Goal: Check status: Check status

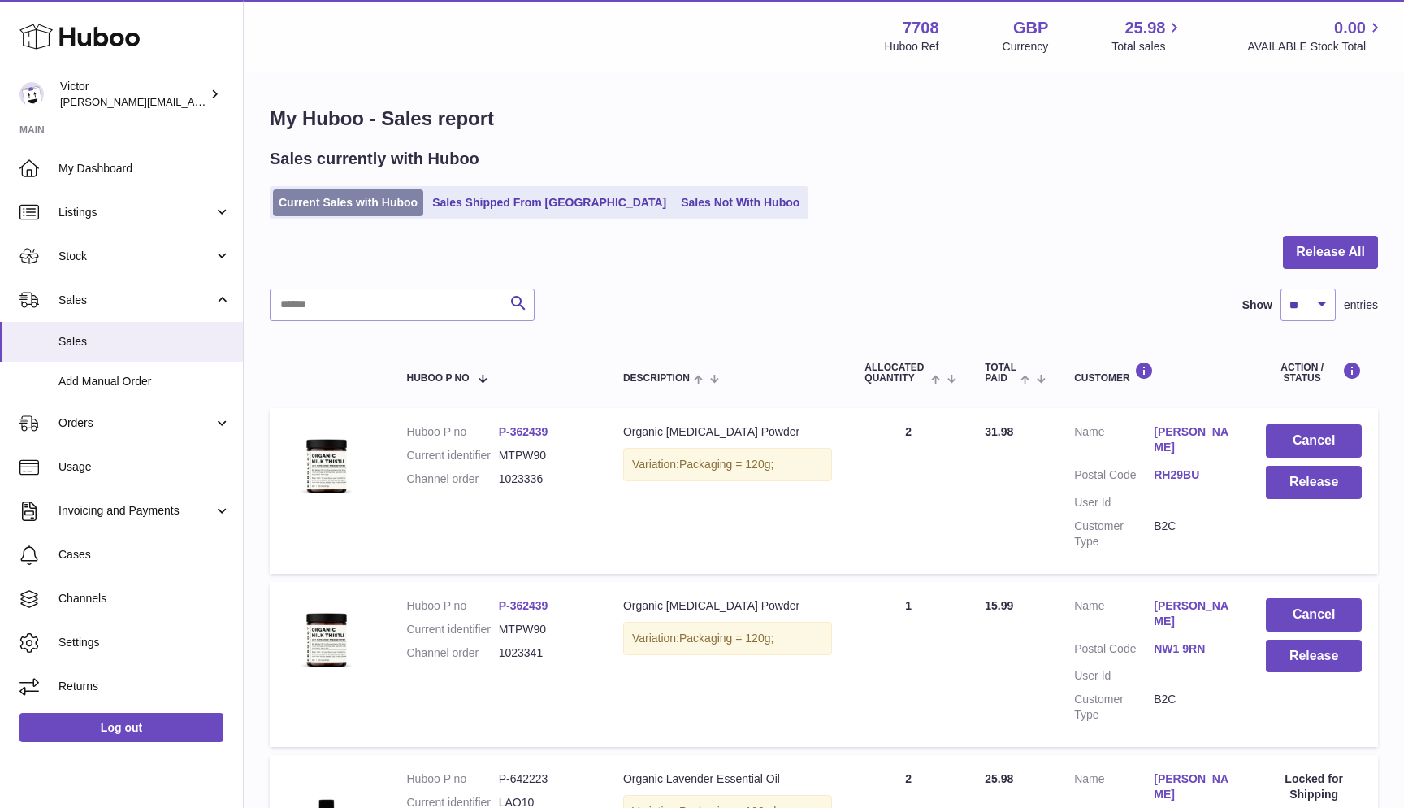
click at [286, 197] on link "Current Sales with Huboo" at bounding box center [348, 202] width 150 height 27
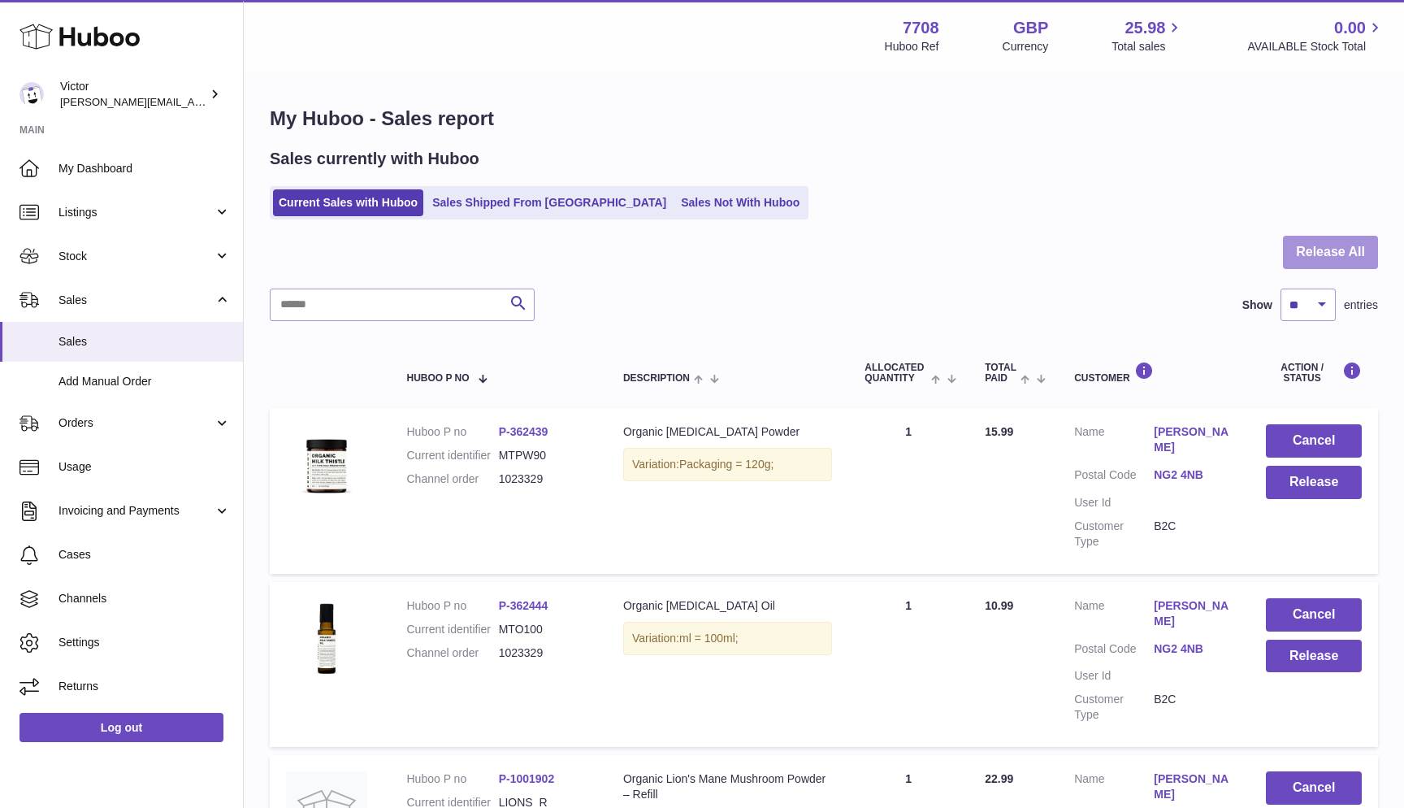
click at [1337, 262] on button "Release All" at bounding box center [1330, 252] width 95 height 33
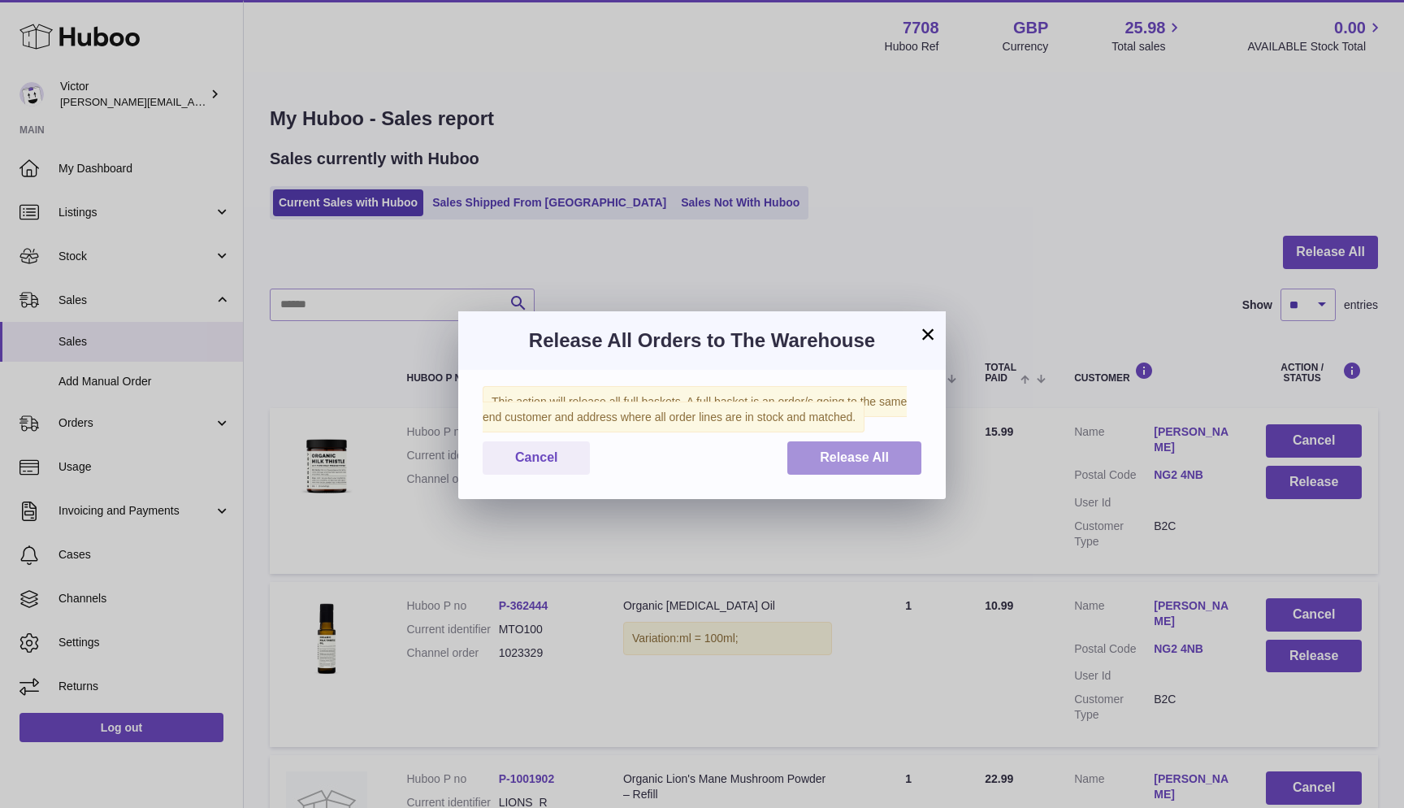
click at [857, 441] on button "Release All" at bounding box center [854, 457] width 134 height 33
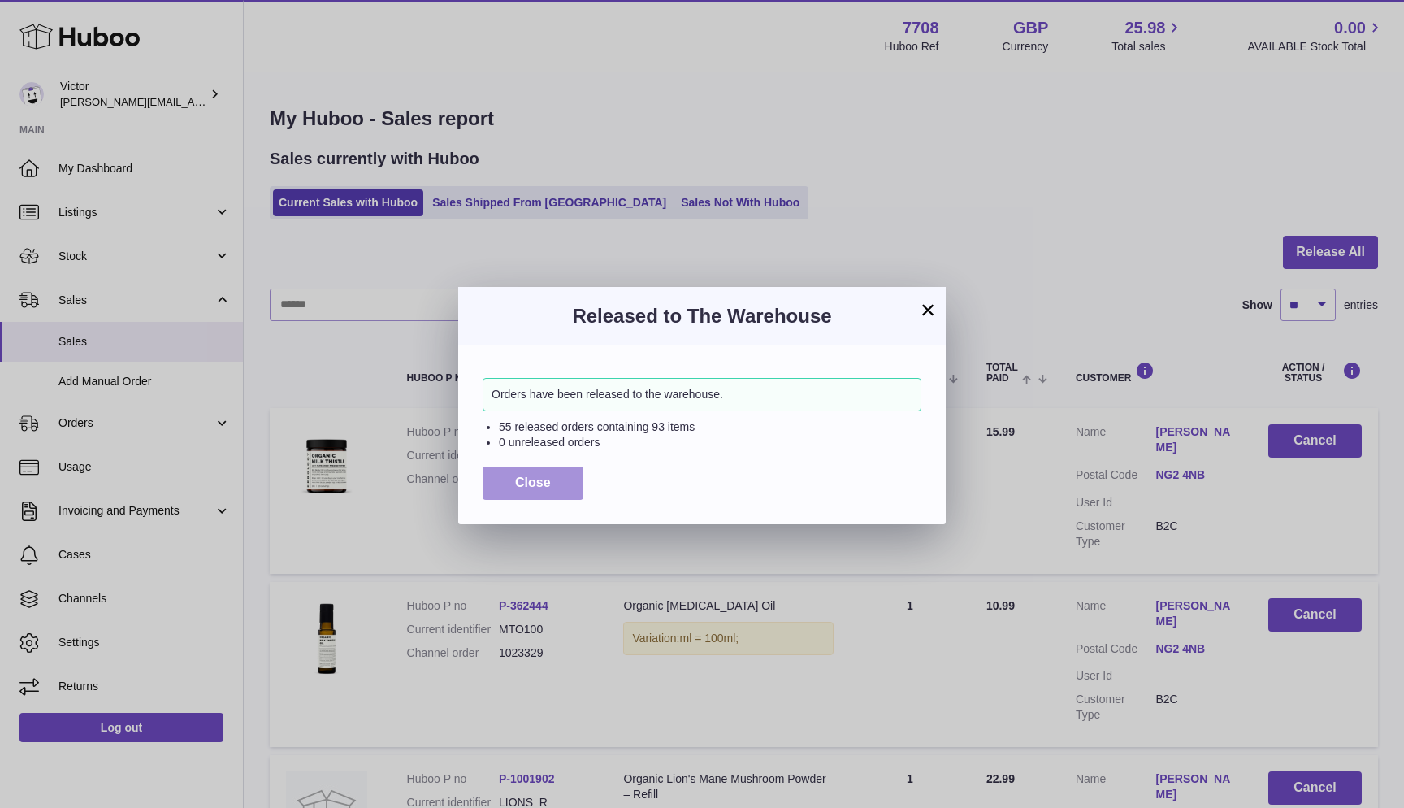
click at [495, 479] on button "Close" at bounding box center [533, 482] width 101 height 33
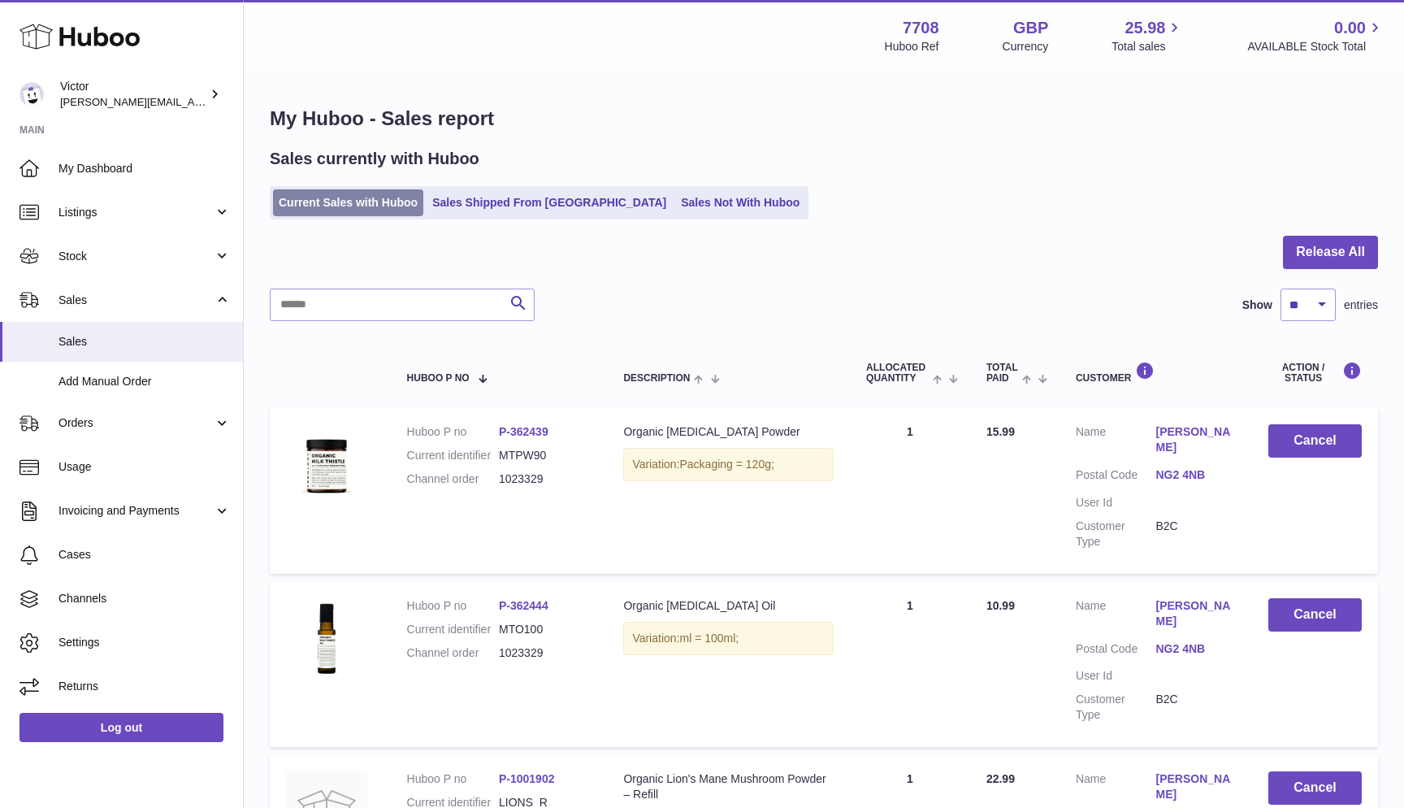
click at [287, 199] on link "Current Sales with Huboo" at bounding box center [348, 202] width 150 height 27
click at [1330, 239] on button "Release All" at bounding box center [1330, 252] width 95 height 33
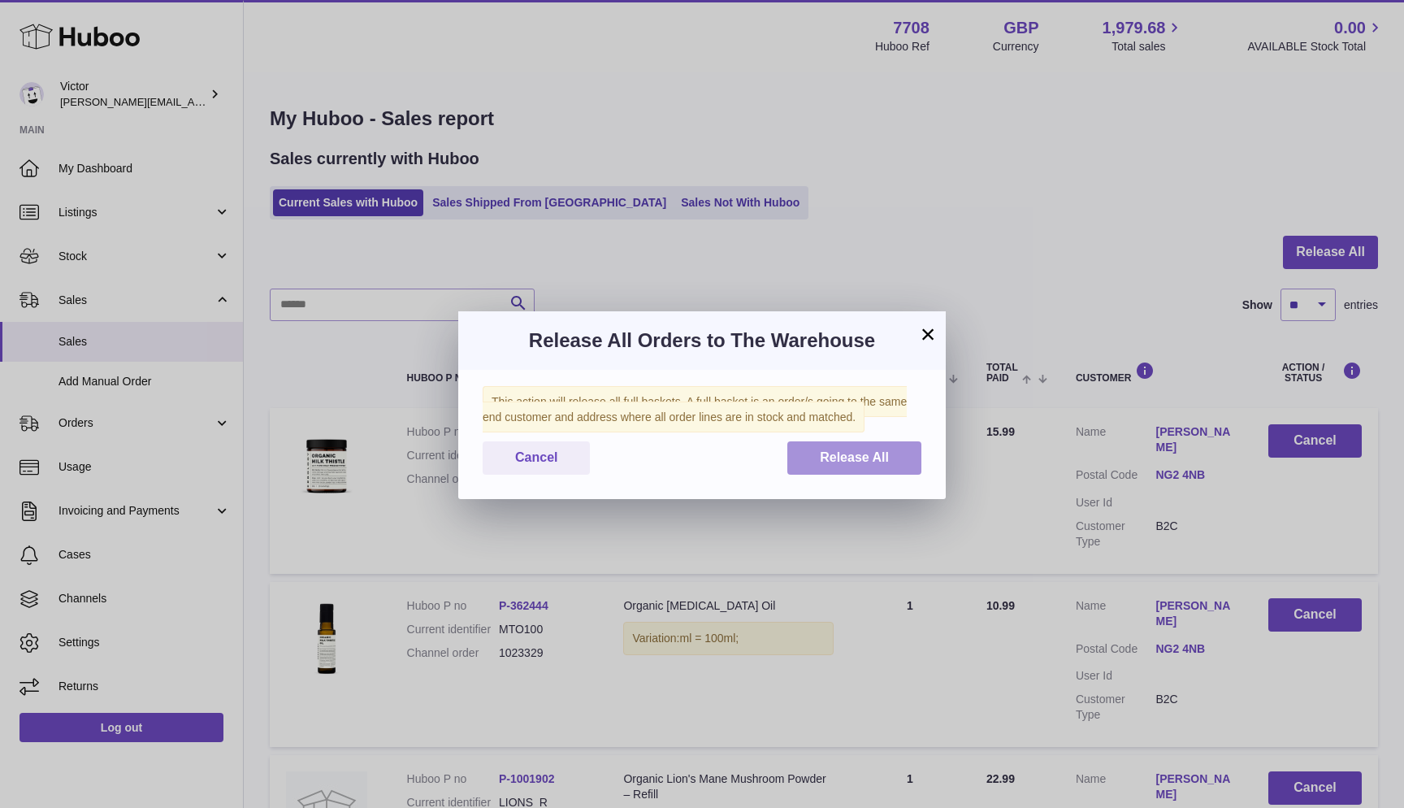
click at [830, 462] on span "Release All" at bounding box center [854, 457] width 69 height 14
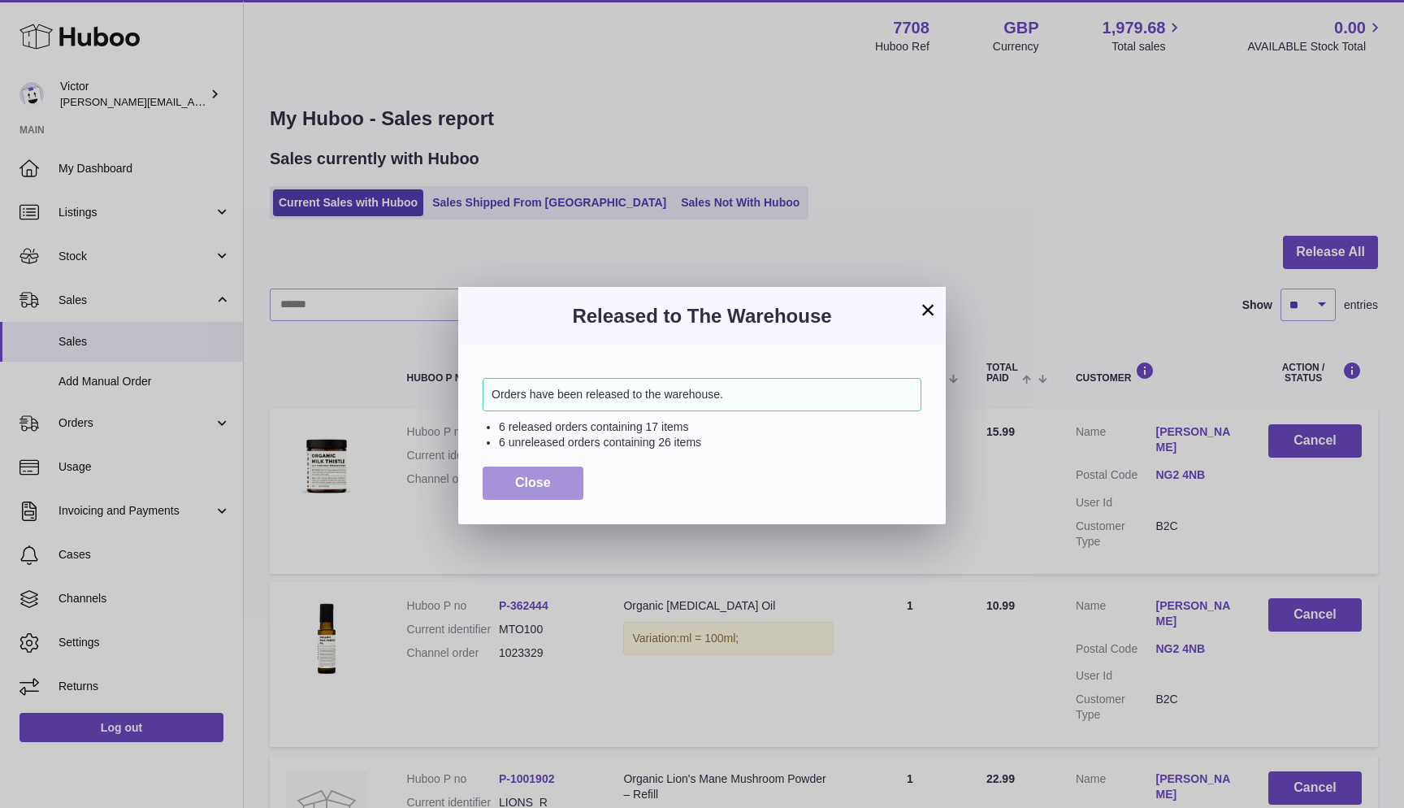
click at [533, 484] on span "Close" at bounding box center [533, 482] width 36 height 14
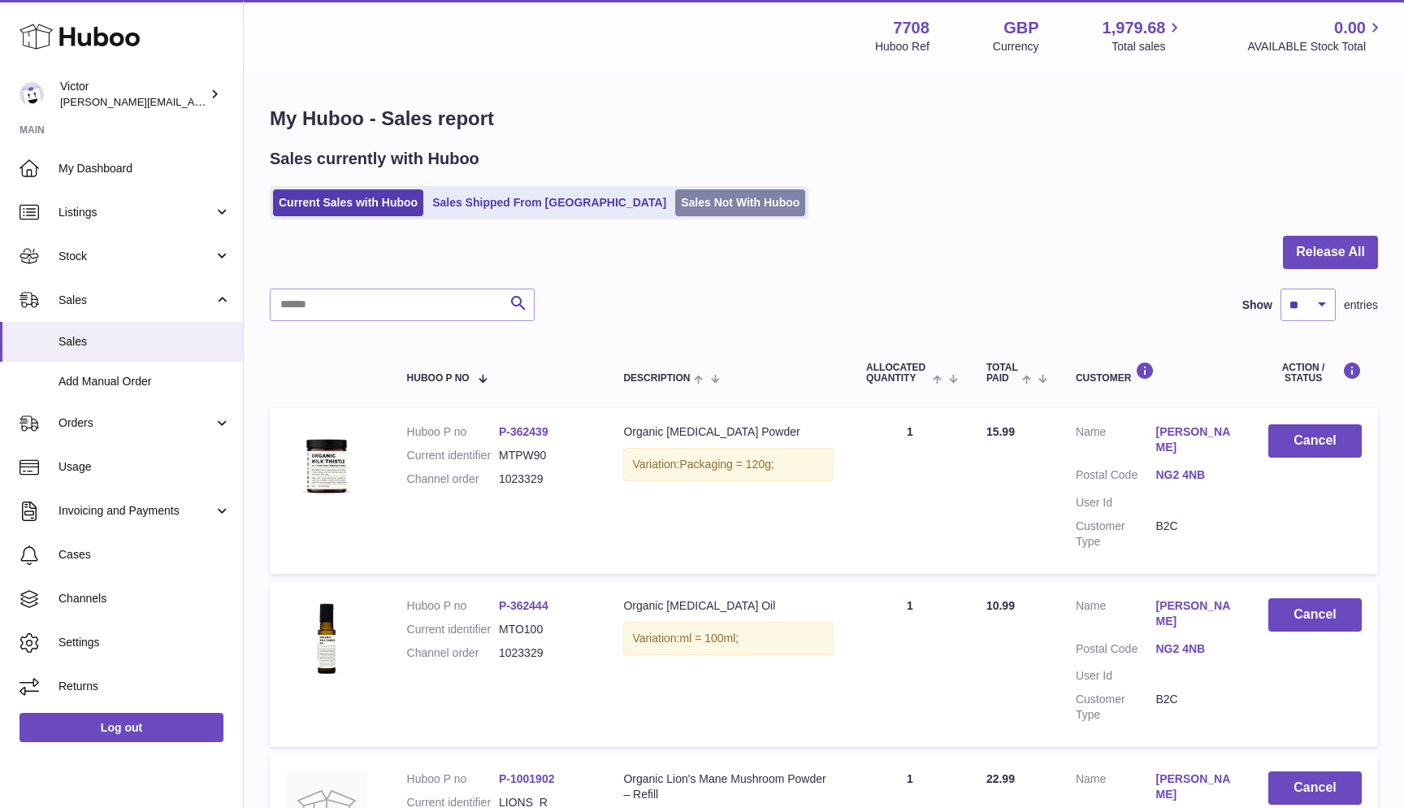
click at [675, 203] on link "Sales Not With Huboo" at bounding box center [740, 202] width 130 height 27
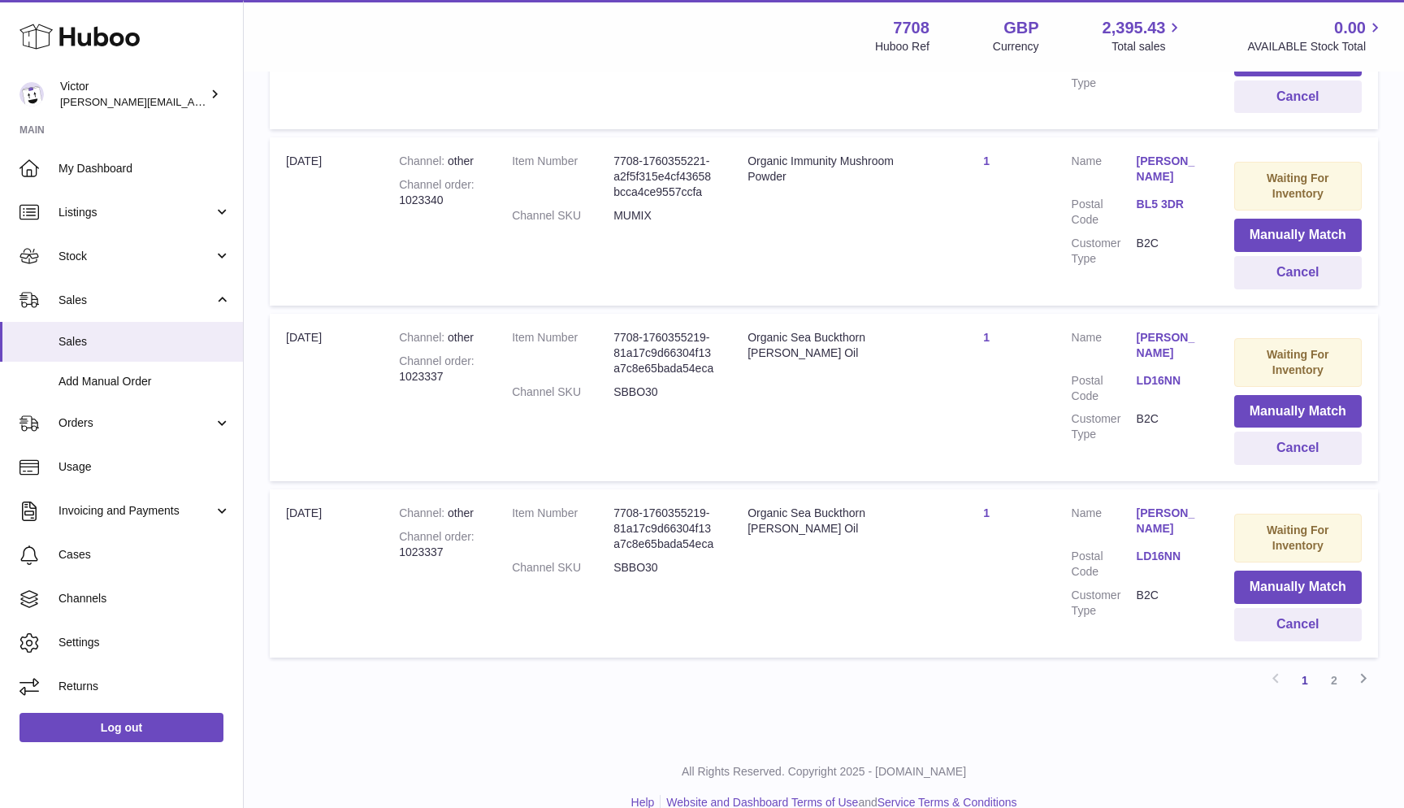
scroll to position [1525, 0]
click at [1340, 667] on link "2" at bounding box center [1334, 681] width 29 height 29
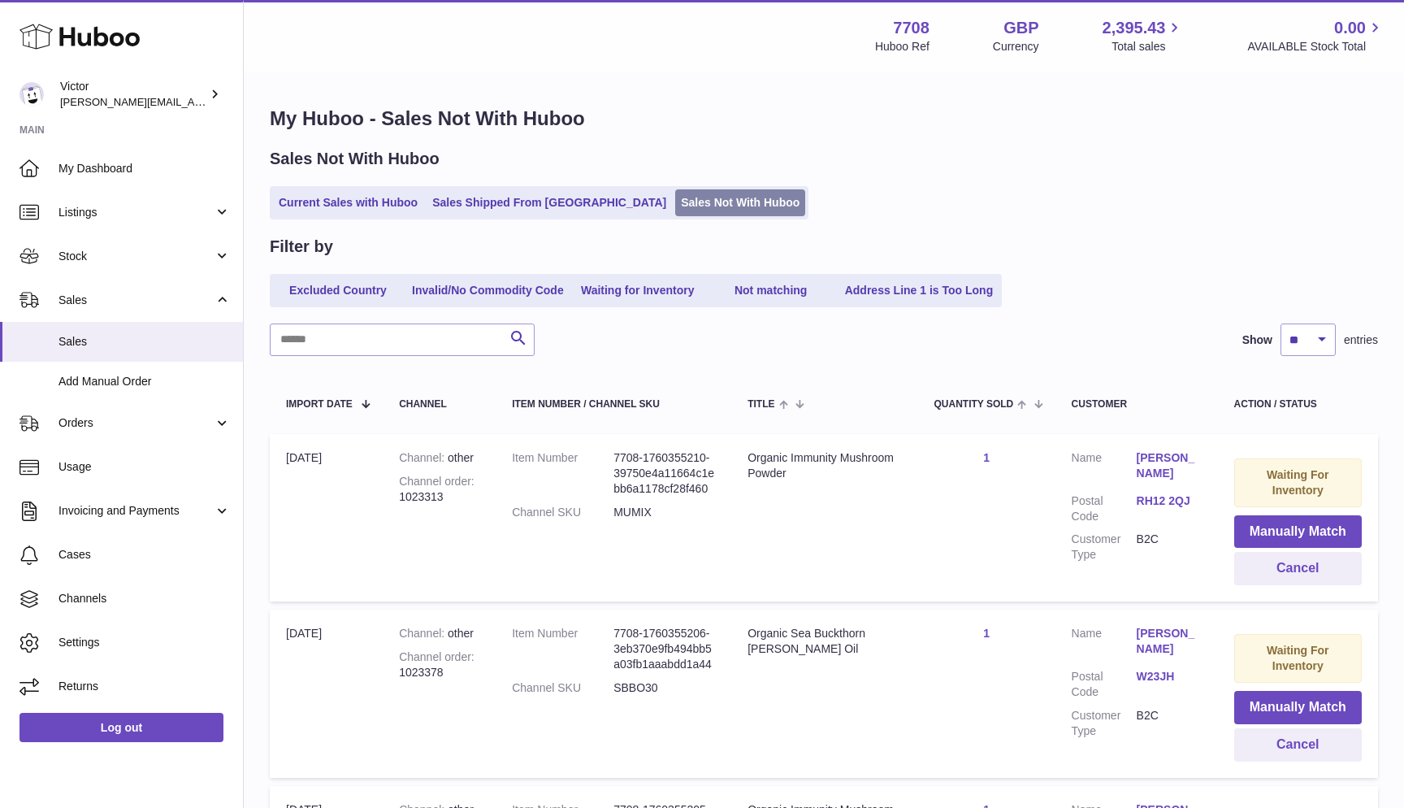
click at [675, 199] on link "Sales Not With Huboo" at bounding box center [740, 202] width 130 height 27
click at [336, 206] on link "Current Sales with Huboo" at bounding box center [348, 202] width 150 height 27
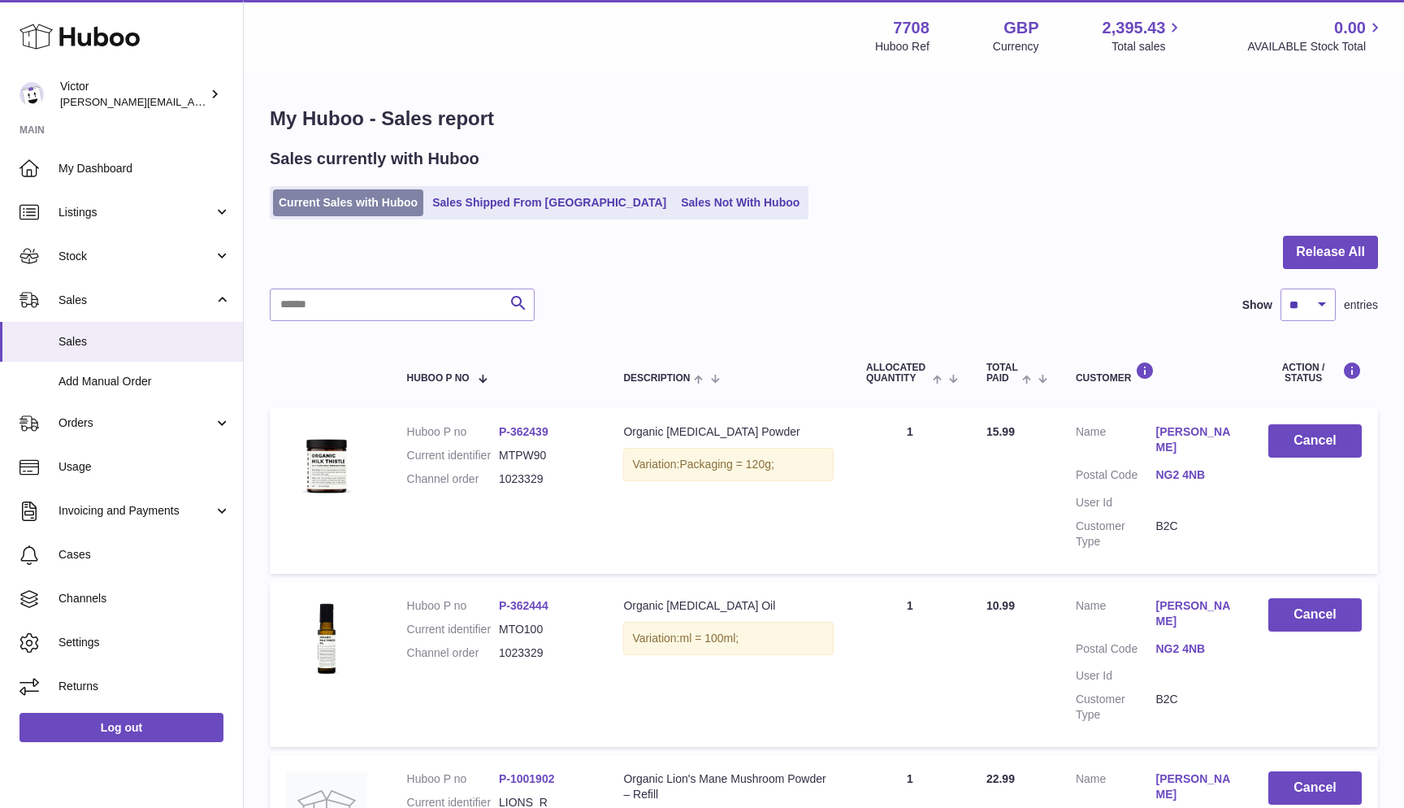
click at [312, 210] on link "Current Sales with Huboo" at bounding box center [348, 202] width 150 height 27
click at [1309, 254] on button "Release All" at bounding box center [1330, 252] width 95 height 33
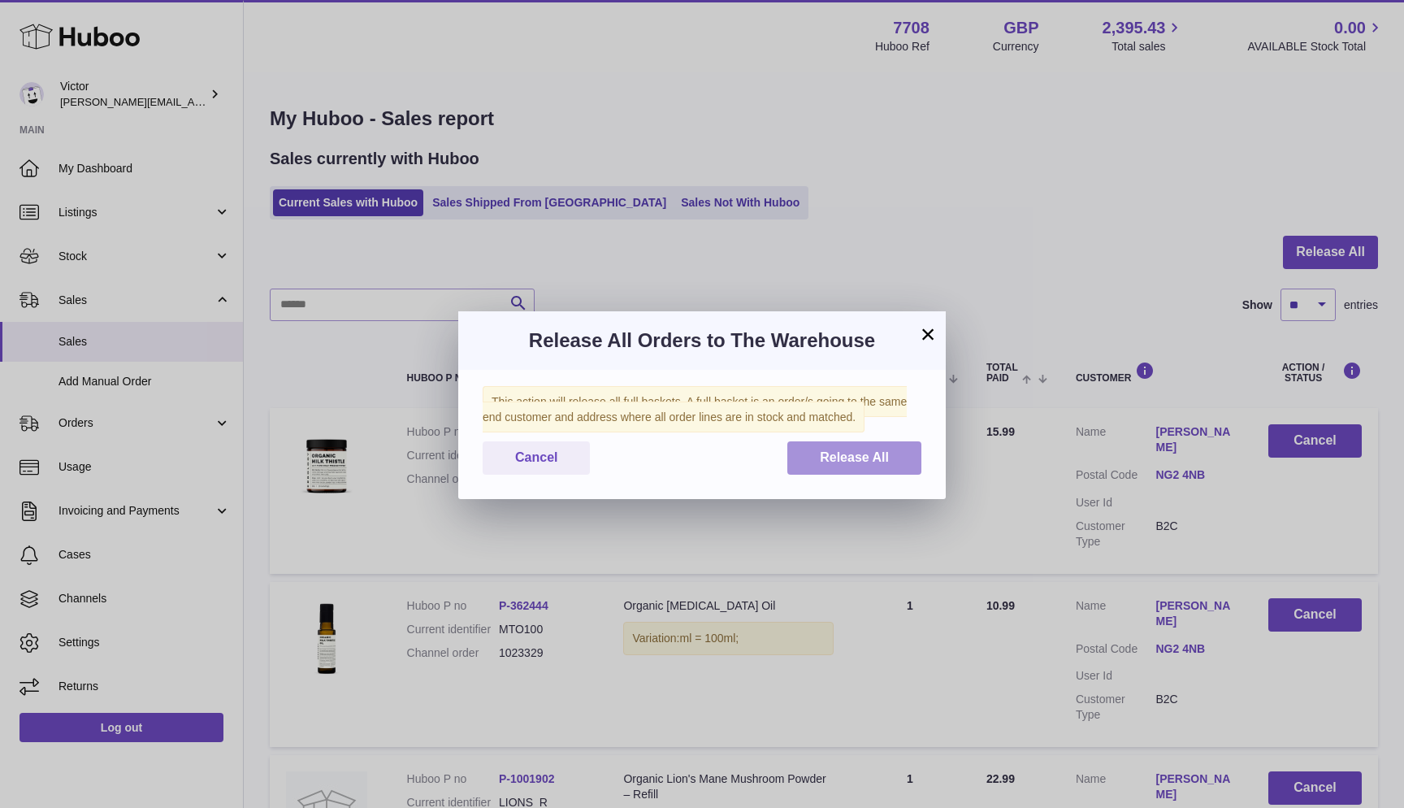
click at [814, 449] on button "Release All" at bounding box center [854, 457] width 134 height 33
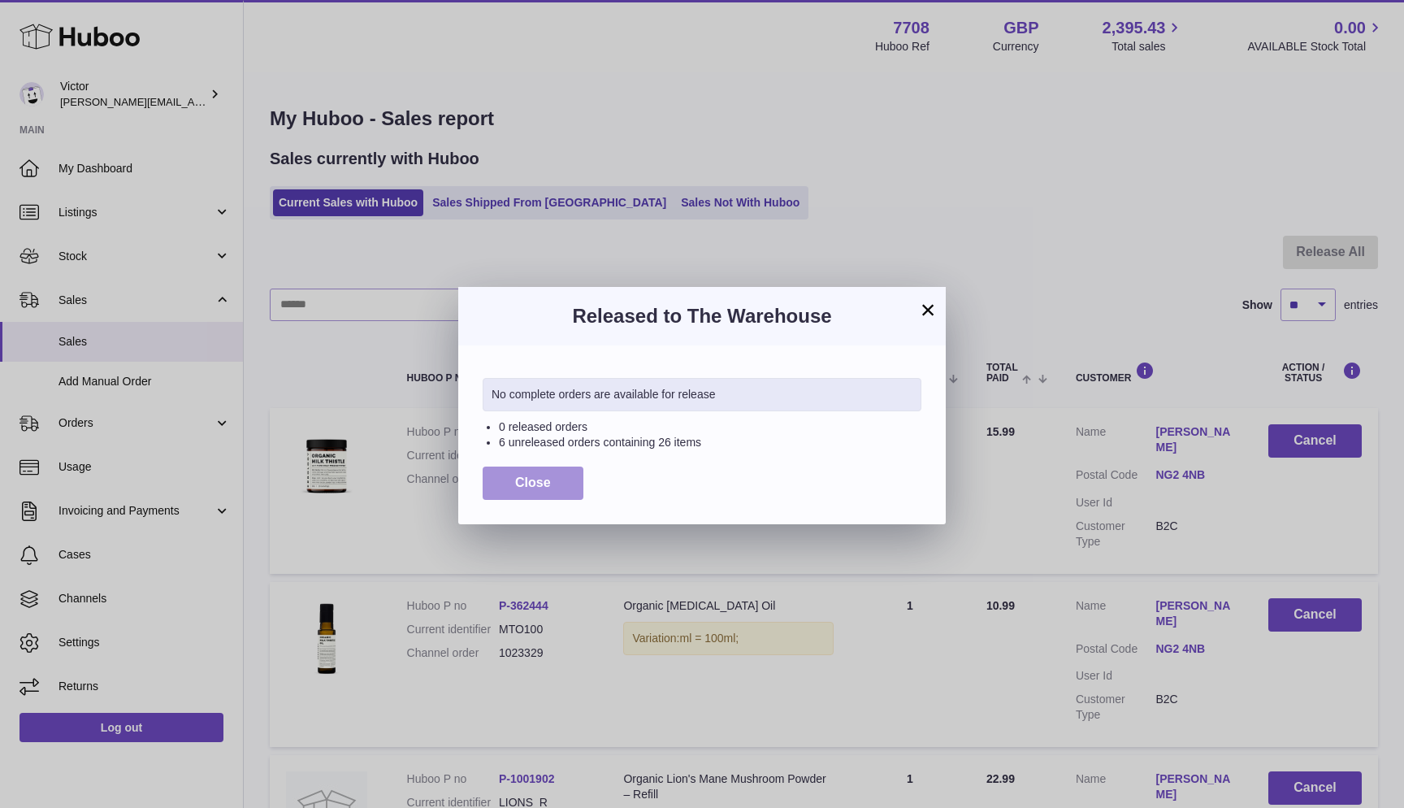
click at [562, 475] on button "Close" at bounding box center [533, 482] width 101 height 33
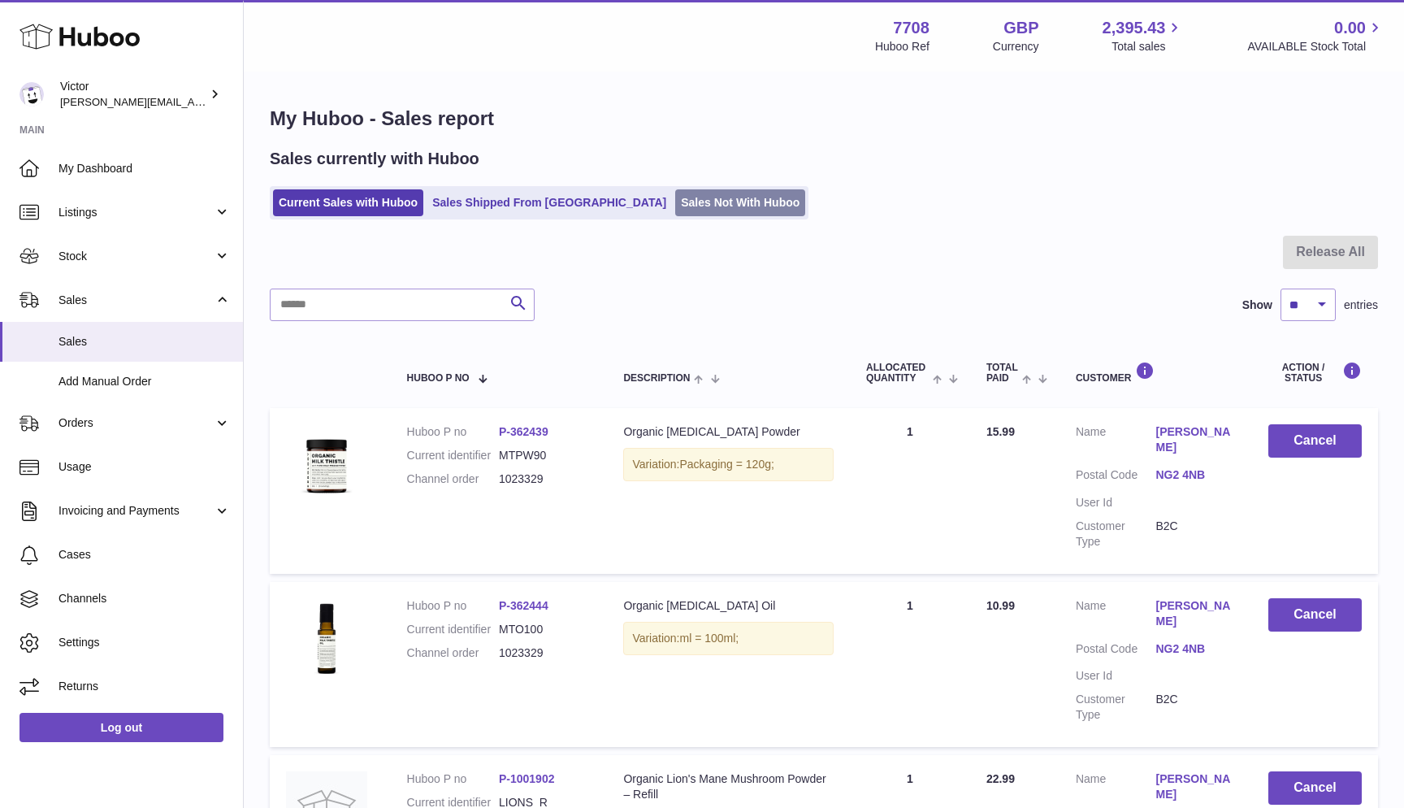
click at [675, 210] on link "Sales Not With Huboo" at bounding box center [740, 202] width 130 height 27
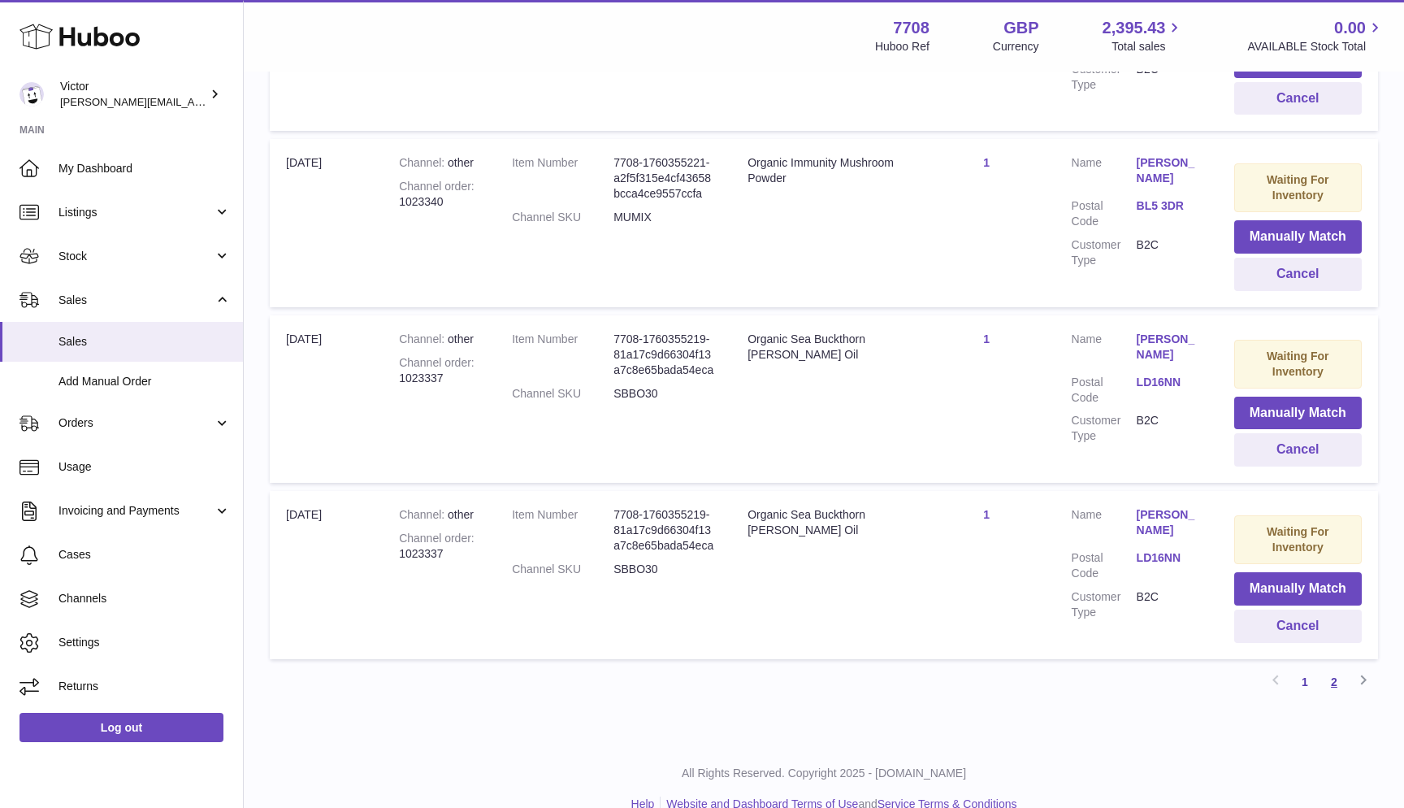
click at [1330, 667] on link "2" at bounding box center [1334, 681] width 29 height 29
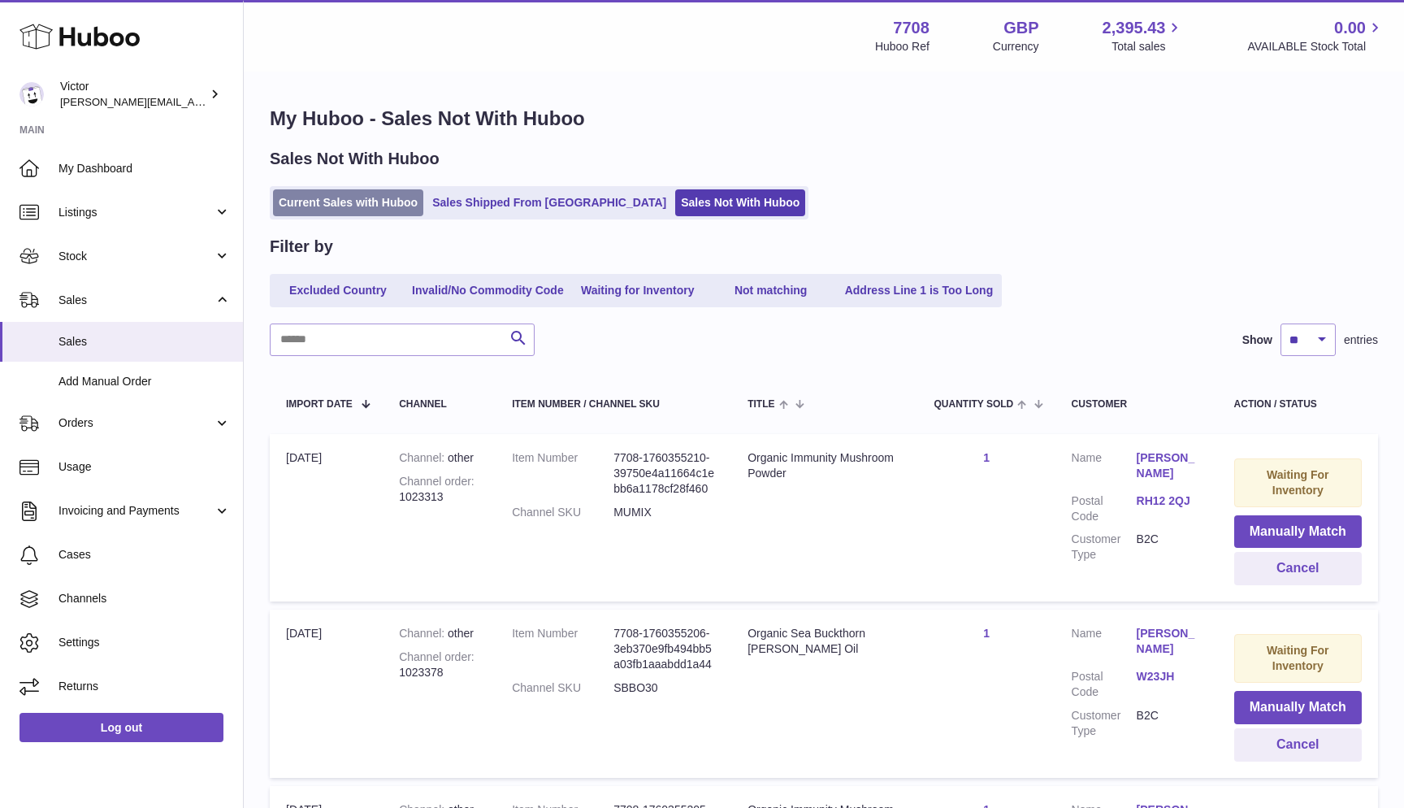
click at [332, 192] on link "Current Sales with Huboo" at bounding box center [348, 202] width 150 height 27
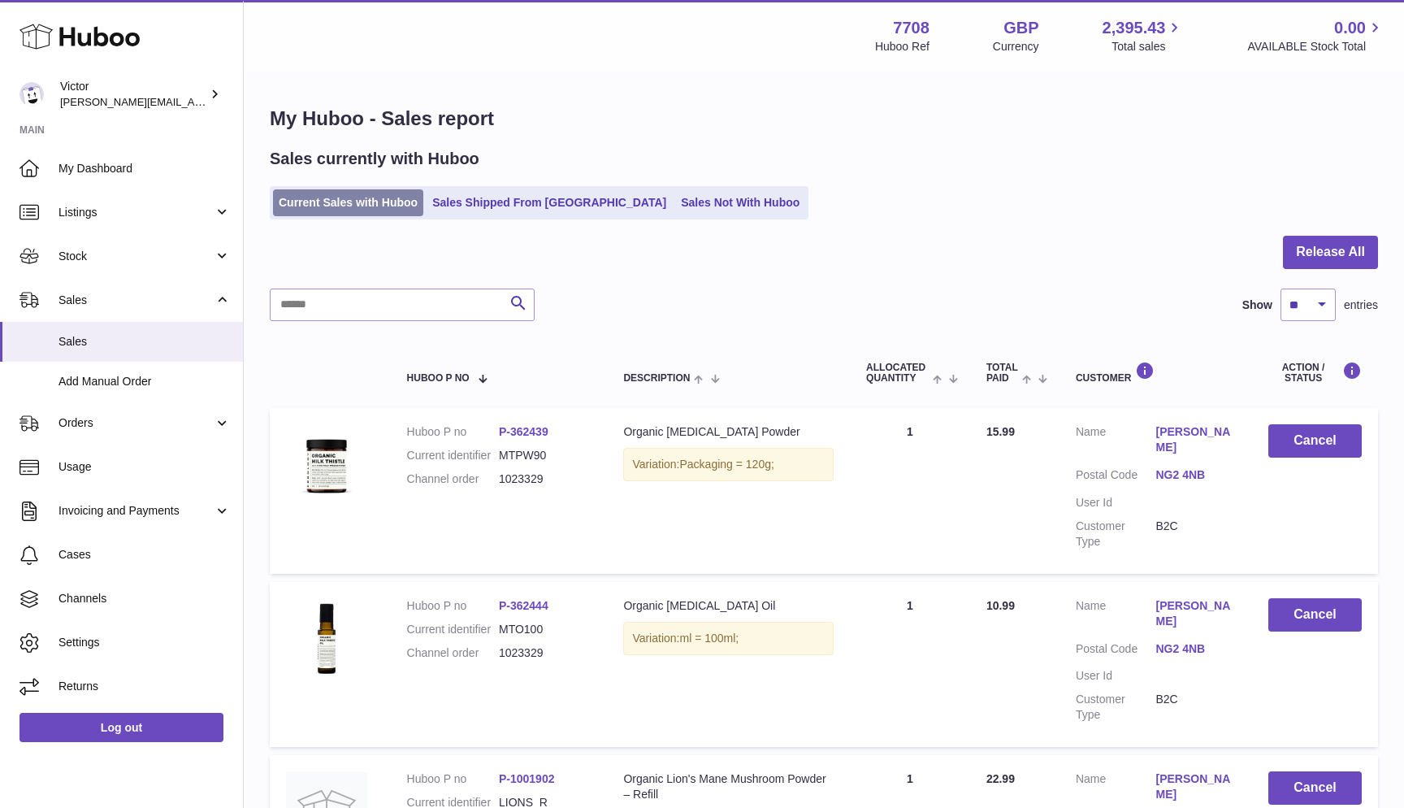
click at [293, 205] on link "Current Sales with Huboo" at bounding box center [348, 202] width 150 height 27
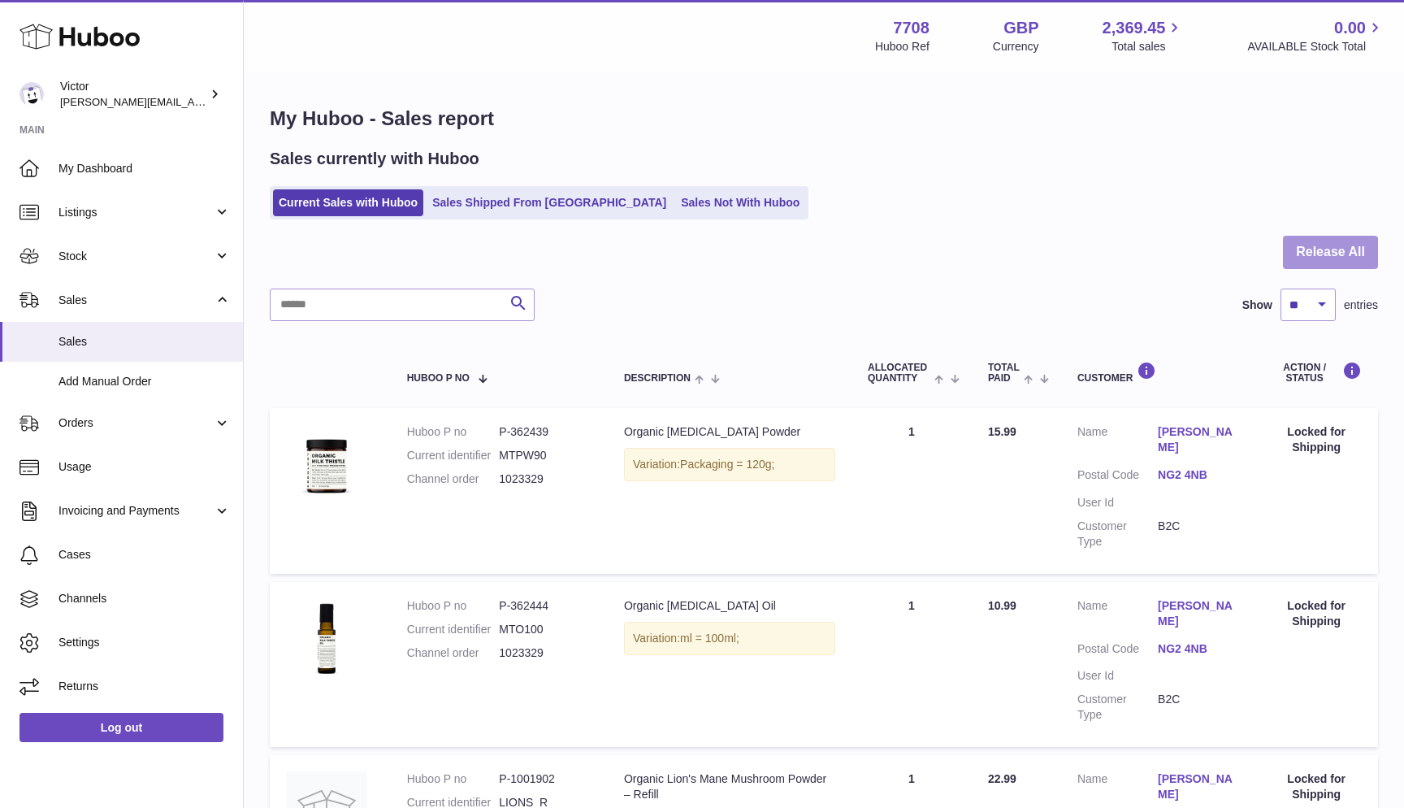
click at [1295, 255] on button "Release All" at bounding box center [1330, 252] width 95 height 33
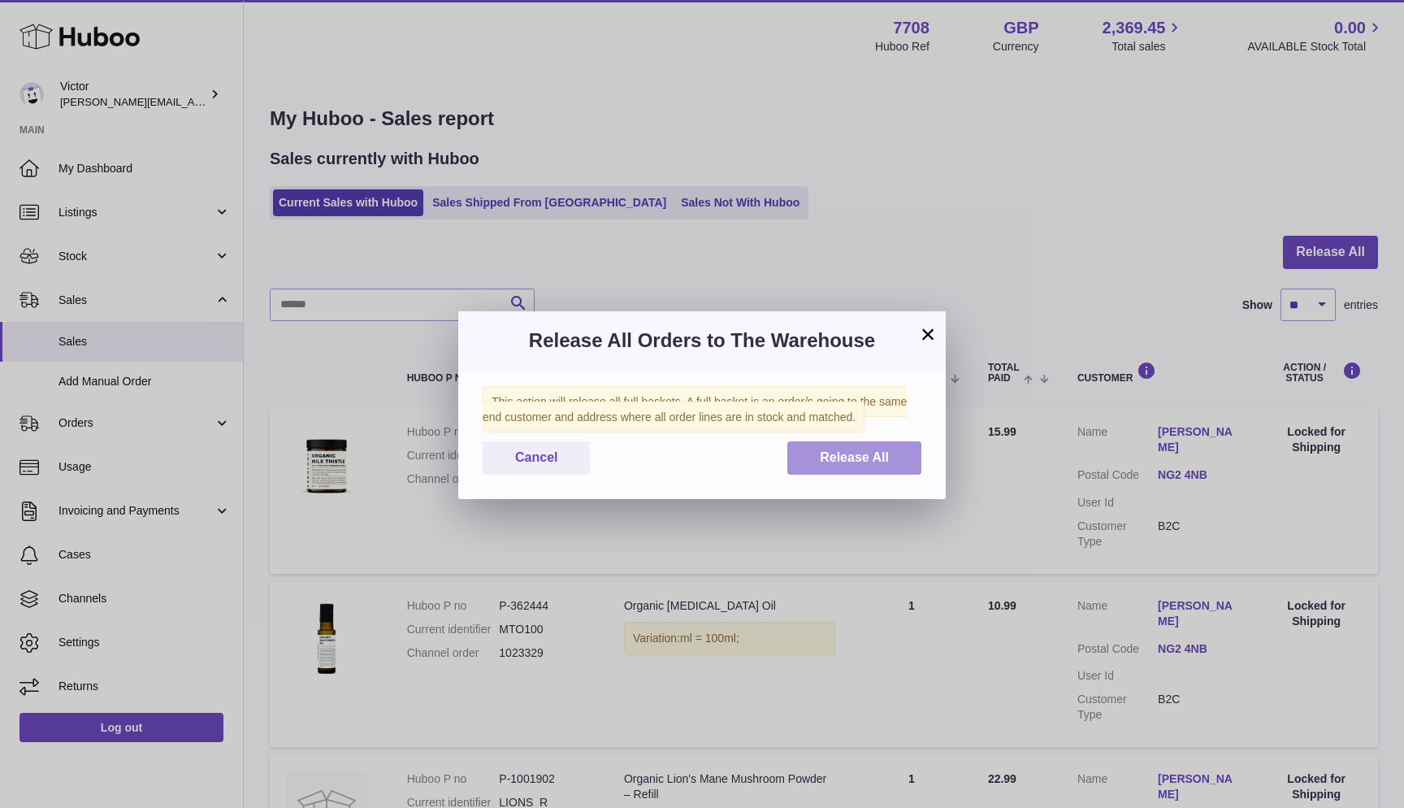
click at [834, 466] on button "Release All" at bounding box center [854, 457] width 134 height 33
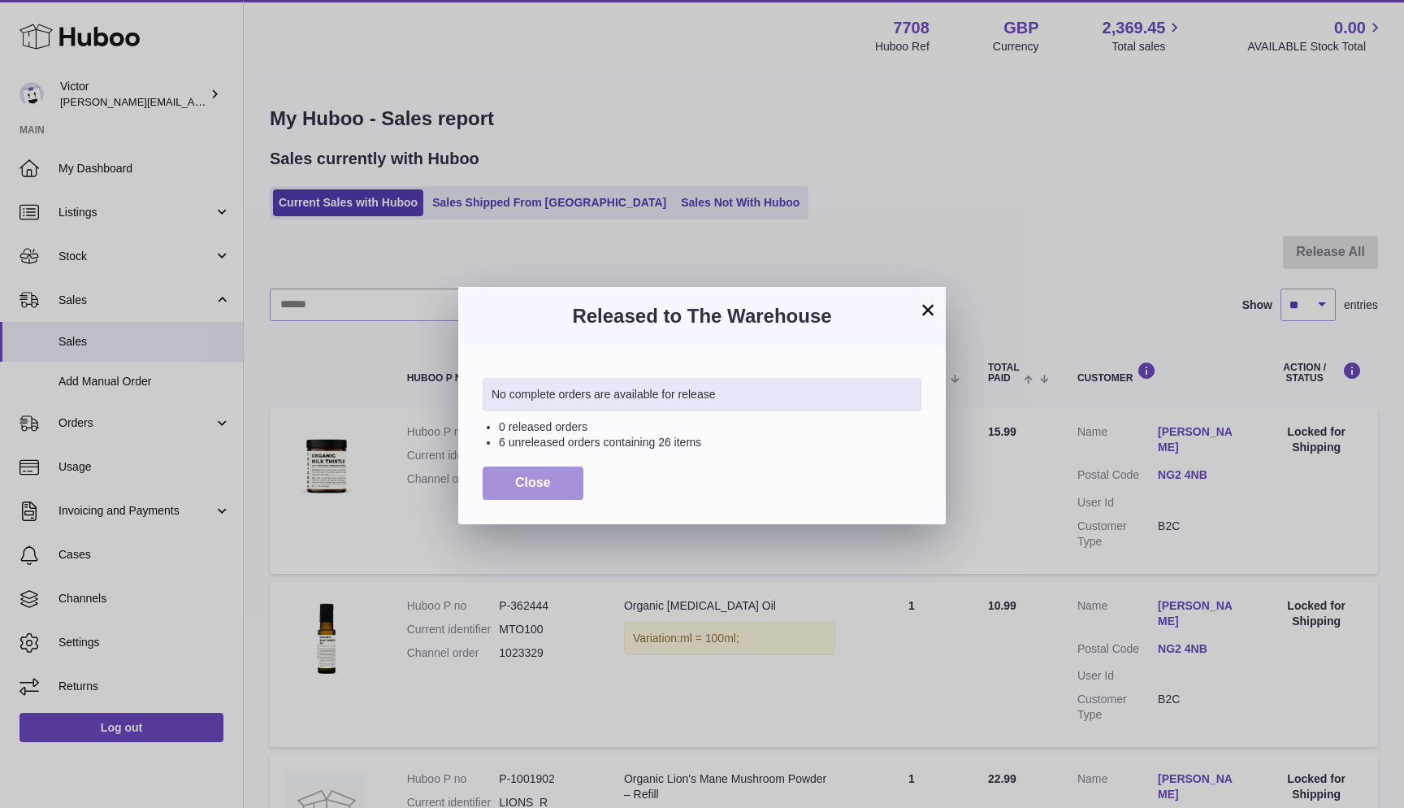
click at [493, 479] on button "Close" at bounding box center [533, 482] width 101 height 33
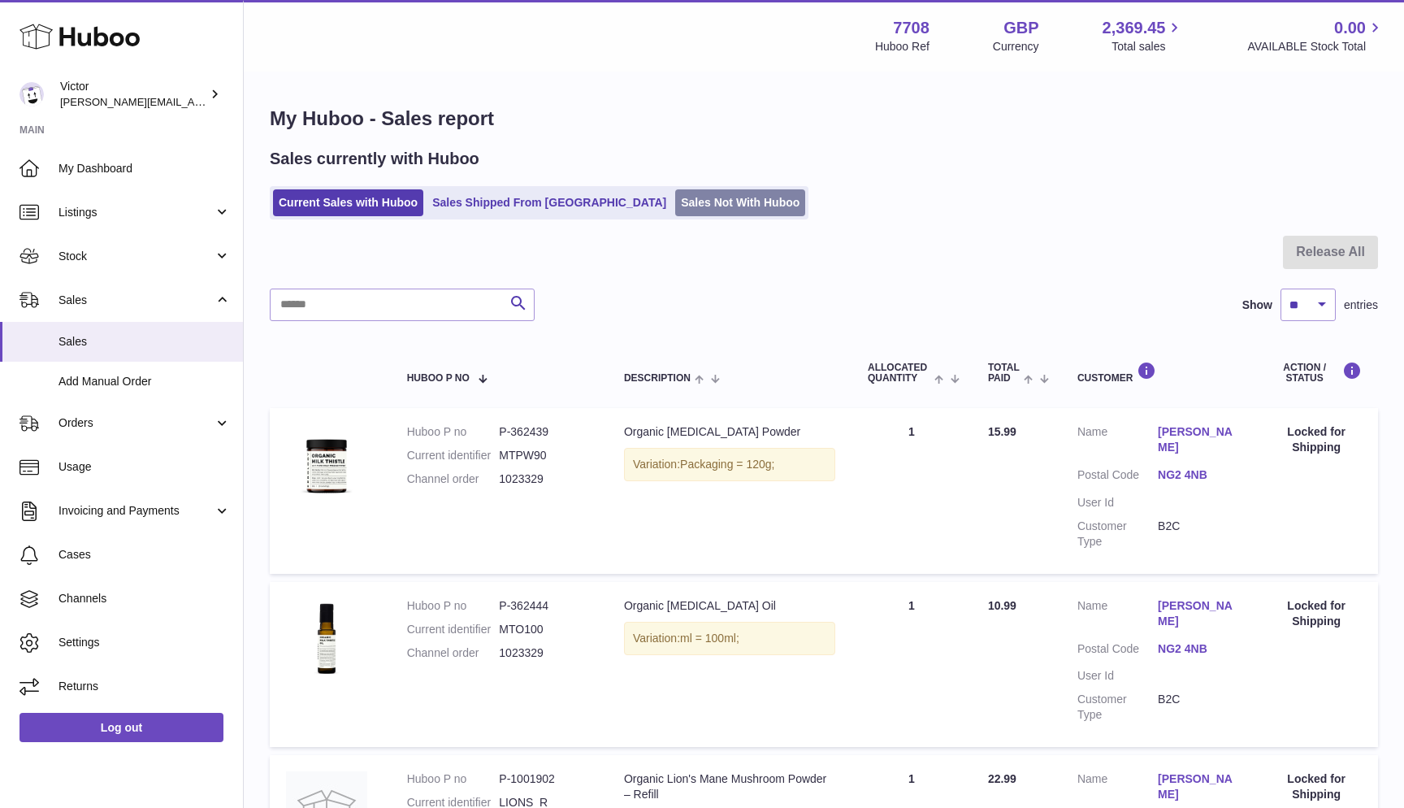
click at [675, 197] on link "Sales Not With Huboo" at bounding box center [740, 202] width 130 height 27
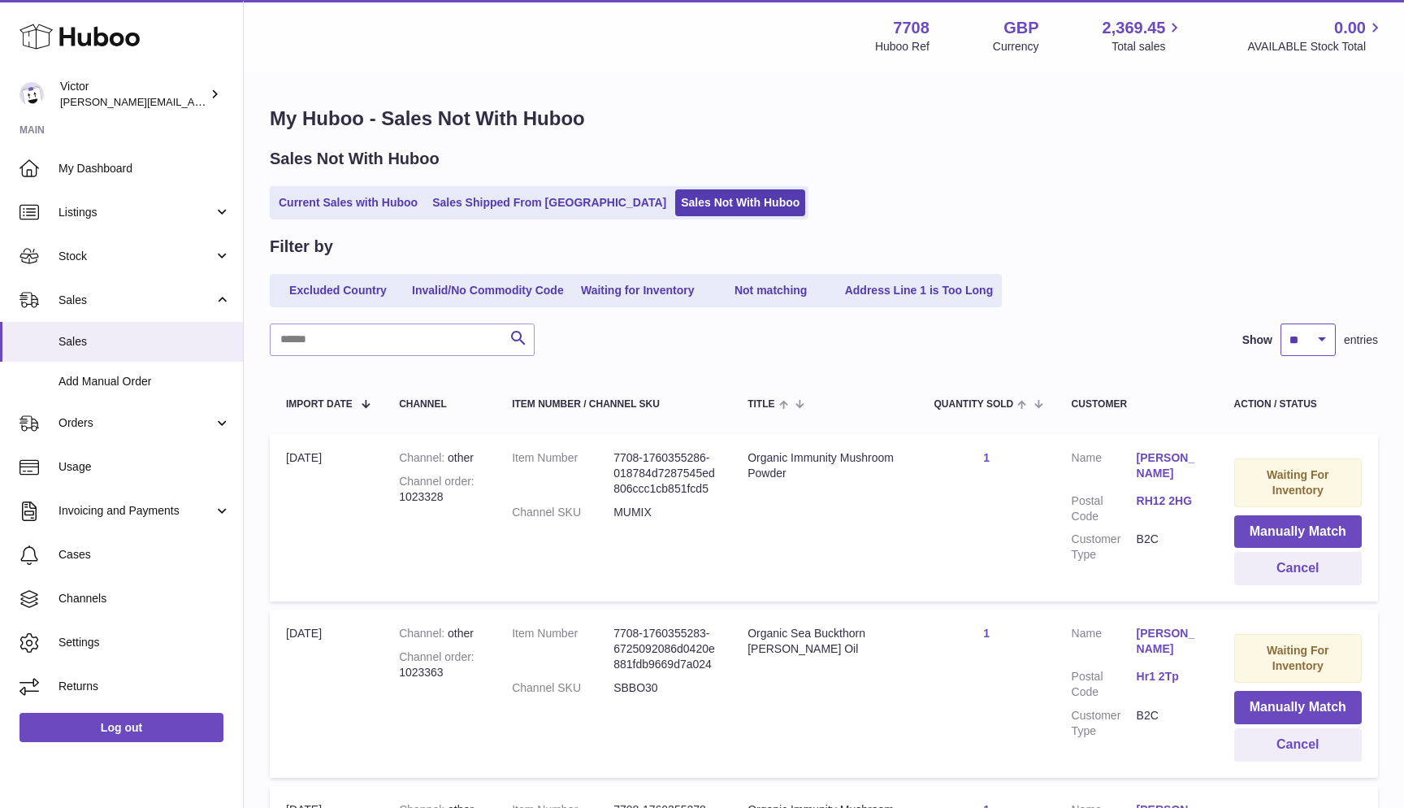
select select "***"
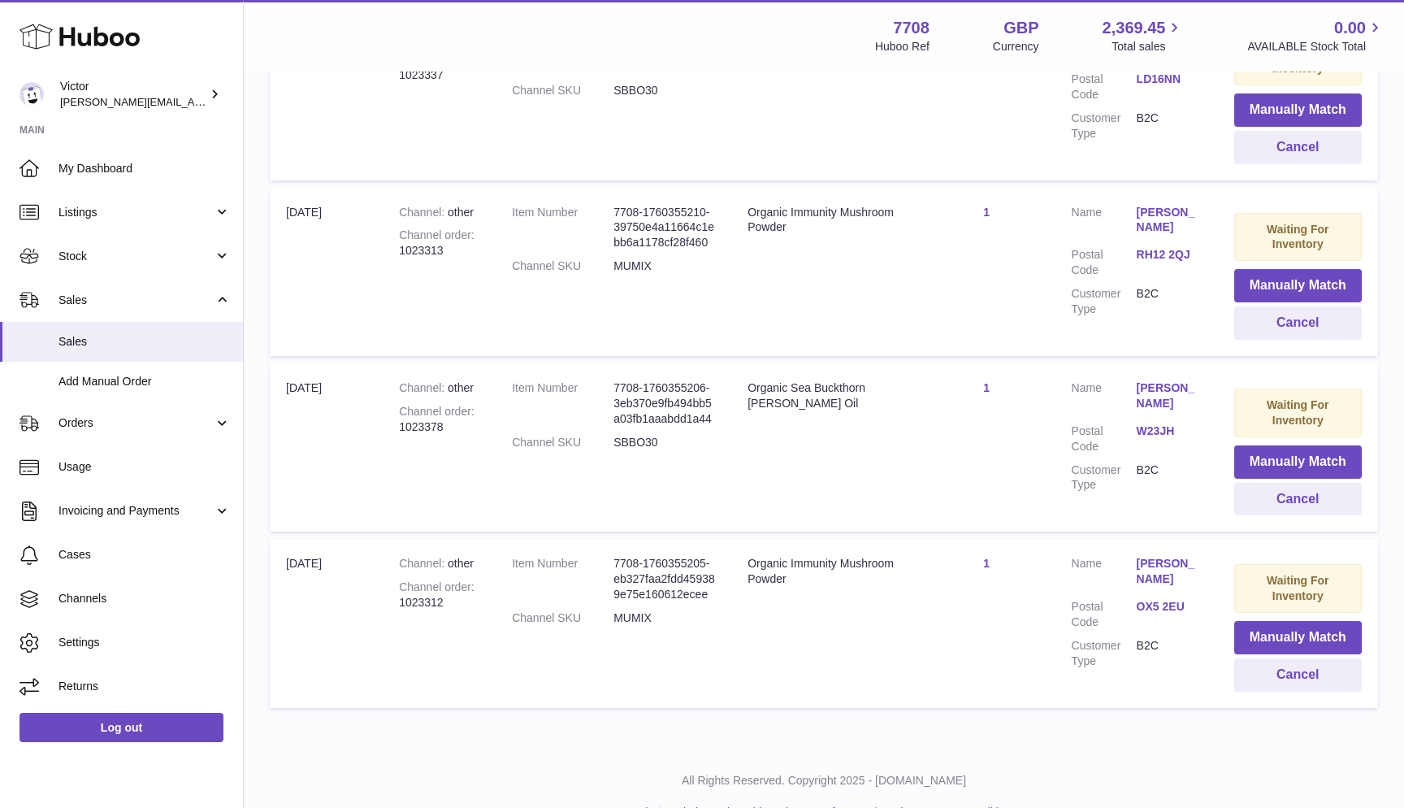
scroll to position [2003, 0]
drag, startPoint x: 401, startPoint y: 566, endPoint x: 450, endPoint y: 570, distance: 48.9
click at [450, 580] on div "Channel order 1023312" at bounding box center [439, 595] width 80 height 31
copy div "1023312"
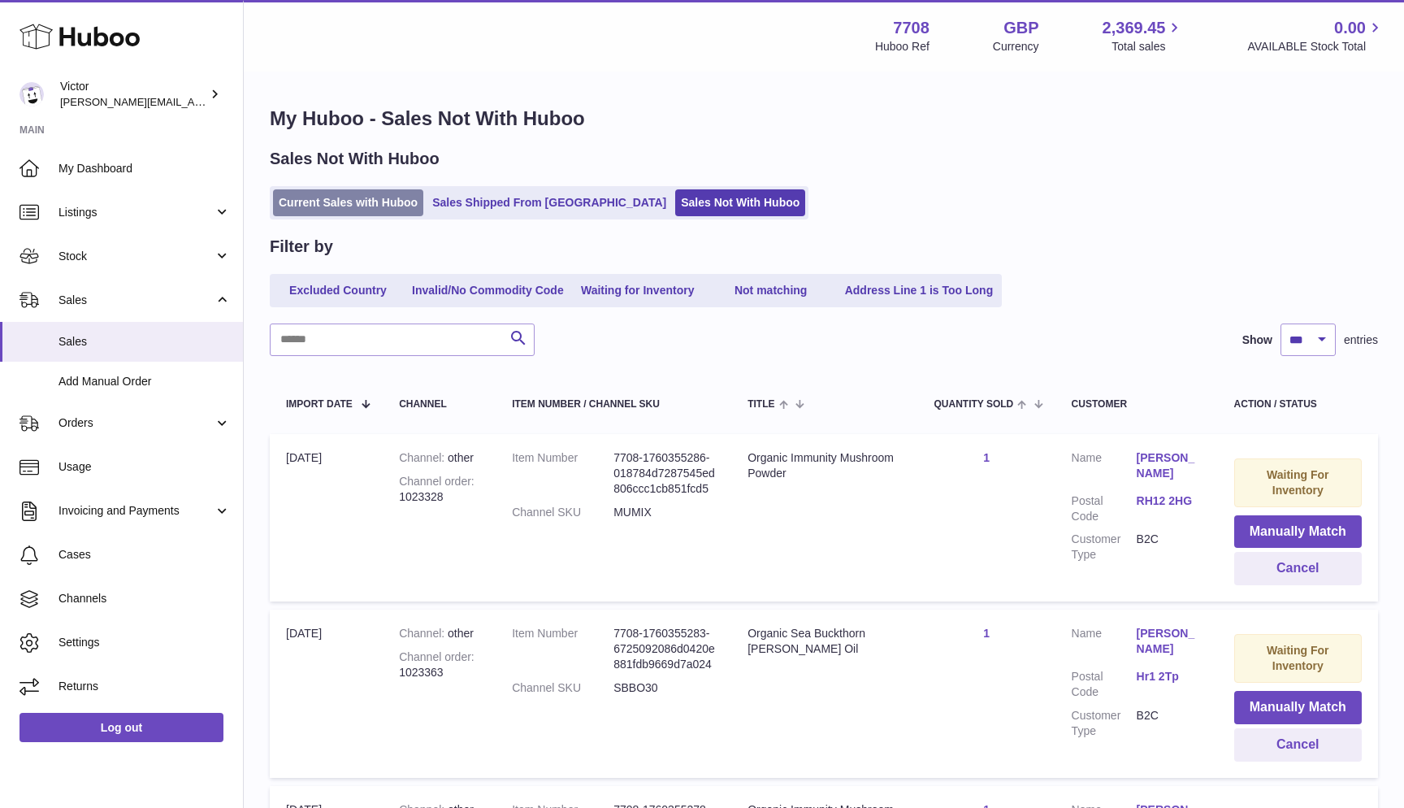
scroll to position [0, 0]
click at [354, 192] on link "Current Sales with Huboo" at bounding box center [348, 202] width 150 height 27
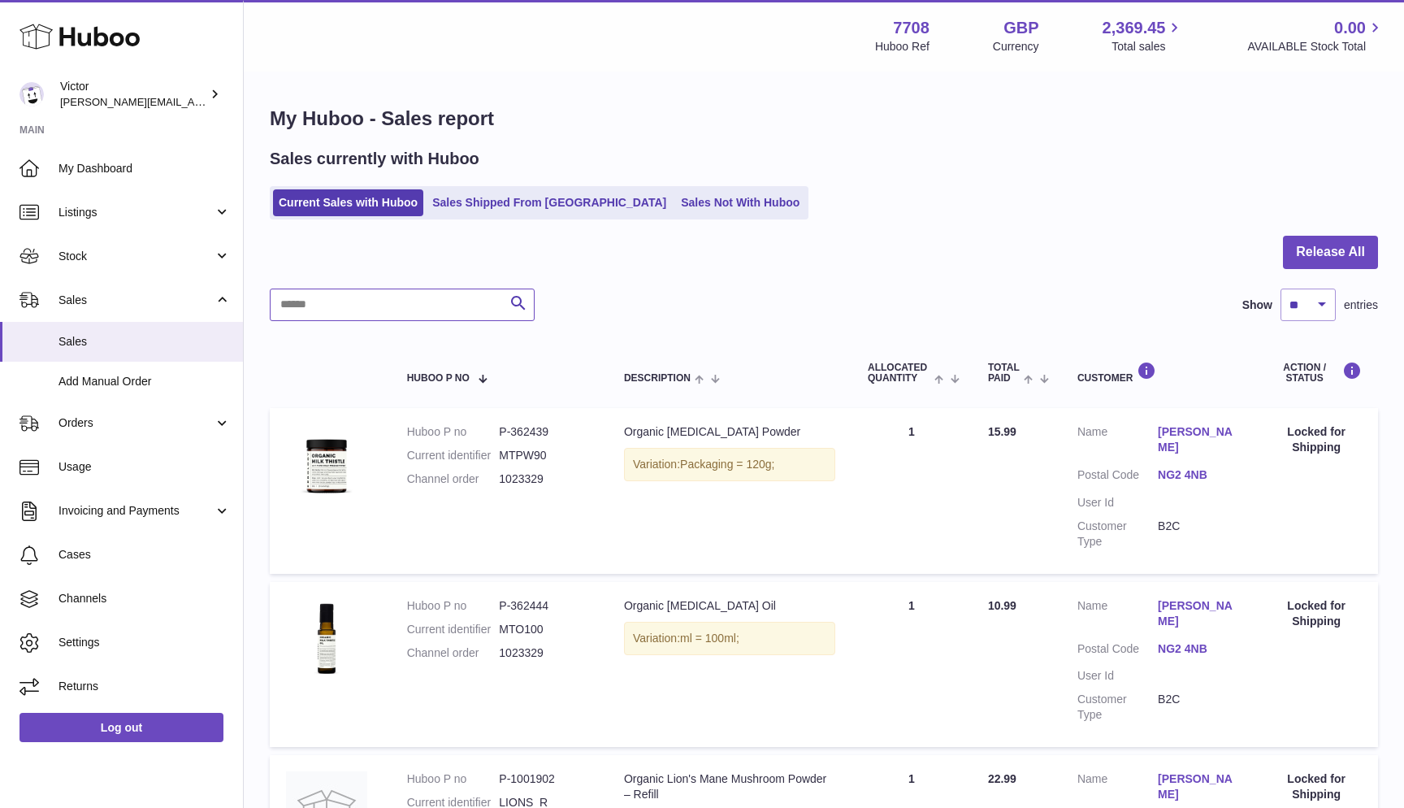
click at [295, 297] on input "text" at bounding box center [402, 304] width 265 height 33
paste input "*******"
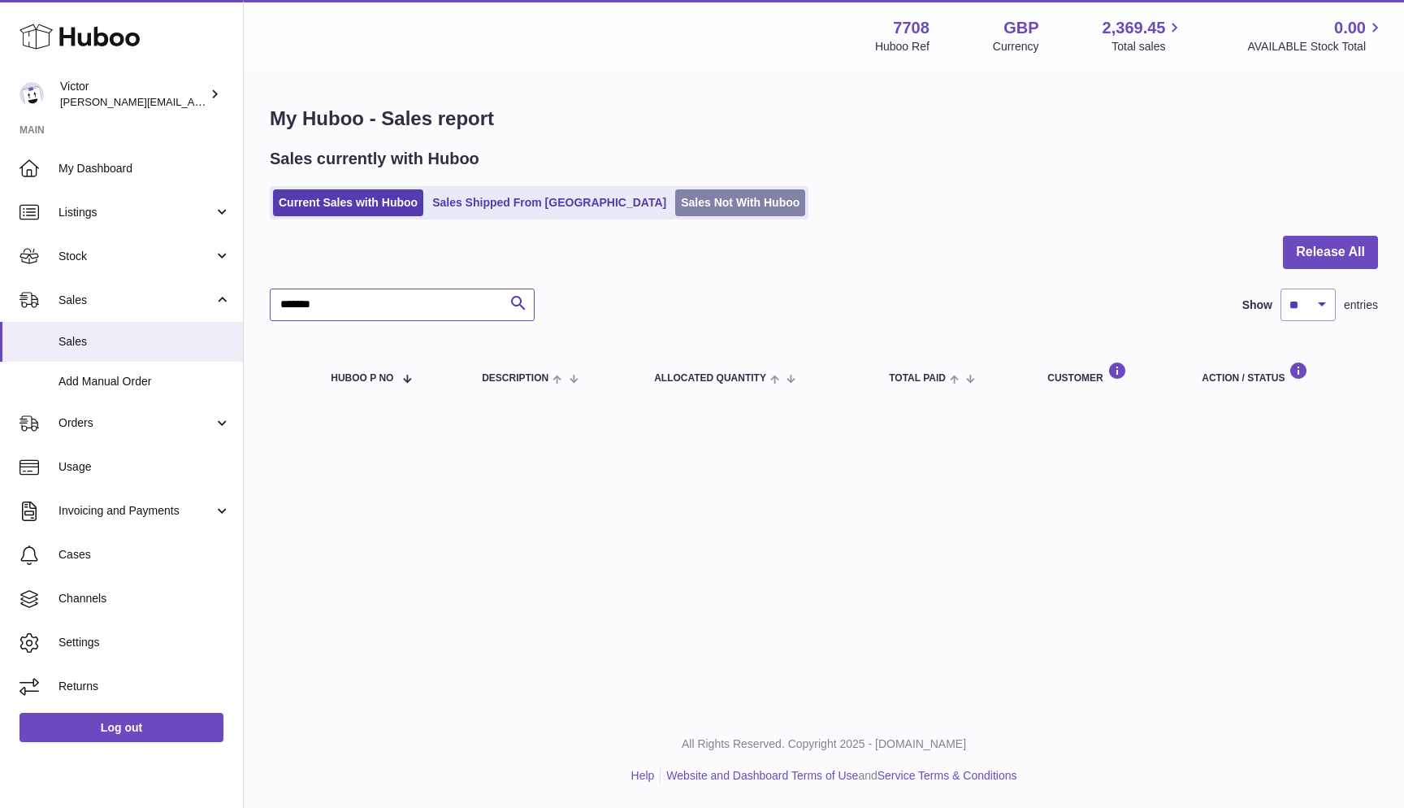
type input "*******"
click at [676, 193] on link "Sales Not With Huboo" at bounding box center [740, 202] width 130 height 27
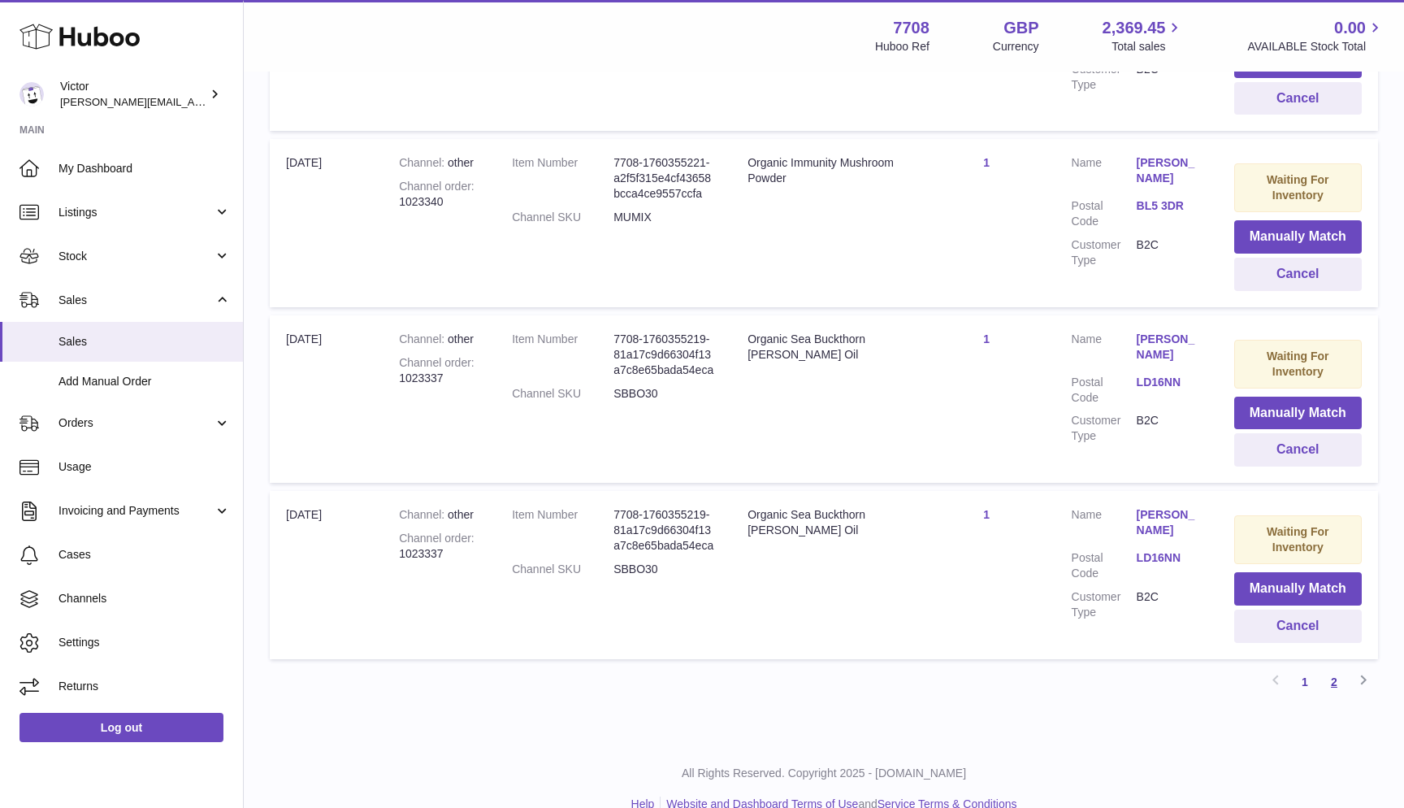
click at [1334, 667] on link "2" at bounding box center [1334, 681] width 29 height 29
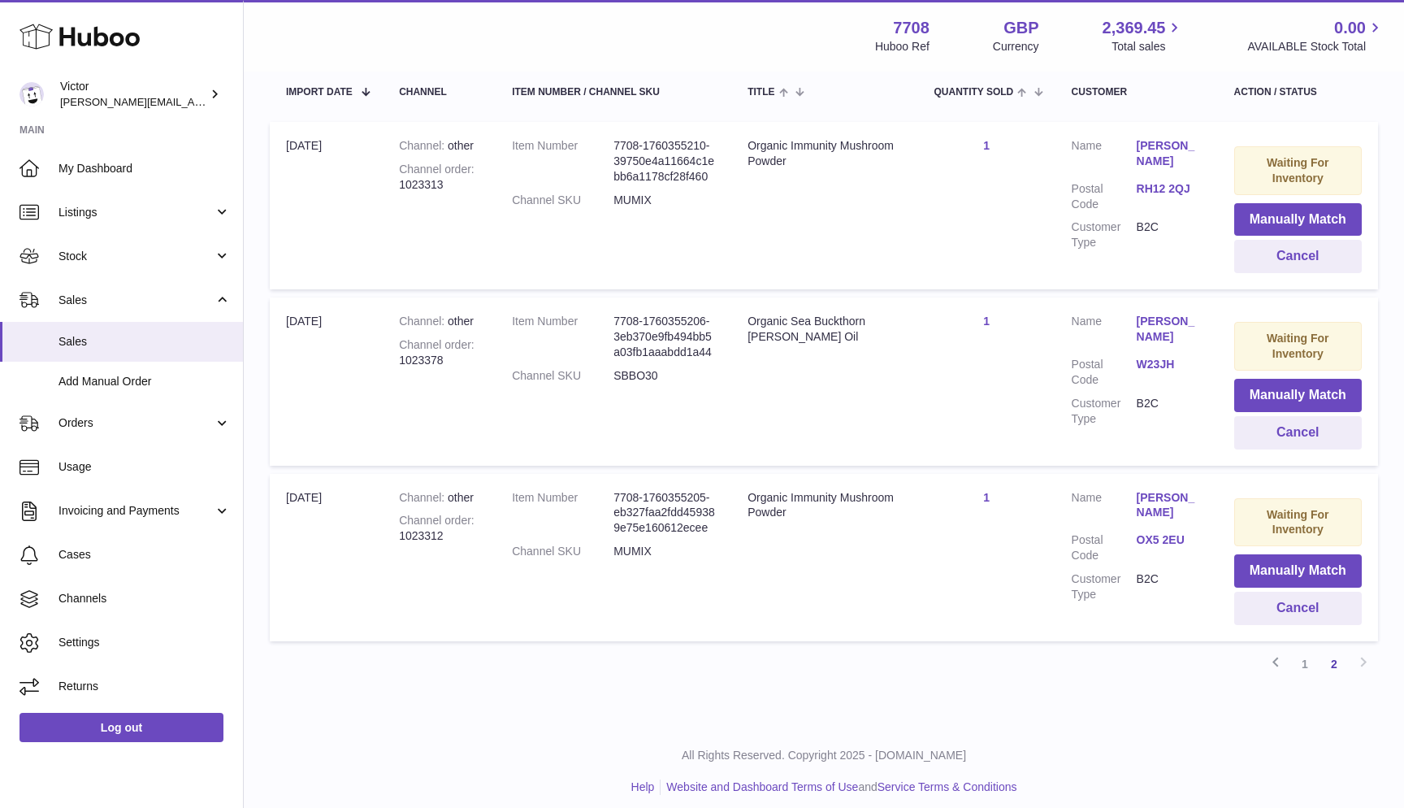
scroll to position [311, 0]
drag, startPoint x: 399, startPoint y: 355, endPoint x: 472, endPoint y: 355, distance: 73.1
click at [472, 355] on div "Channel order 1023378" at bounding box center [439, 353] width 80 height 31
copy div "1023378"
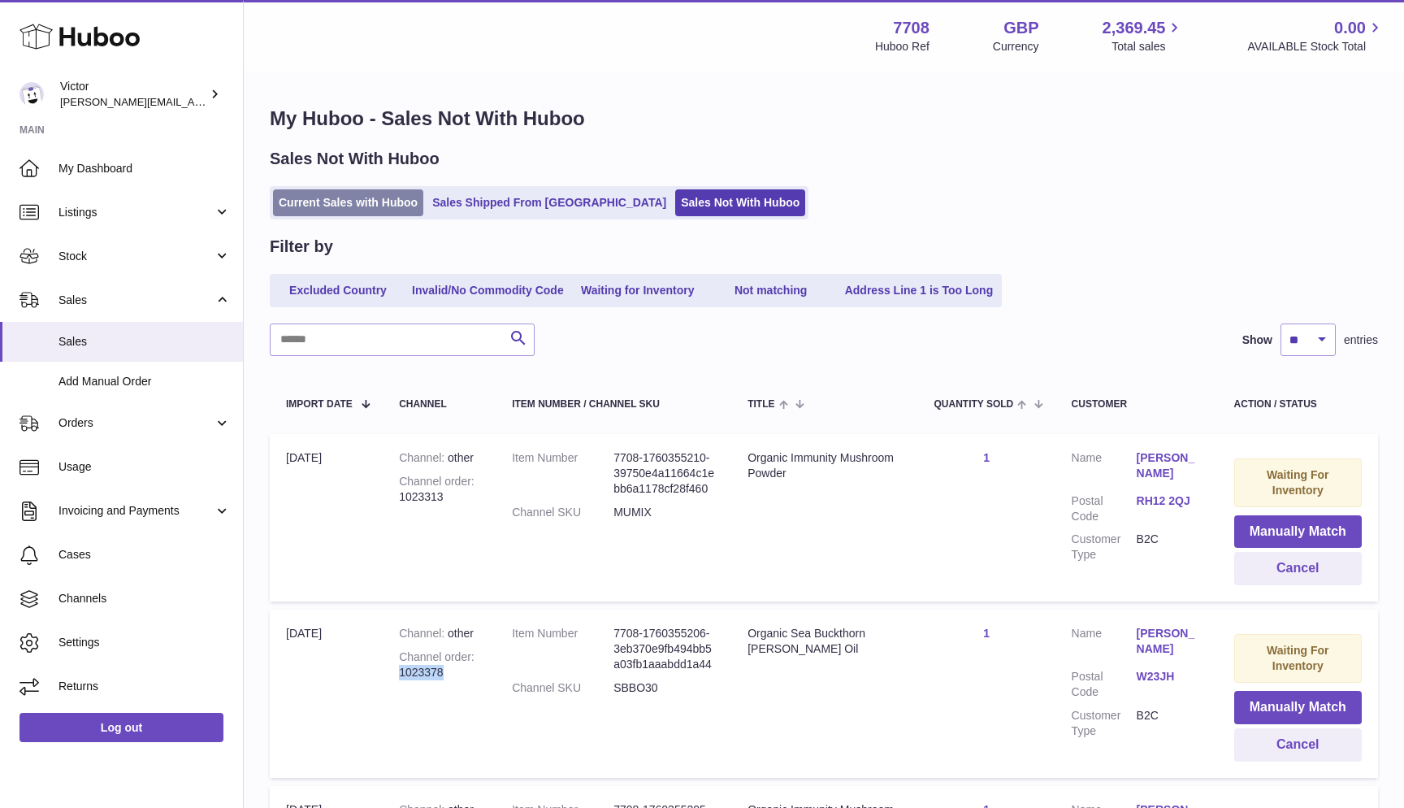
scroll to position [-1, 0]
click at [332, 210] on link "Current Sales with Huboo" at bounding box center [348, 202] width 150 height 27
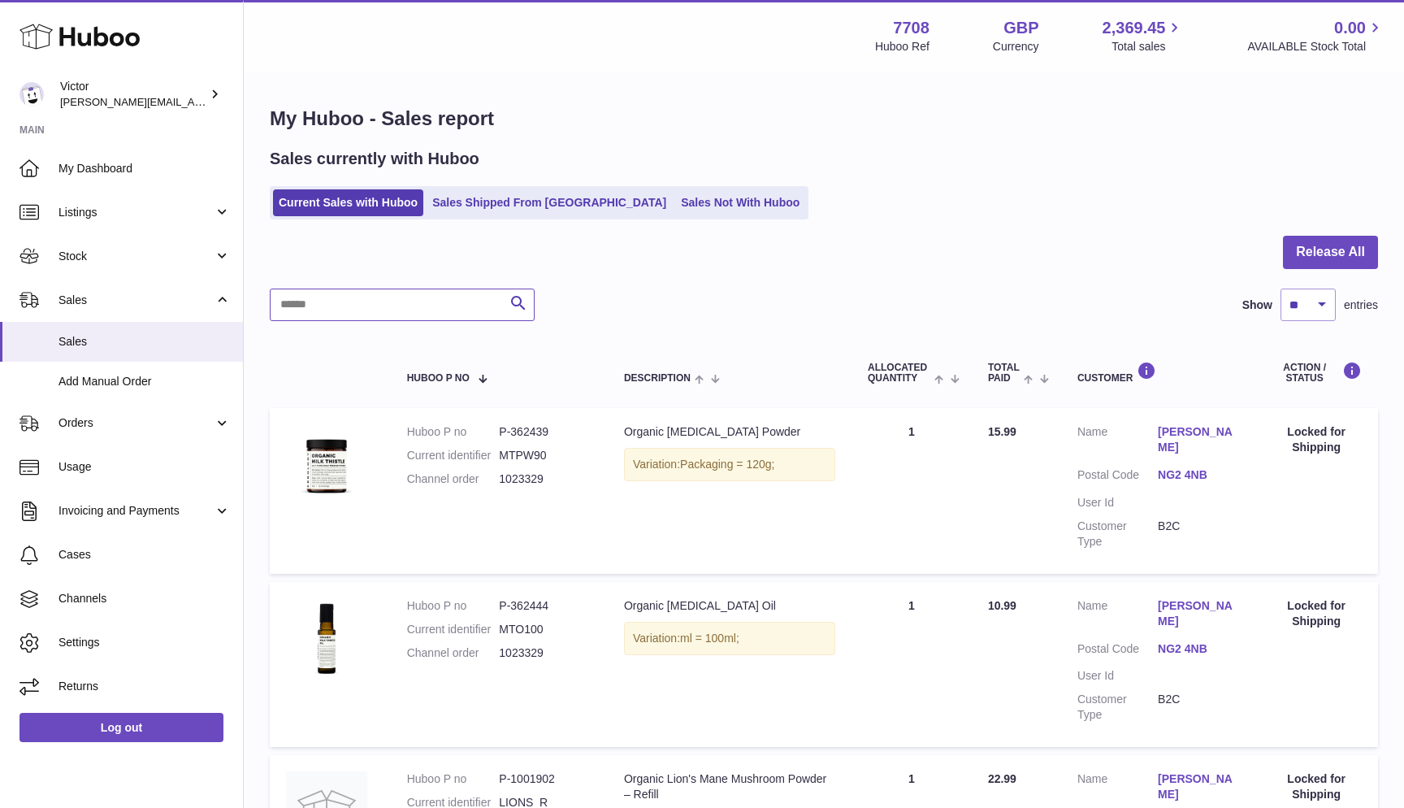
click at [308, 307] on input "text" at bounding box center [402, 304] width 265 height 33
paste input "*******"
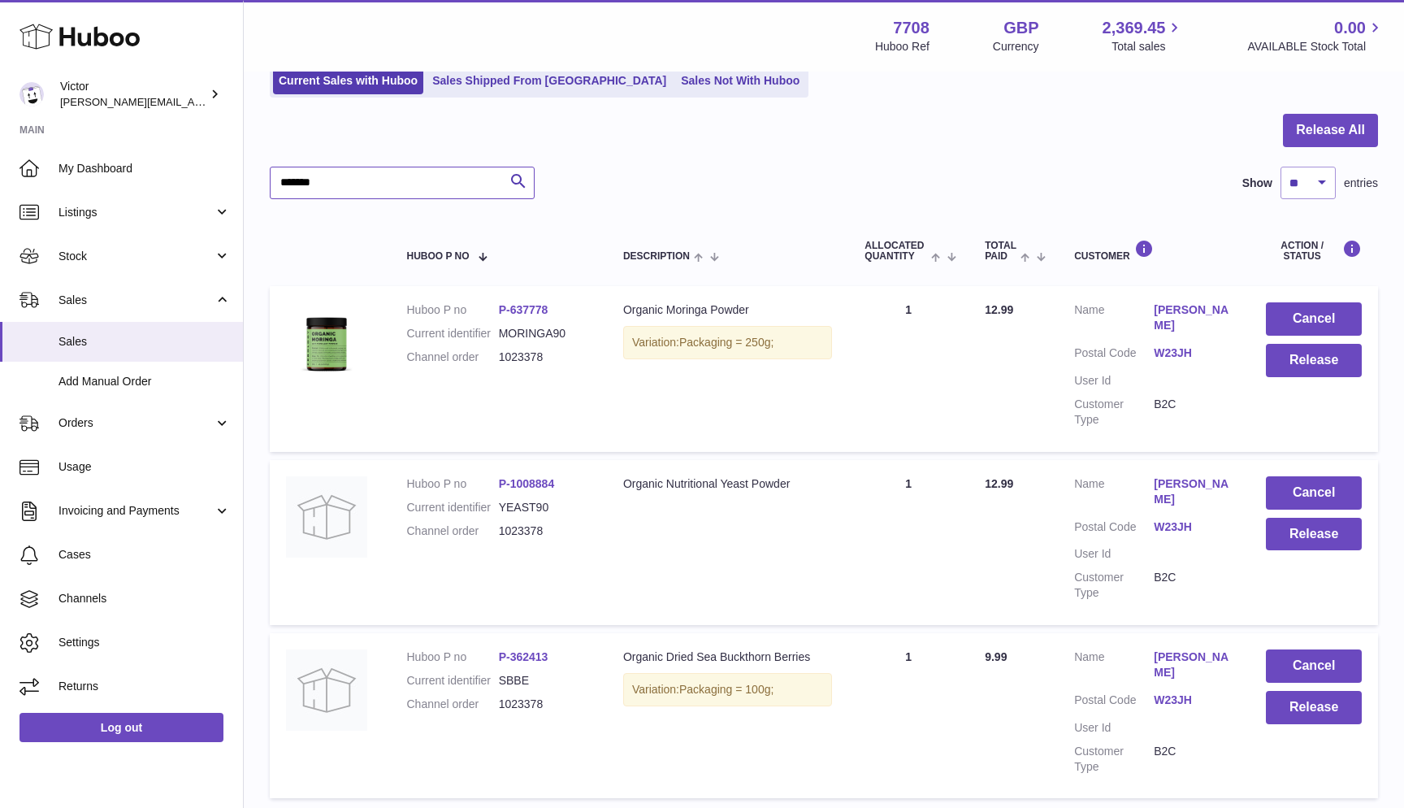
scroll to position [119, 0]
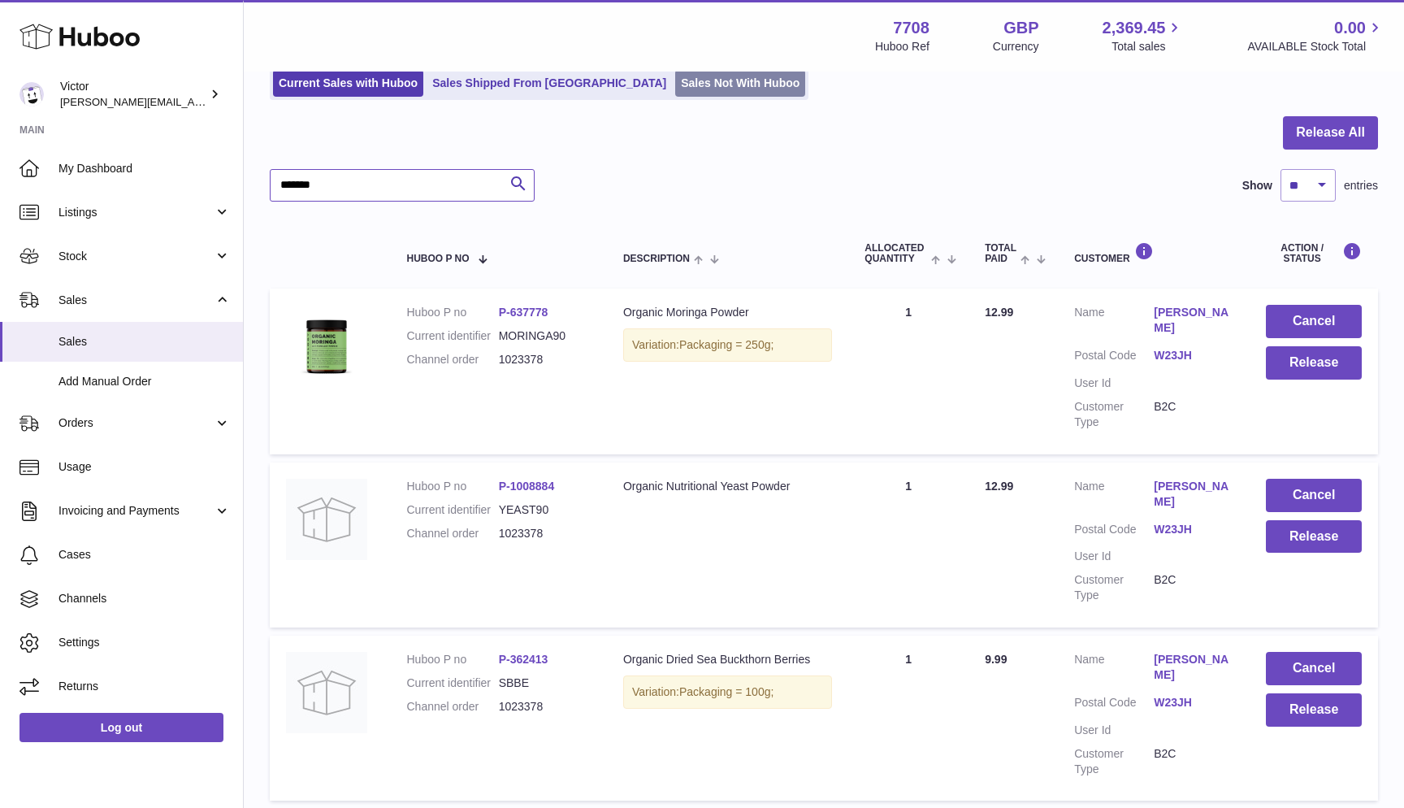
type input "*******"
click at [683, 81] on link "Sales Not With Huboo" at bounding box center [740, 83] width 130 height 27
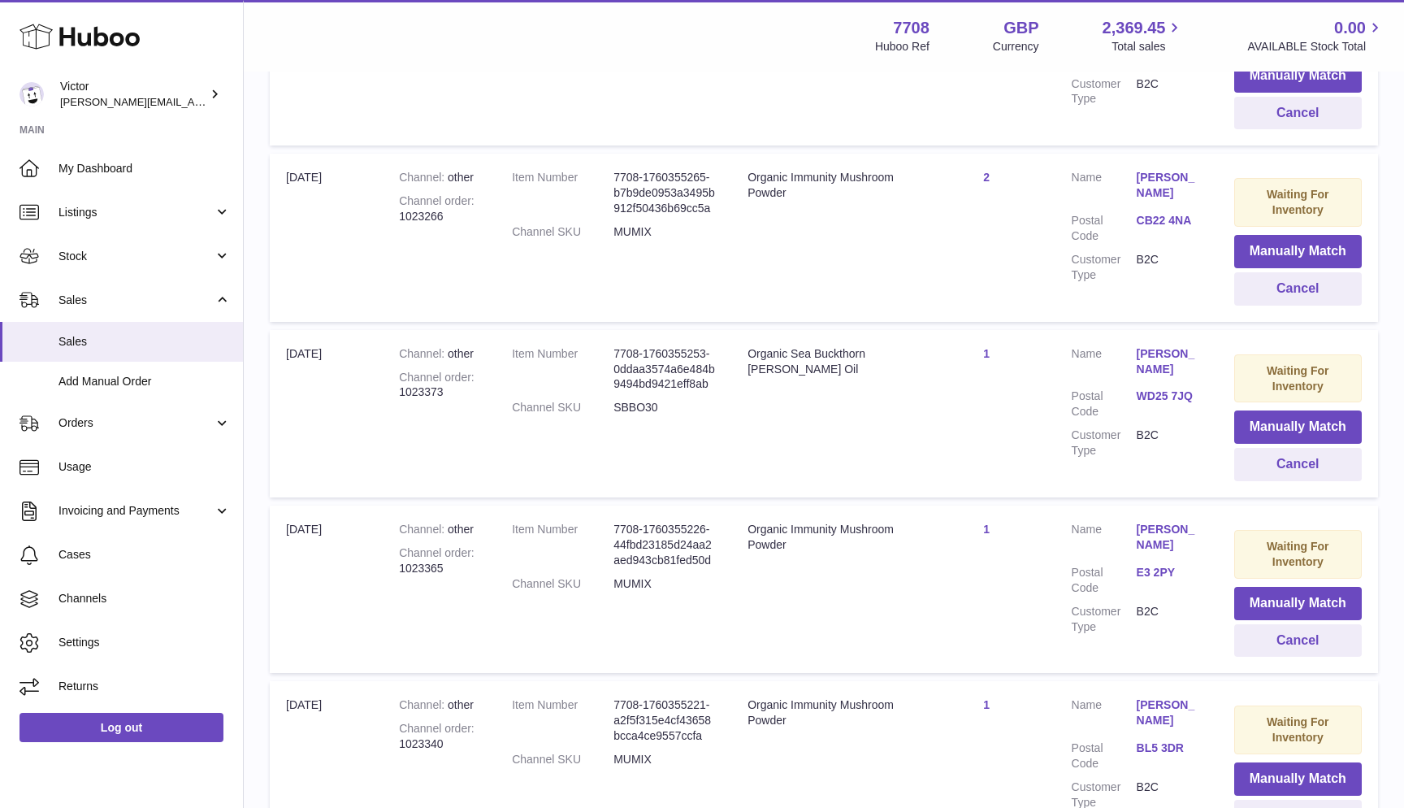
scroll to position [1514, 0]
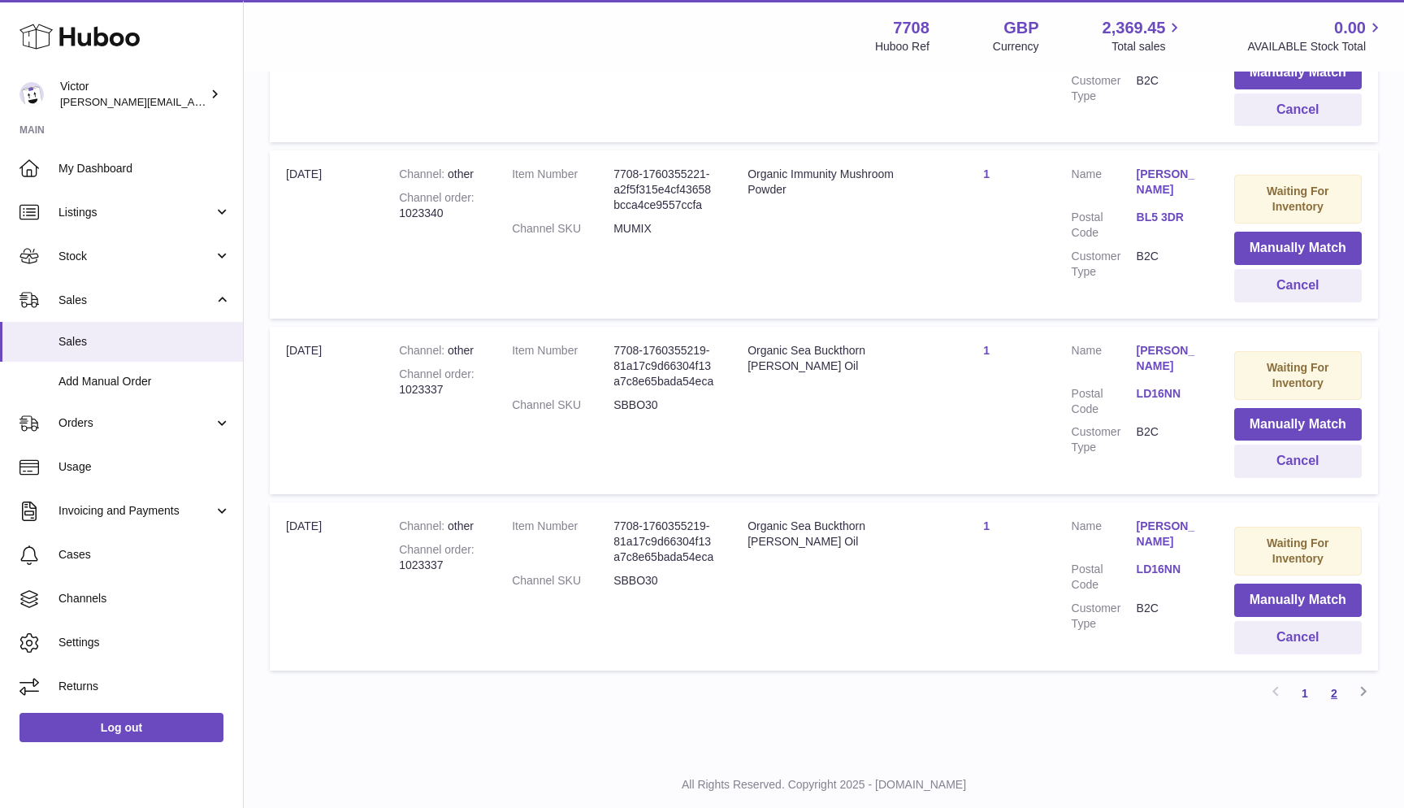
click at [1331, 679] on link "2" at bounding box center [1334, 693] width 29 height 29
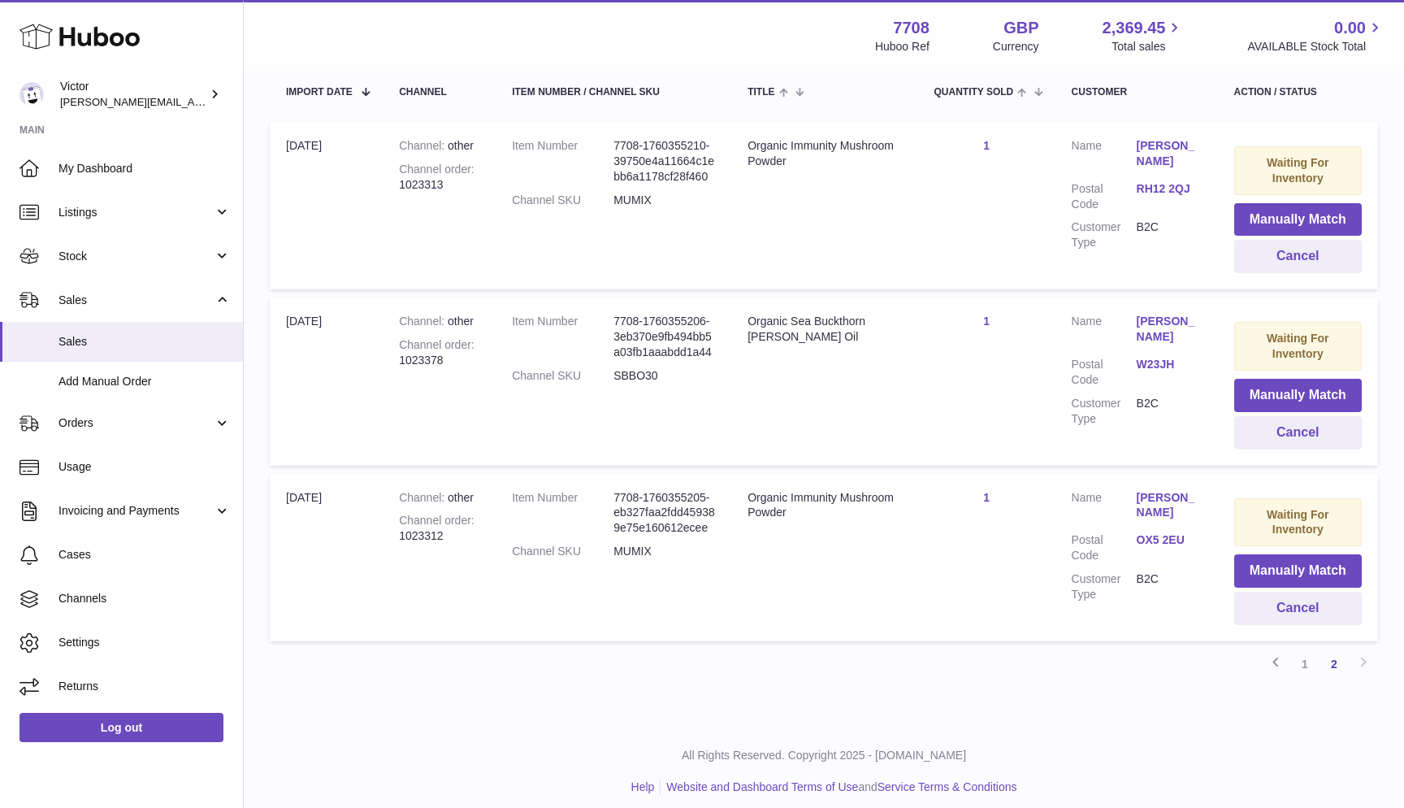
scroll to position [311, 0]
drag, startPoint x: 401, startPoint y: 184, endPoint x: 452, endPoint y: 184, distance: 50.4
click at [452, 184] on div "Channel order 1023313" at bounding box center [439, 178] width 80 height 31
copy div "1023313"
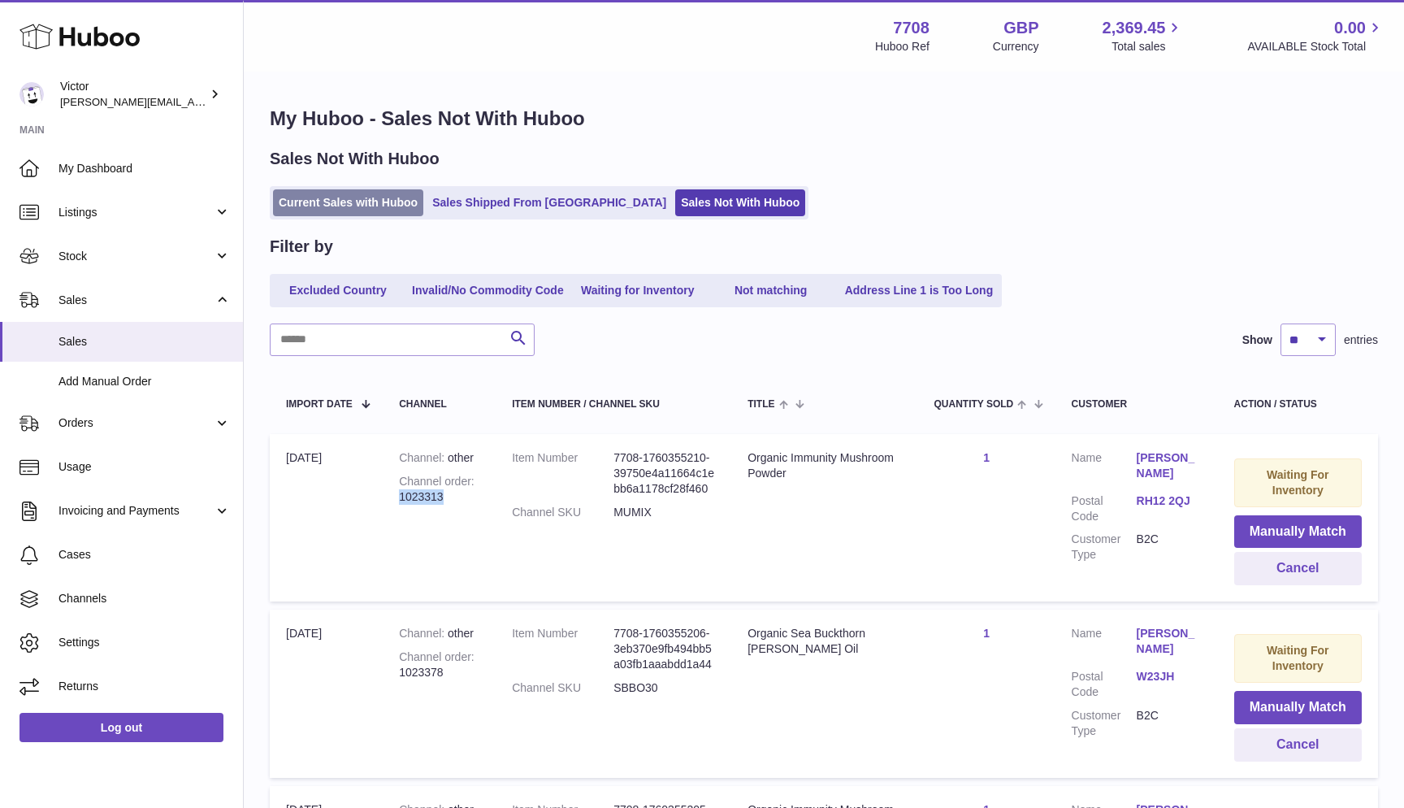
scroll to position [-1, 0]
click at [341, 194] on link "Current Sales with Huboo" at bounding box center [348, 202] width 150 height 27
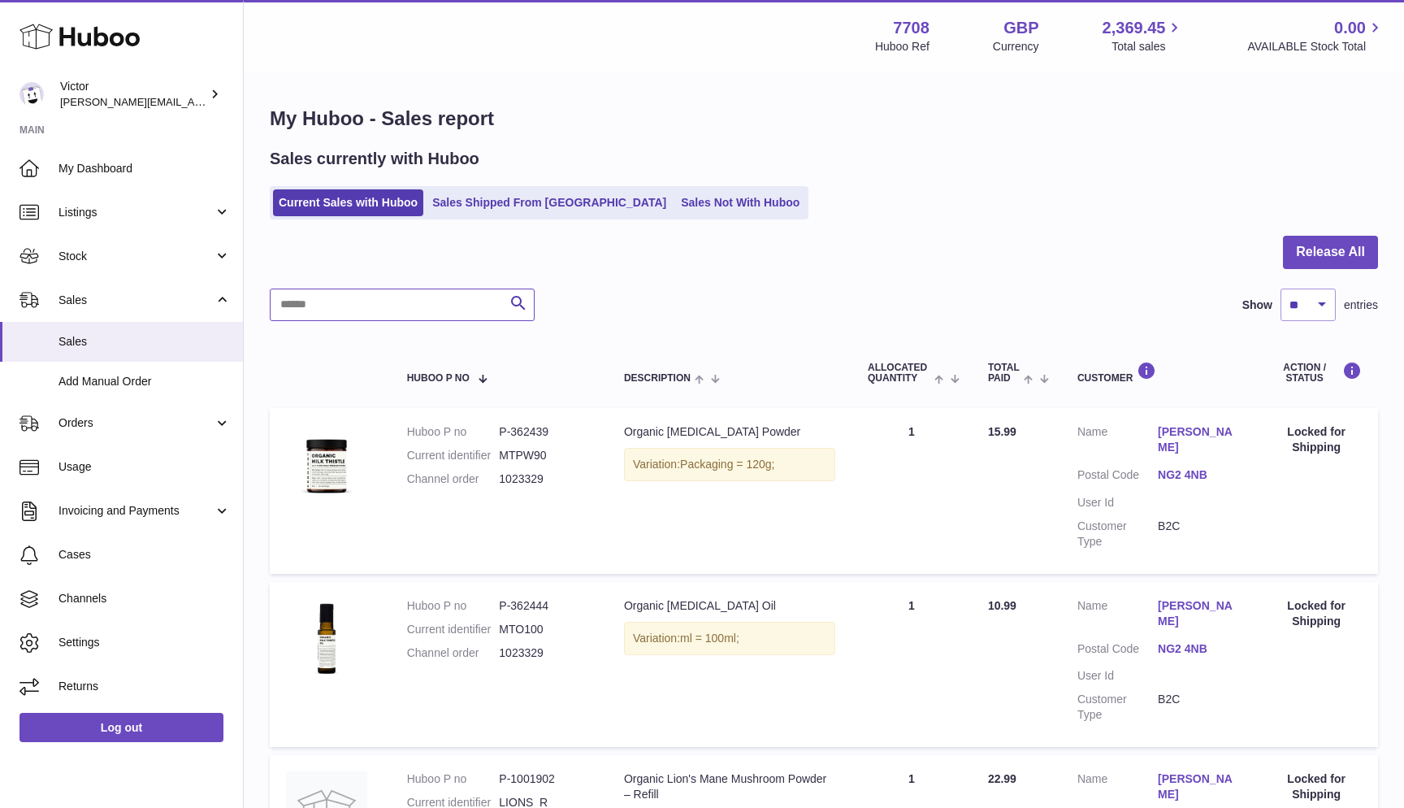
click at [353, 308] on input "text" at bounding box center [402, 304] width 265 height 33
paste input "*******"
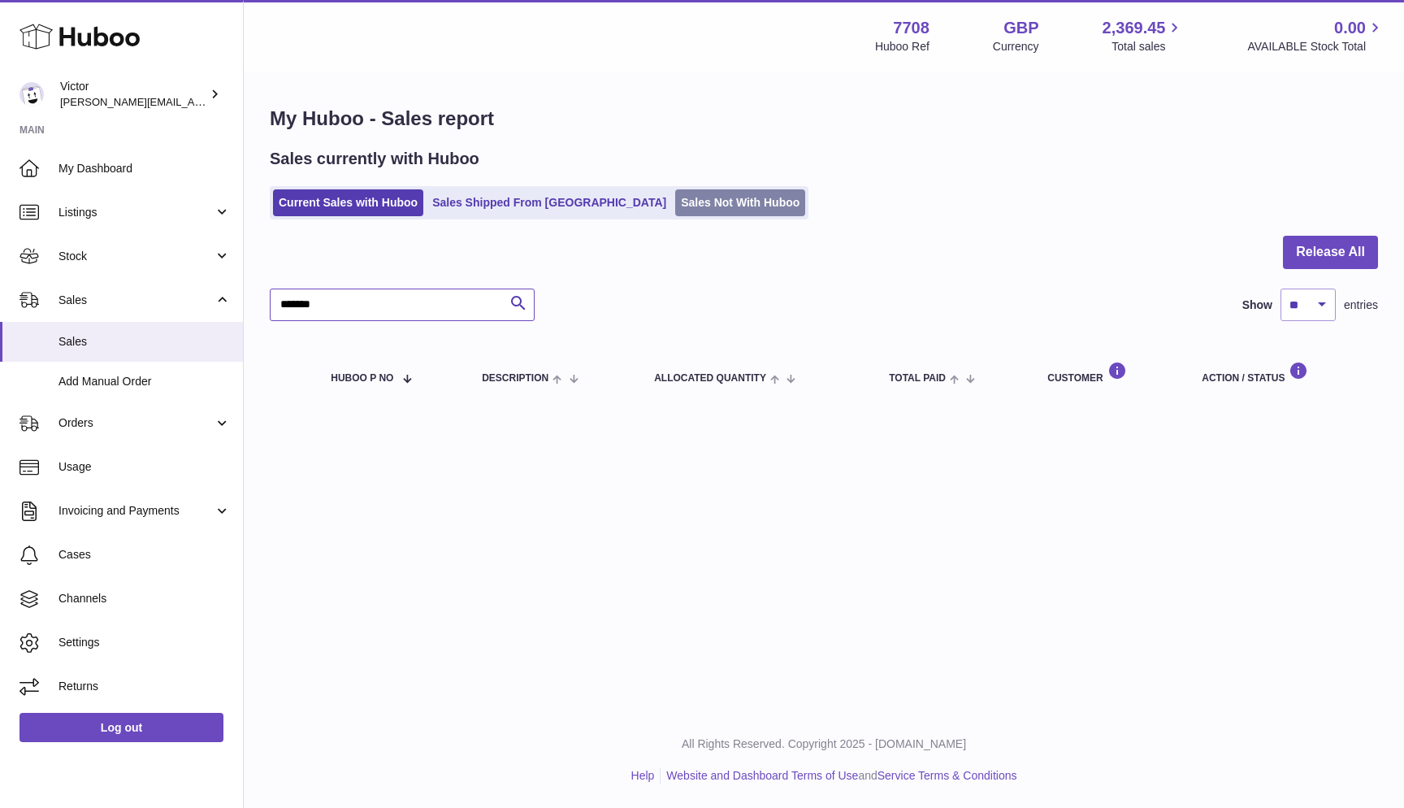
type input "*******"
click at [675, 212] on link "Sales Not With Huboo" at bounding box center [740, 202] width 130 height 27
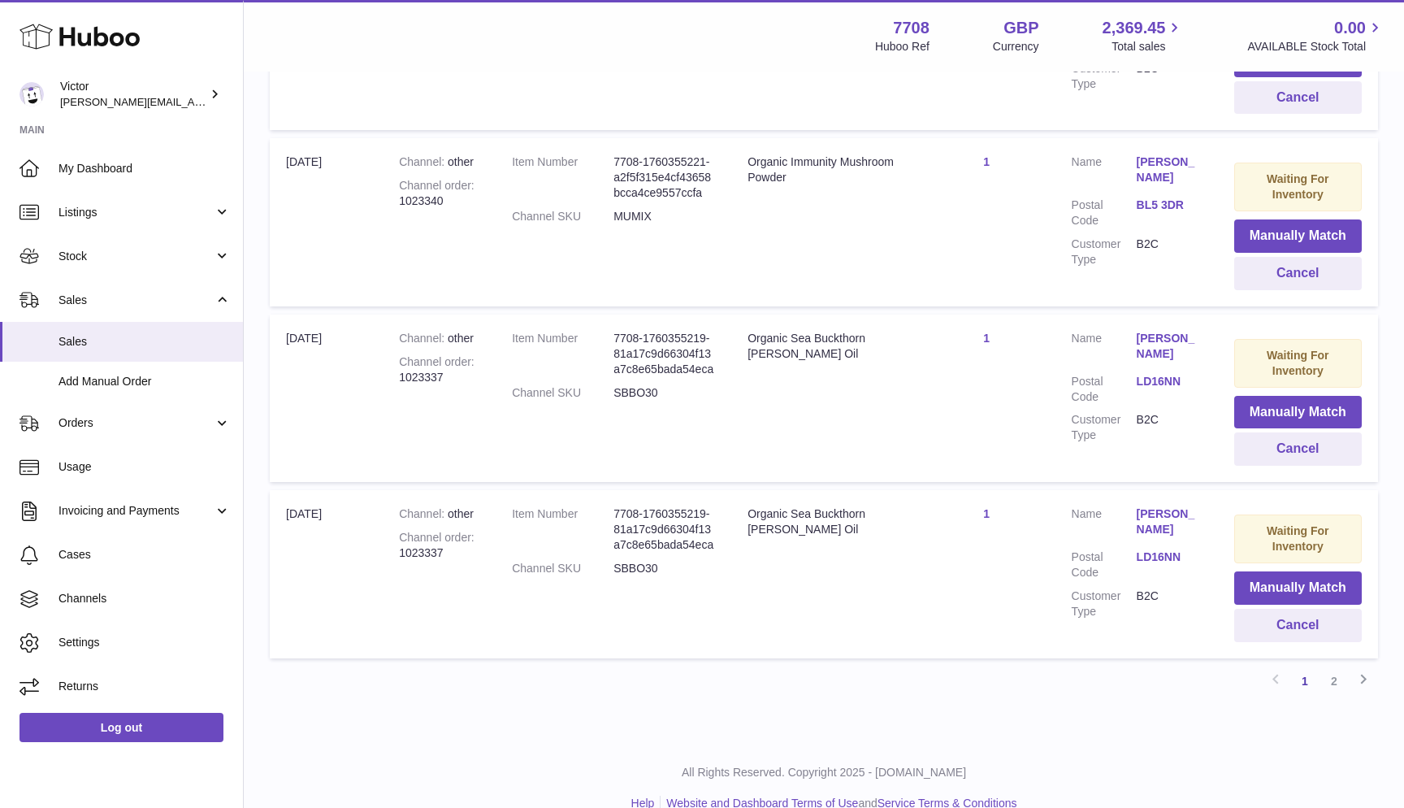
scroll to position [1525, 0]
drag, startPoint x: 401, startPoint y: 528, endPoint x: 469, endPoint y: 528, distance: 68.3
click at [469, 531] on div "Channel order 1023337" at bounding box center [439, 546] width 80 height 31
copy div "1023337"
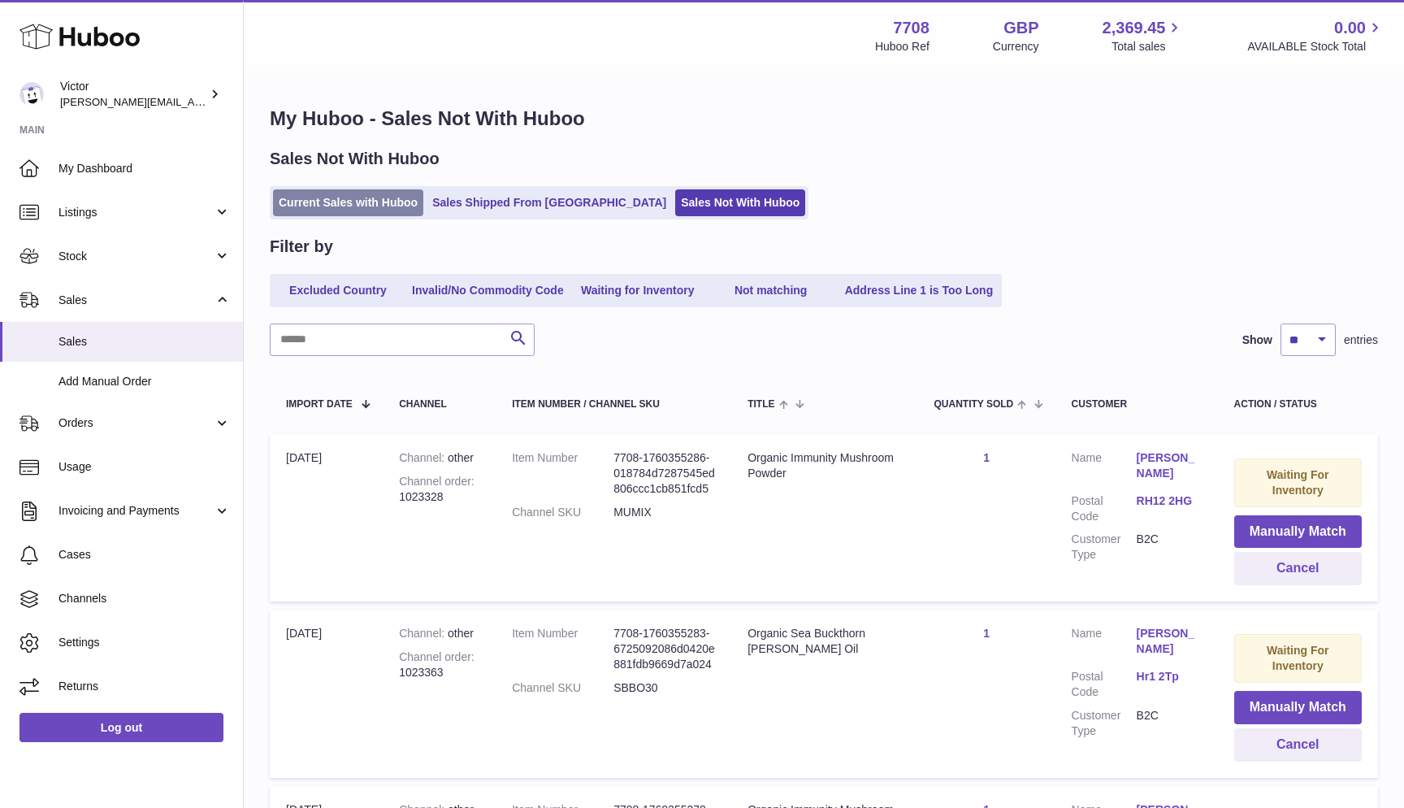
scroll to position [0, 0]
click at [366, 196] on link "Current Sales with Huboo" at bounding box center [348, 202] width 150 height 27
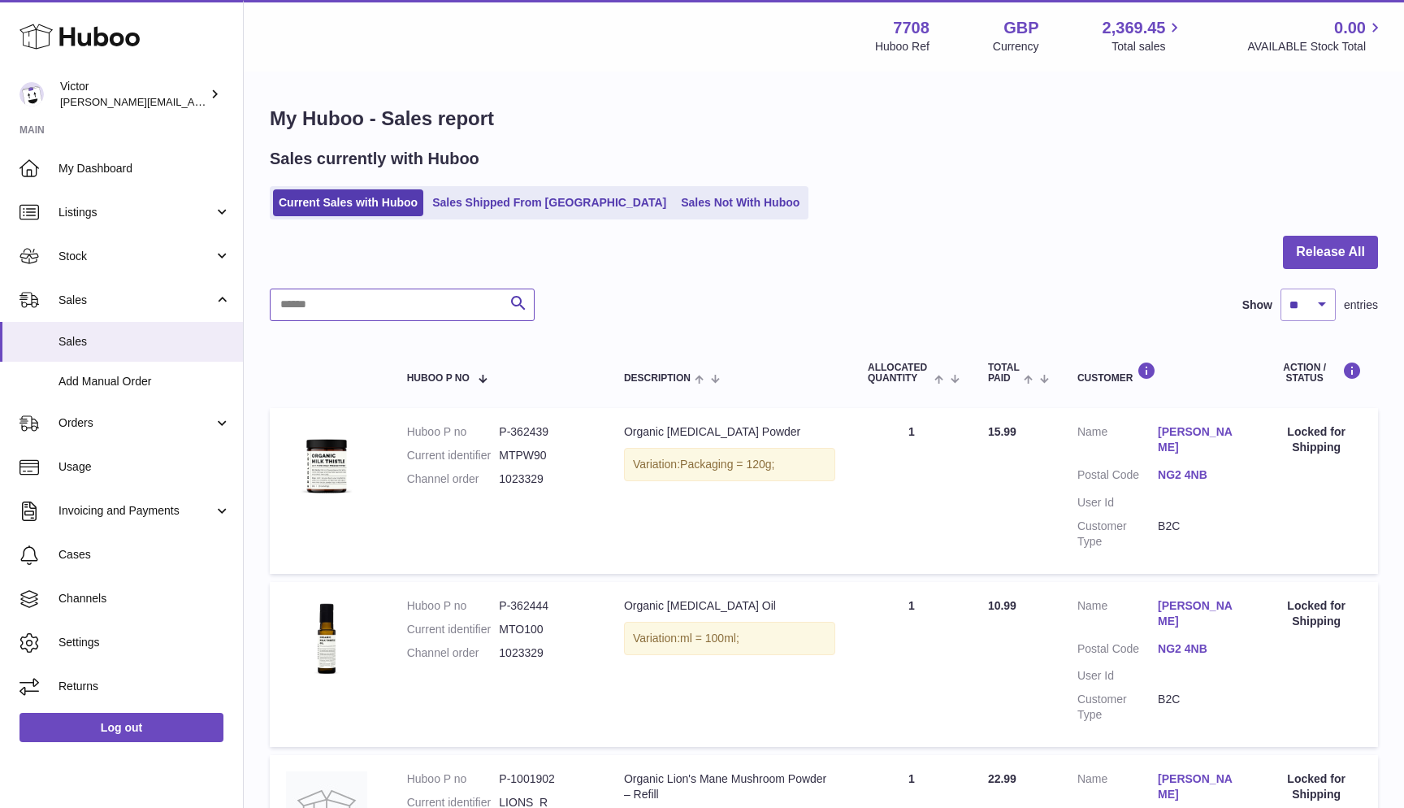
click at [309, 312] on input "text" at bounding box center [402, 304] width 265 height 33
paste input "*******"
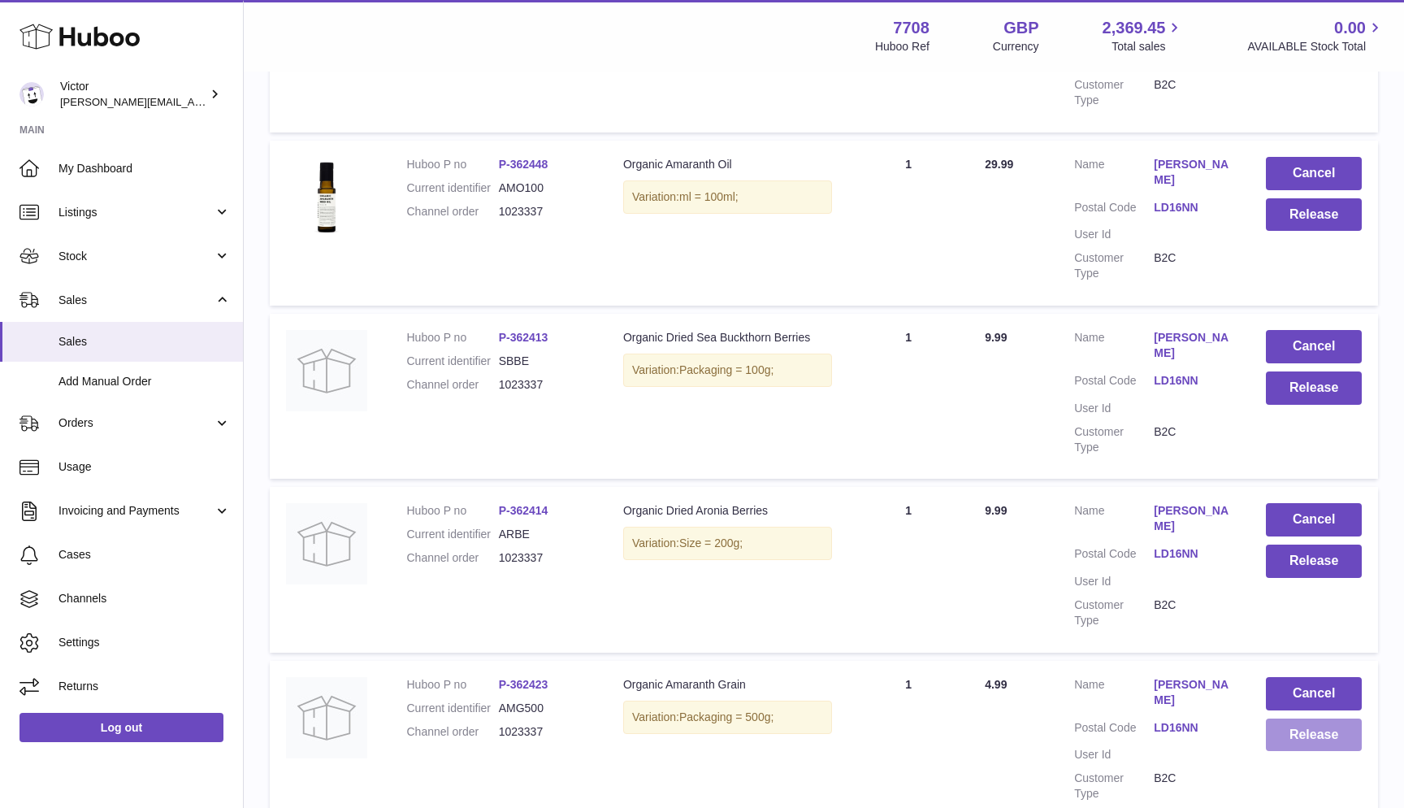
scroll to position [961, 0]
type input "*******"
click at [1321, 719] on button "Release" at bounding box center [1314, 735] width 96 height 33
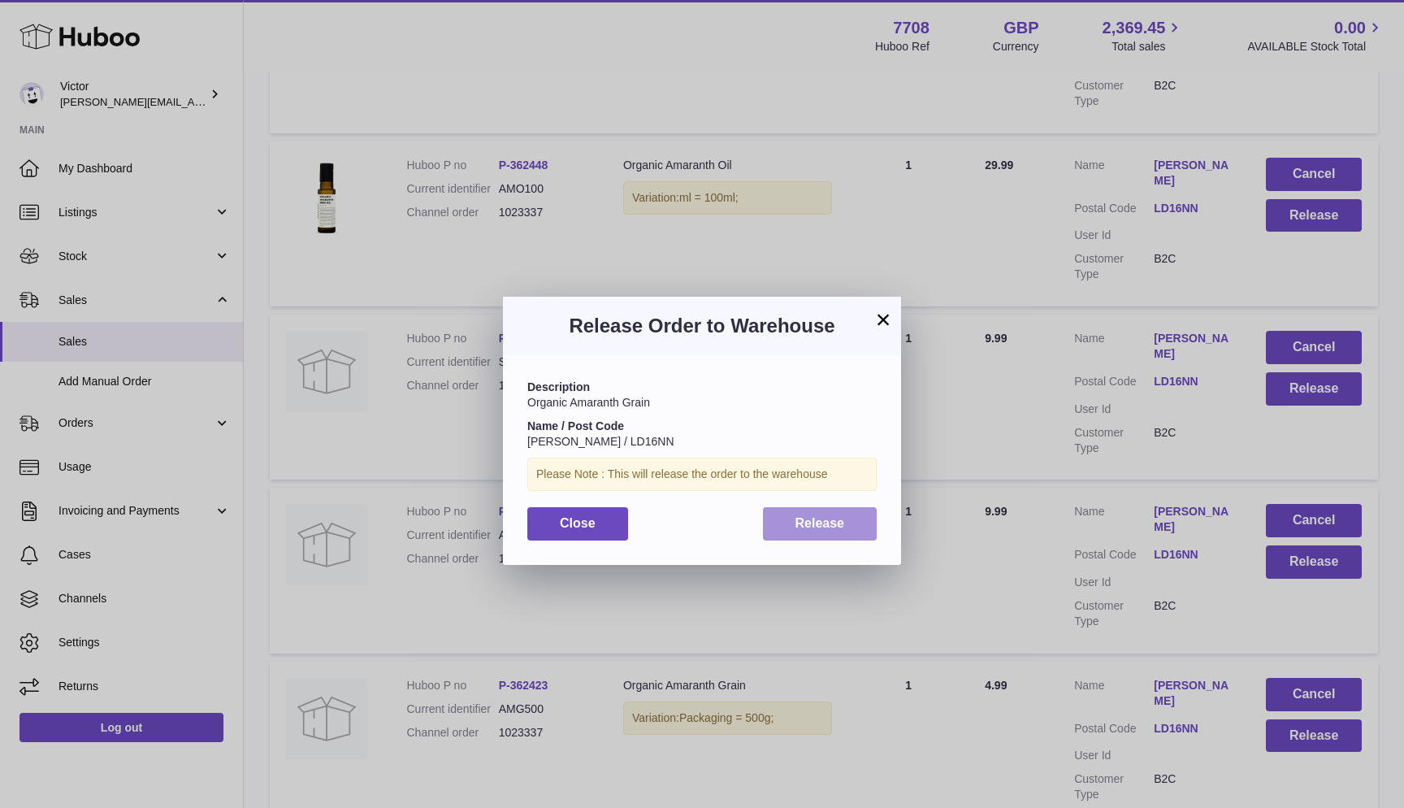
click at [830, 510] on button "Release" at bounding box center [820, 523] width 115 height 33
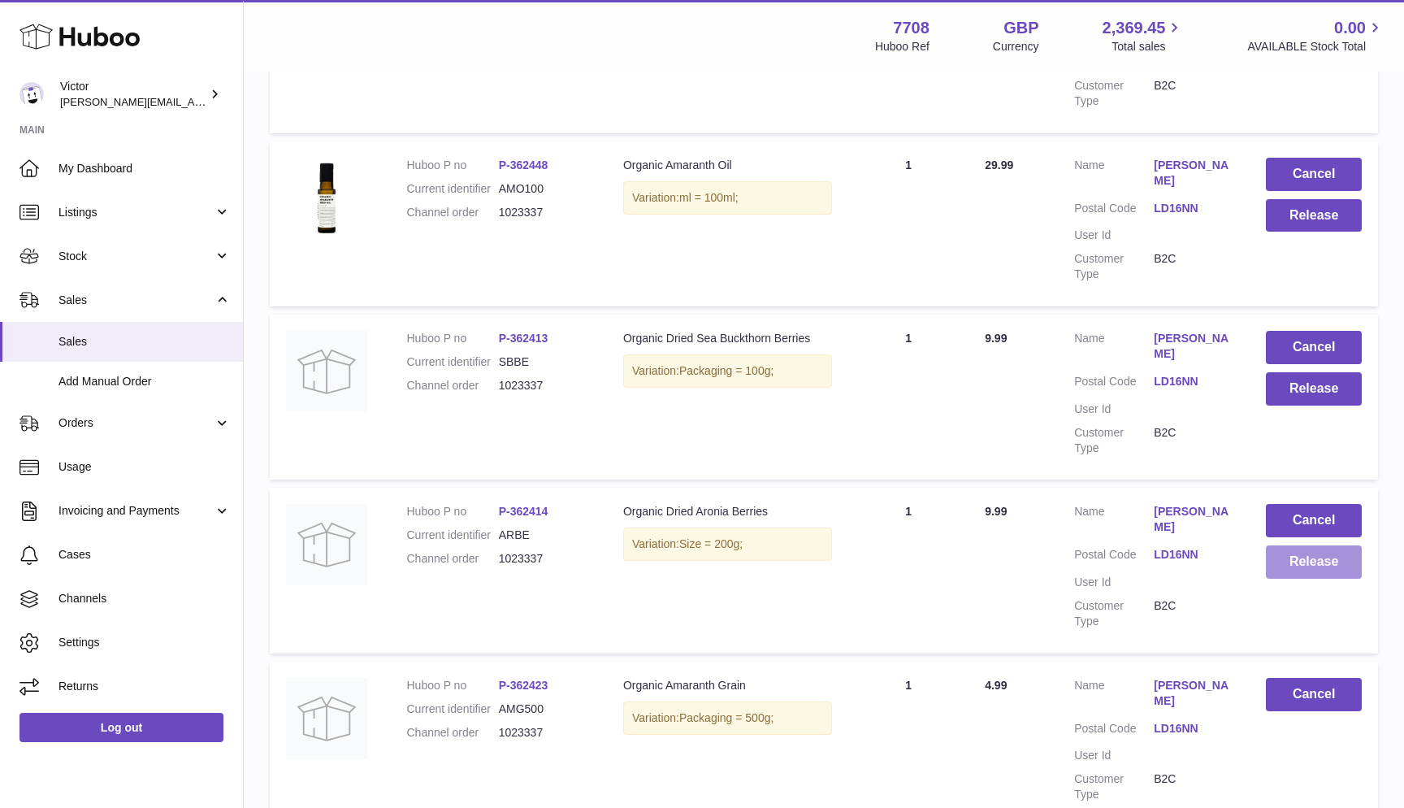
click at [1278, 545] on button "Release" at bounding box center [1314, 561] width 96 height 33
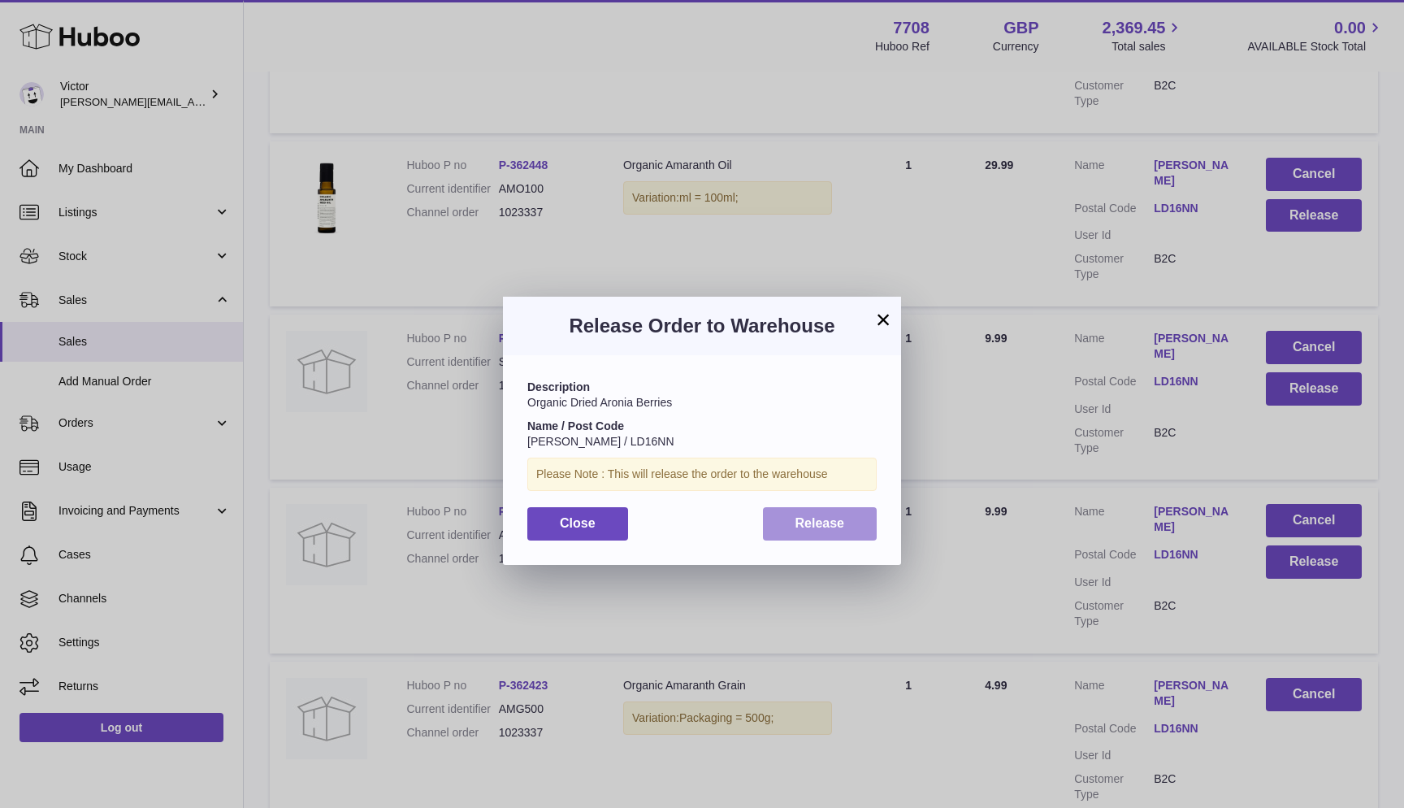
click at [800, 509] on button "Release" at bounding box center [820, 523] width 115 height 33
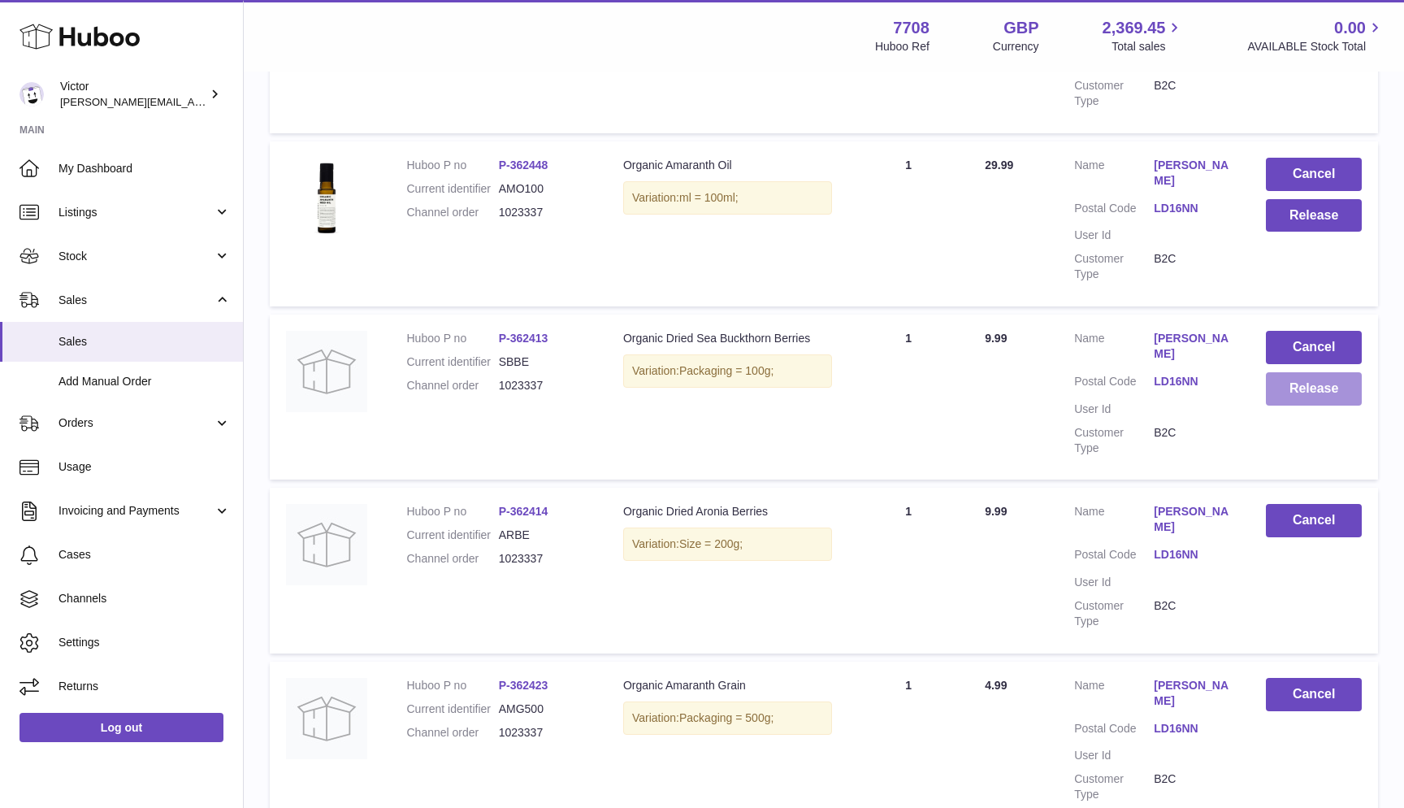
click at [1280, 372] on button "Release" at bounding box center [1314, 388] width 96 height 33
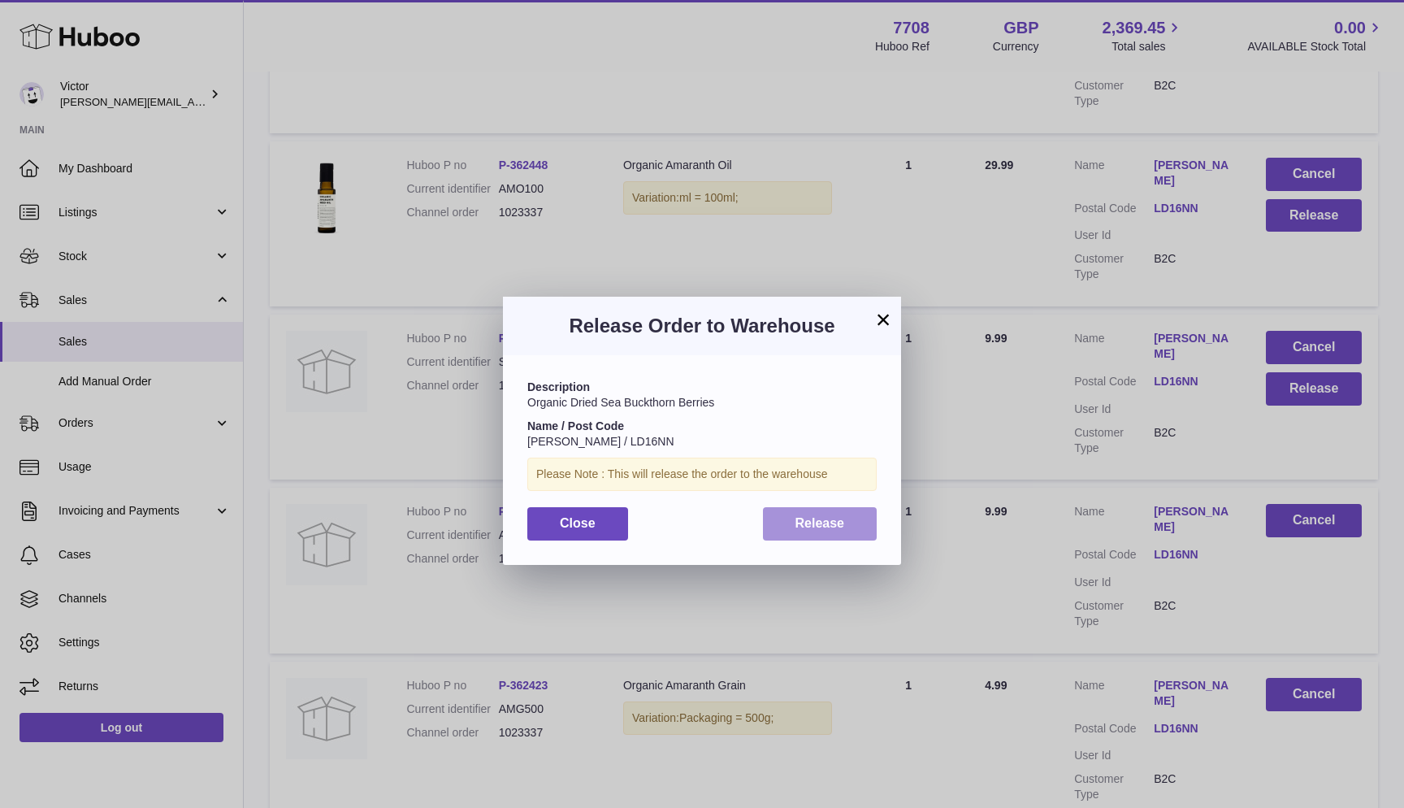
click at [779, 507] on button "Release" at bounding box center [820, 523] width 115 height 33
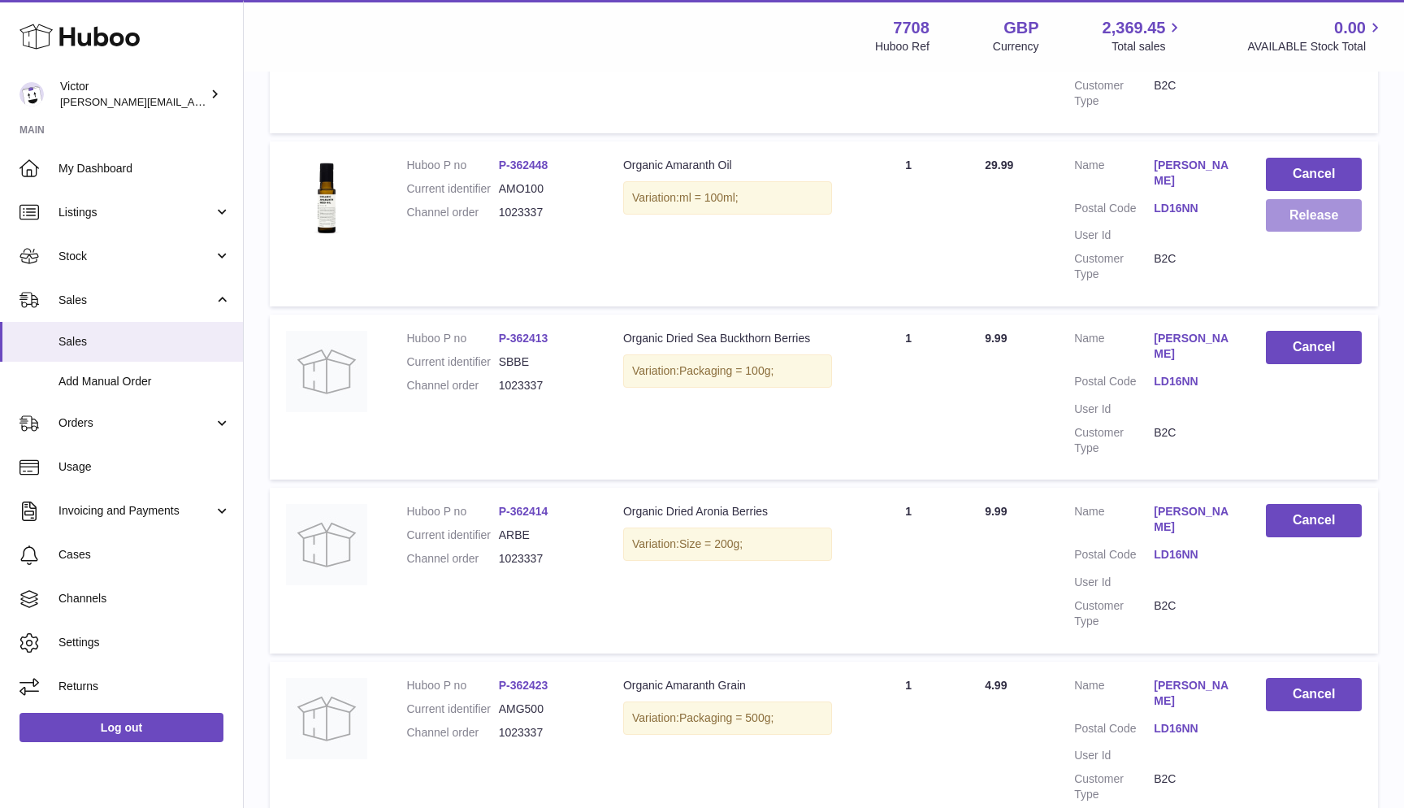
click at [1282, 199] on button "Release" at bounding box center [1314, 215] width 96 height 33
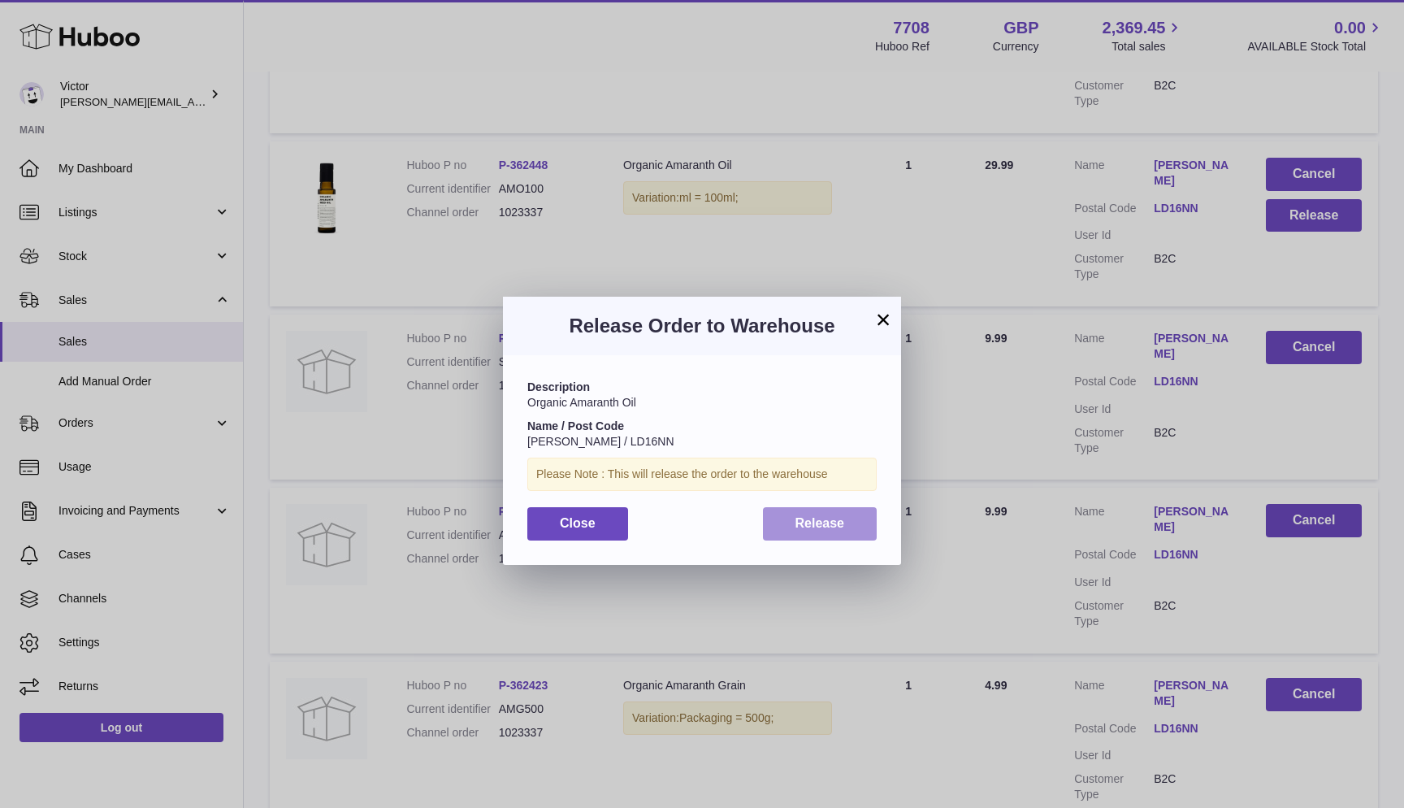
click at [800, 508] on button "Release" at bounding box center [820, 523] width 115 height 33
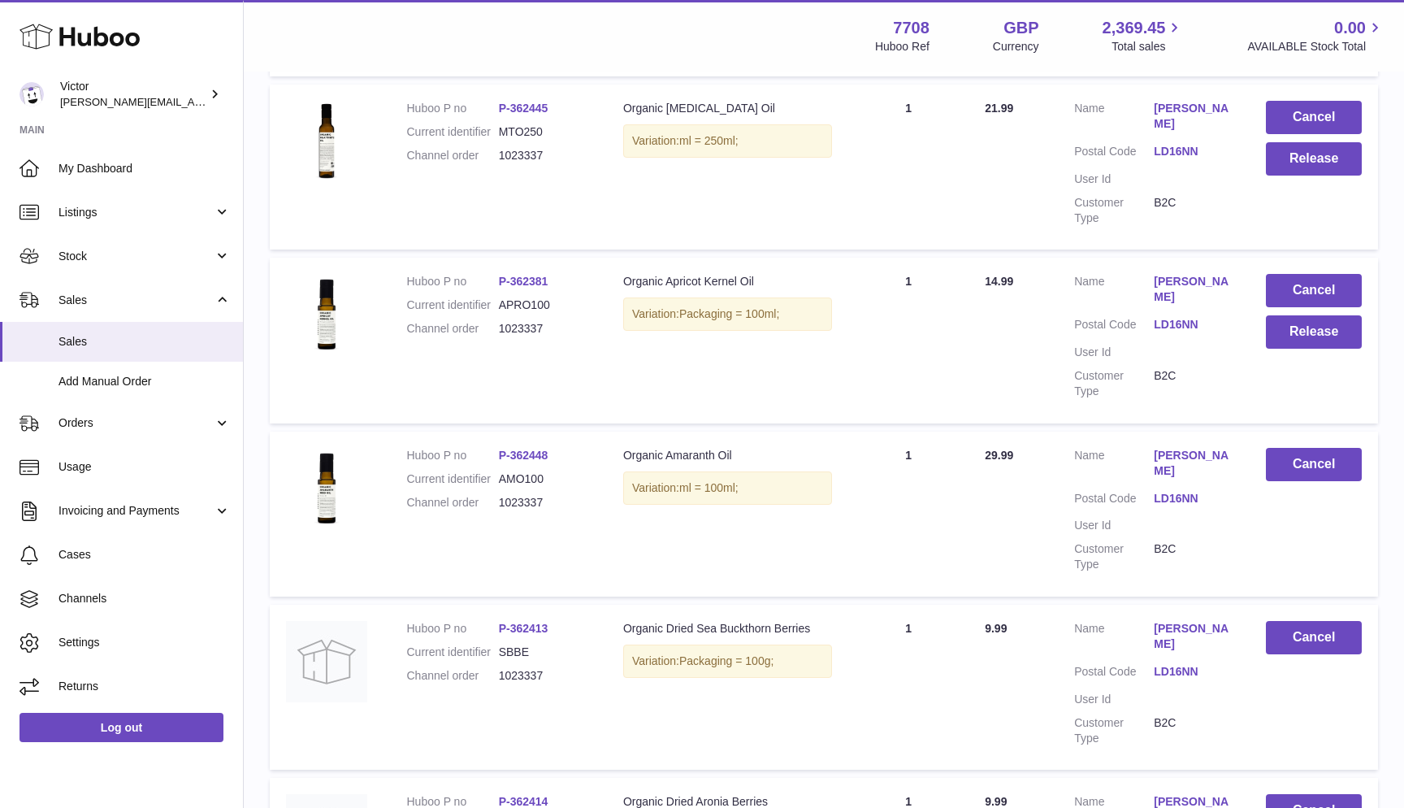
scroll to position [633, 0]
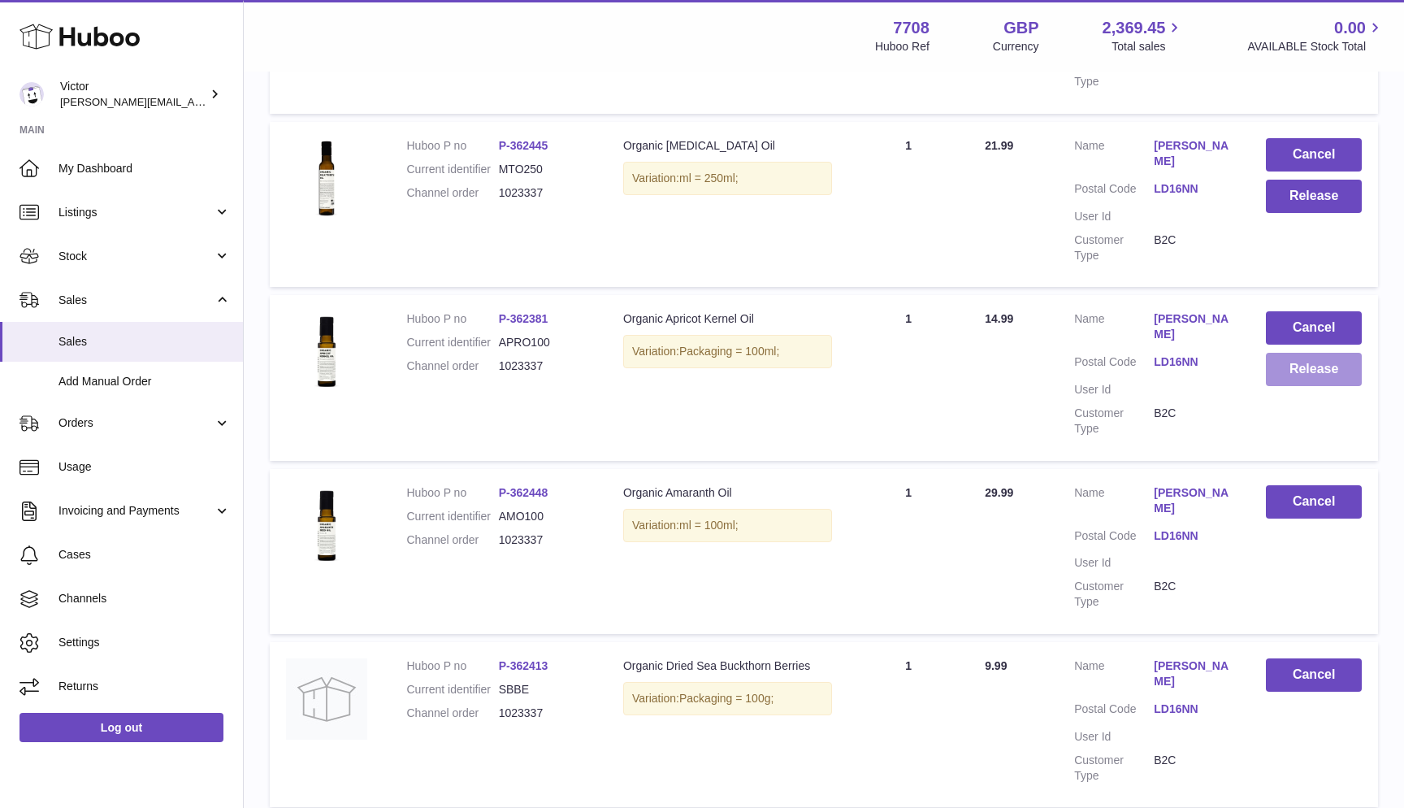
click at [1305, 353] on button "Release" at bounding box center [1314, 369] width 96 height 33
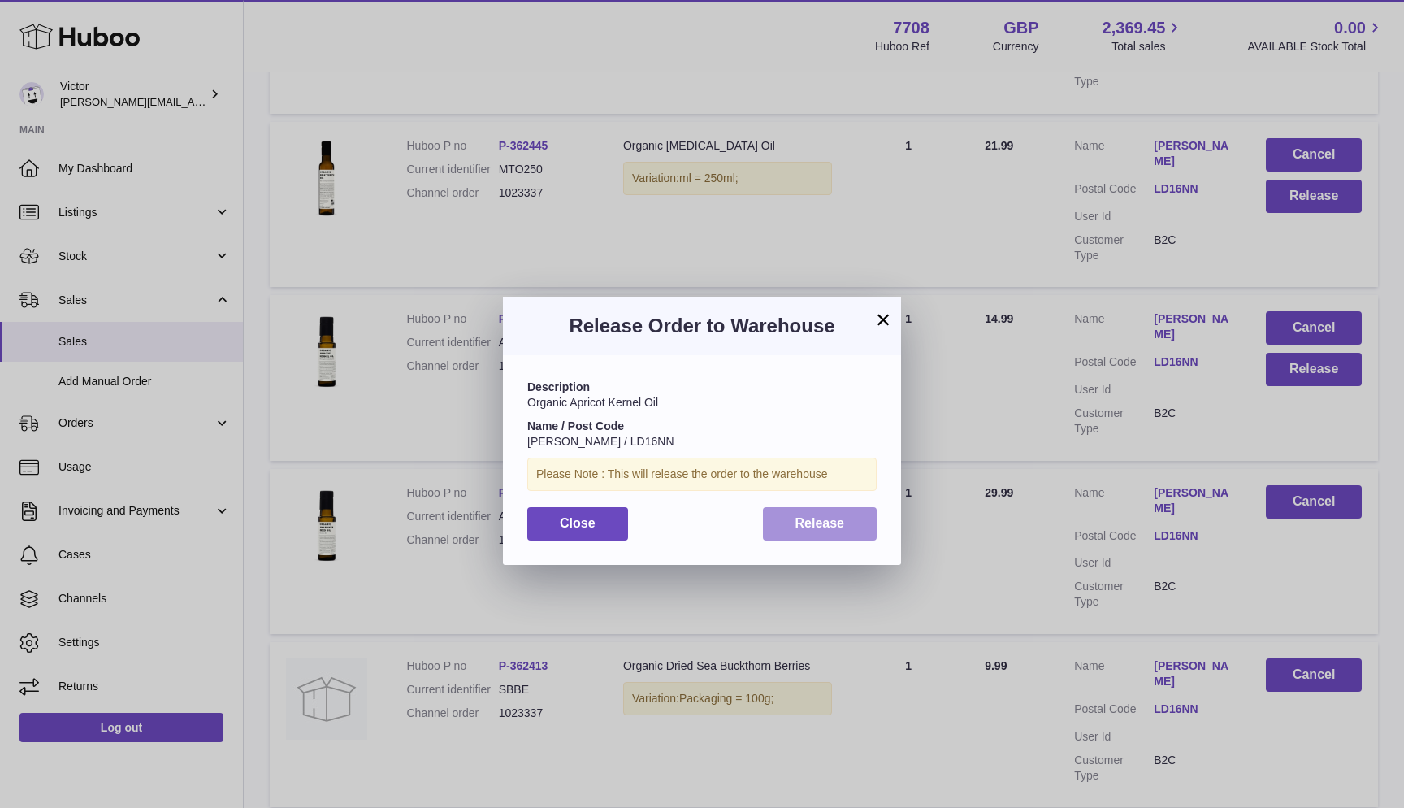
click at [792, 520] on button "Release" at bounding box center [820, 523] width 115 height 33
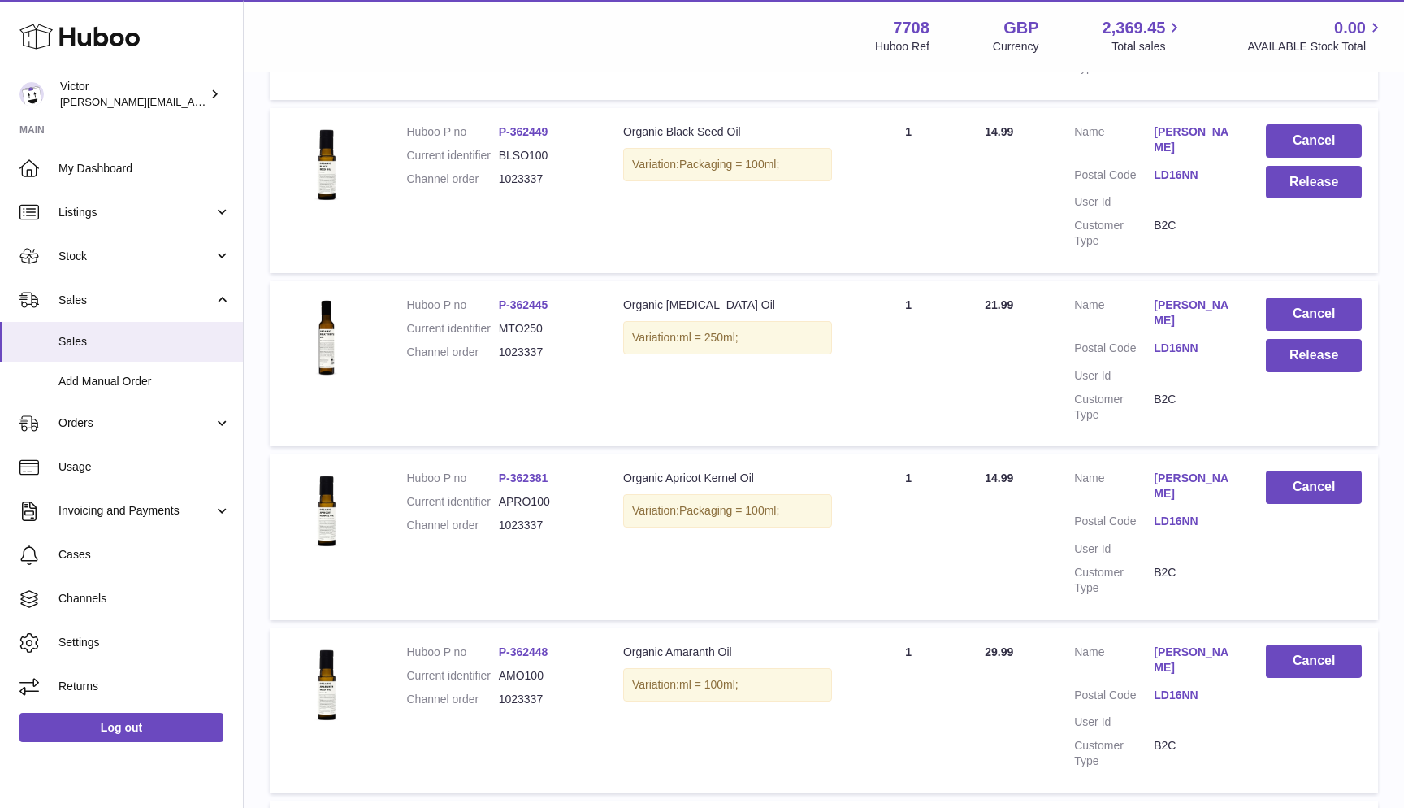
scroll to position [307, 0]
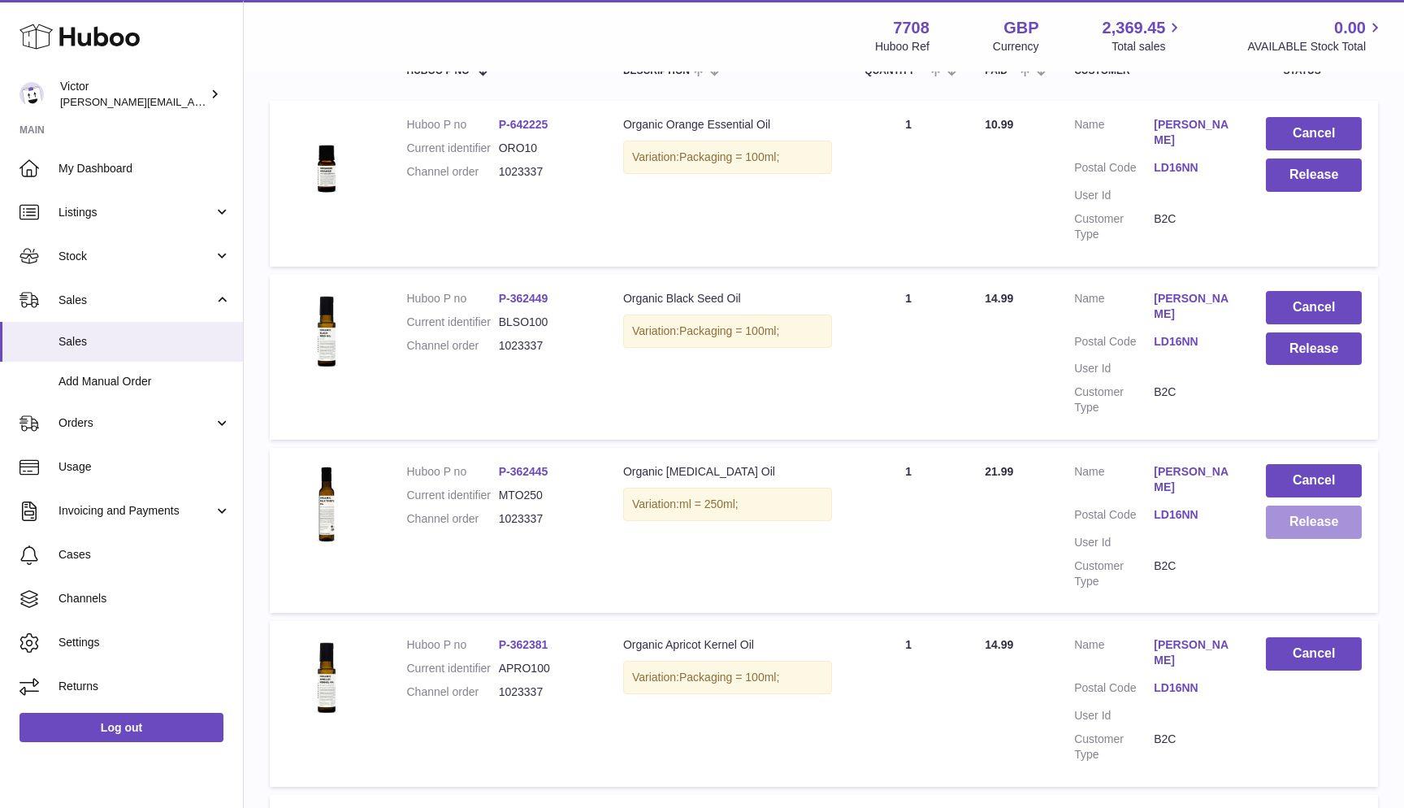
click at [1290, 505] on button "Release" at bounding box center [1314, 521] width 96 height 33
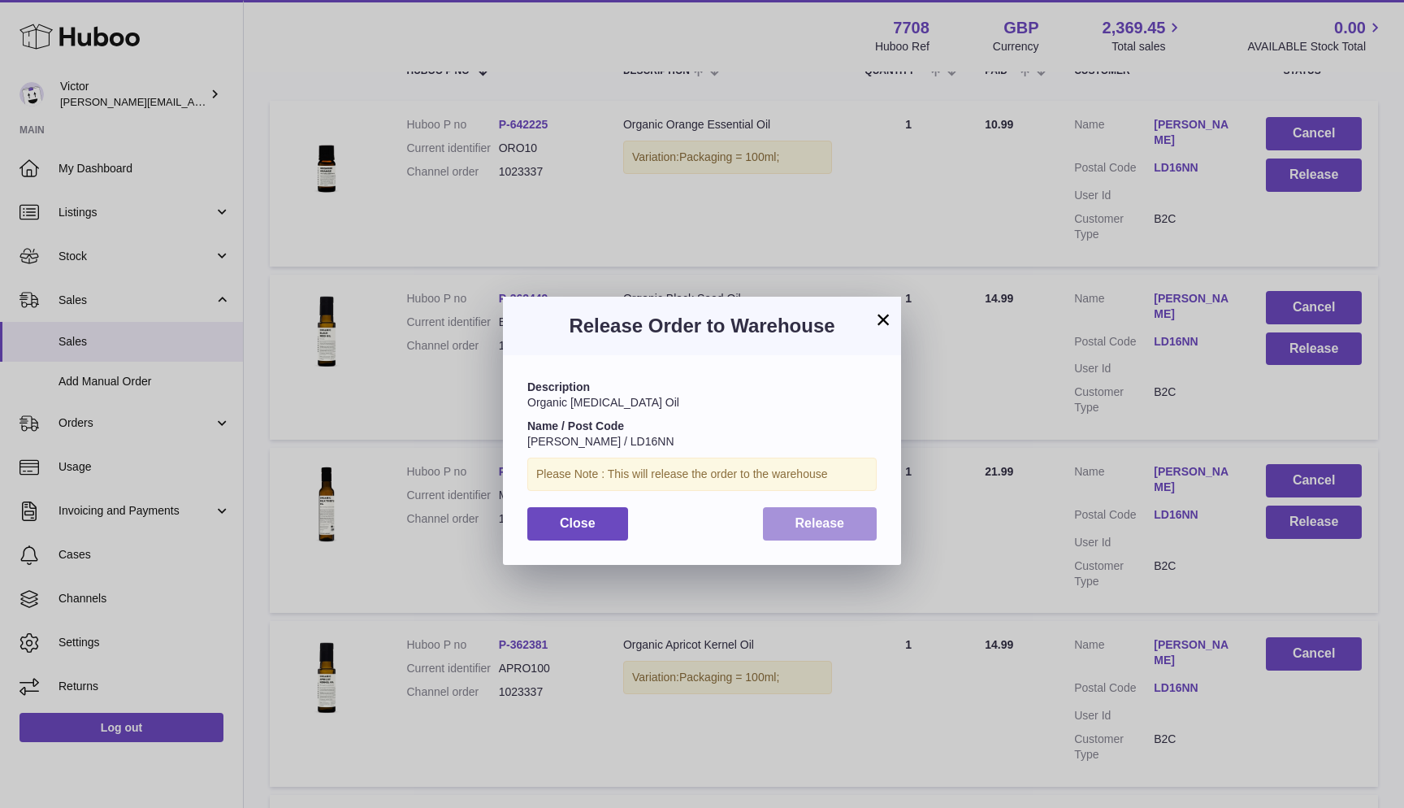
click at [839, 520] on span "Release" at bounding box center [821, 523] width 50 height 14
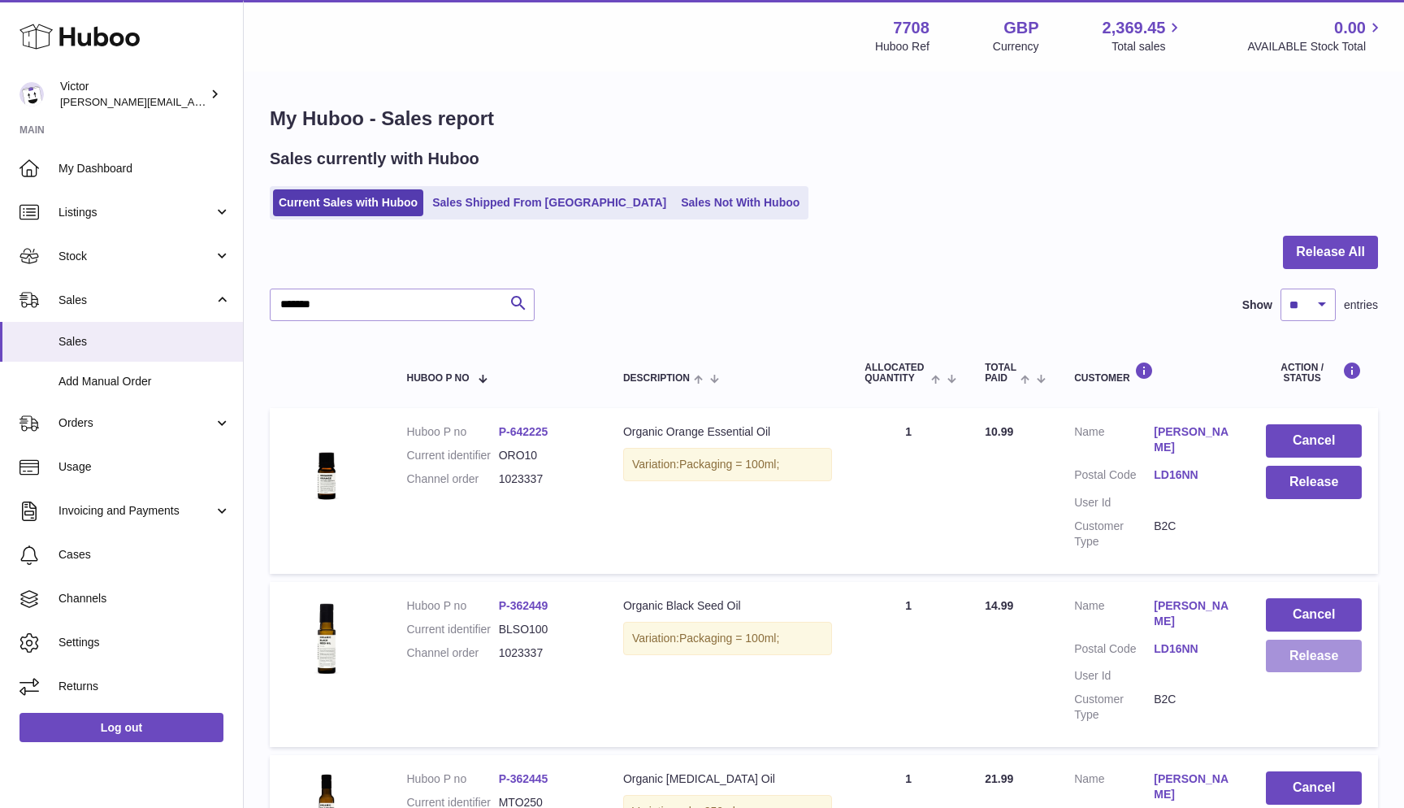
scroll to position [0, 0]
click at [1302, 640] on button "Release" at bounding box center [1314, 656] width 96 height 33
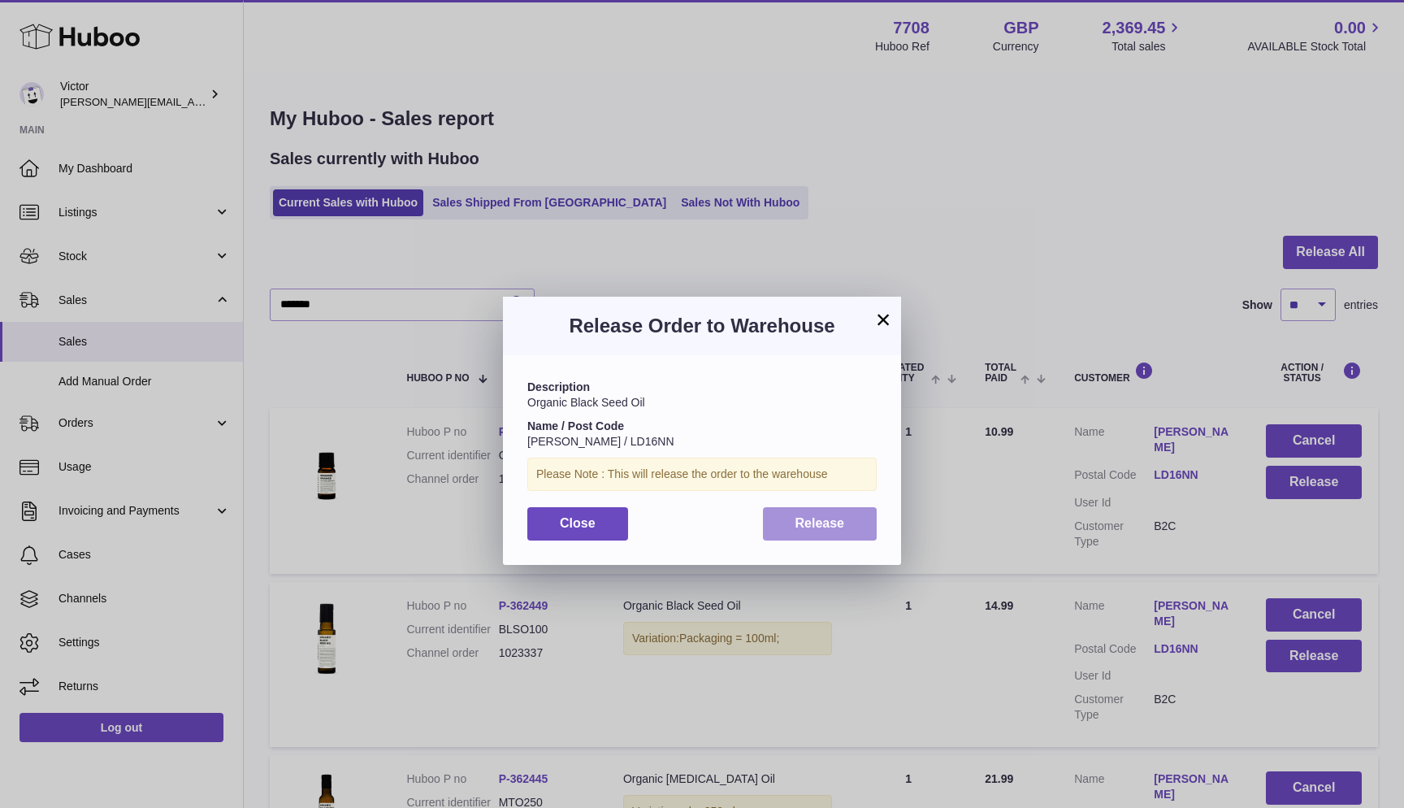
click at [804, 523] on span "Release" at bounding box center [821, 523] width 50 height 14
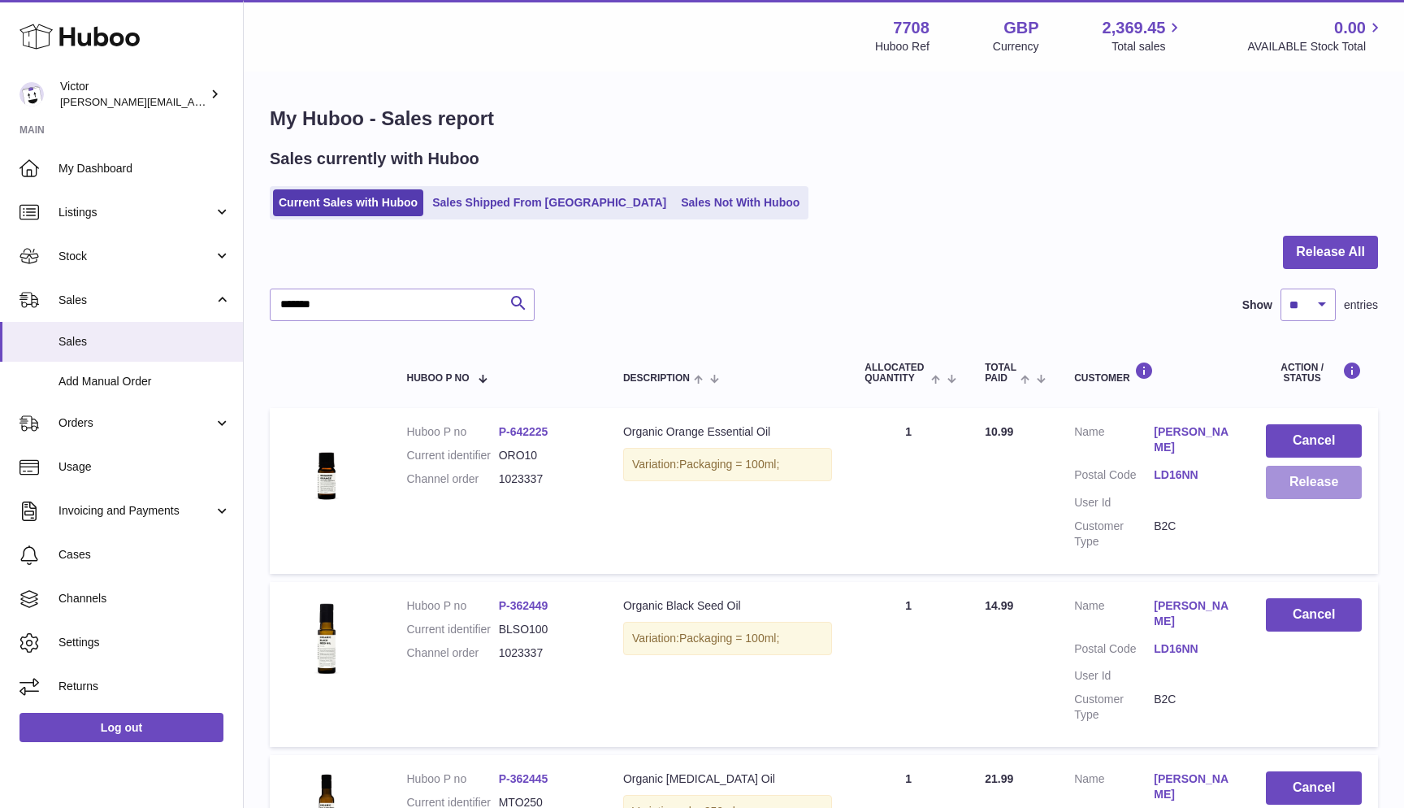
click at [1314, 482] on button "Release" at bounding box center [1314, 482] width 96 height 33
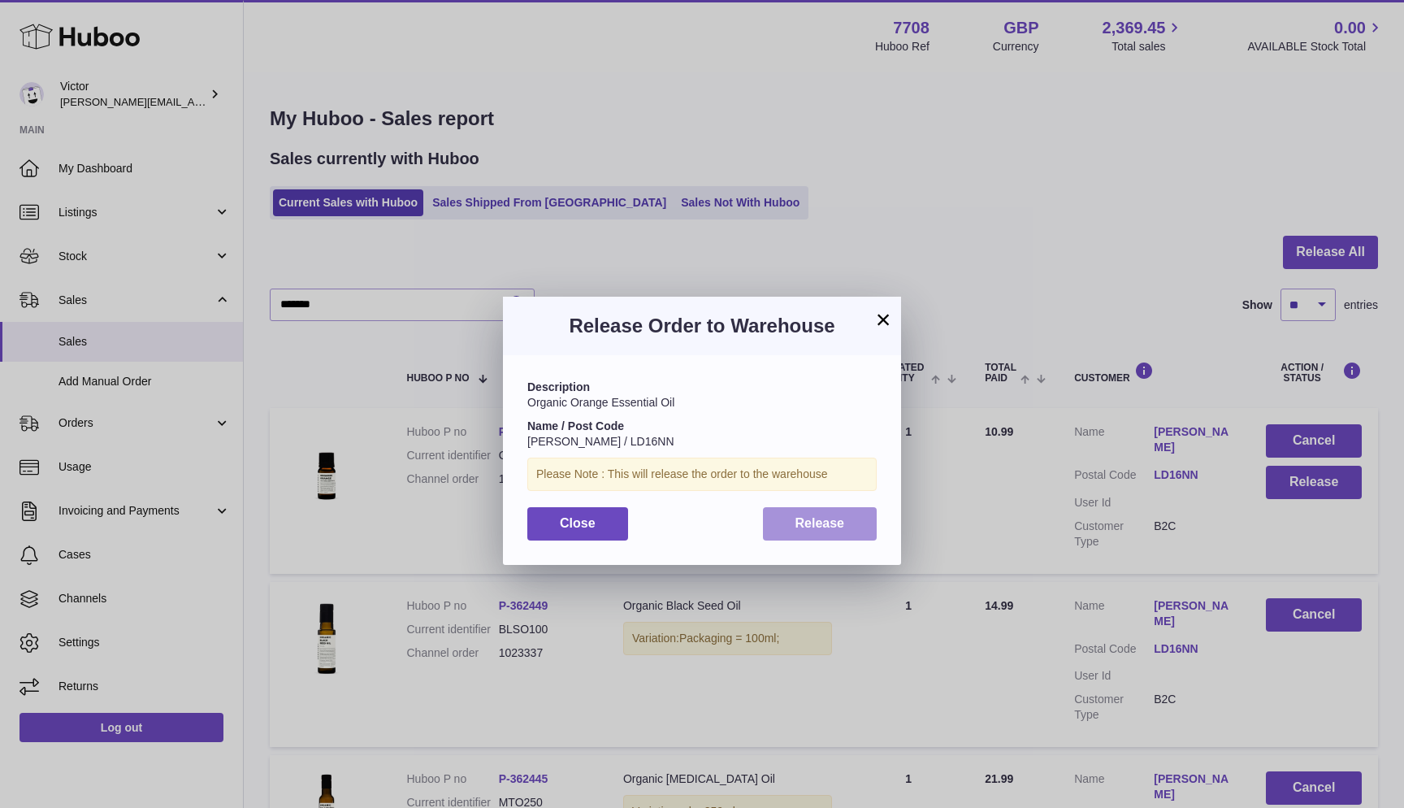
click at [804, 518] on span "Release" at bounding box center [821, 523] width 50 height 14
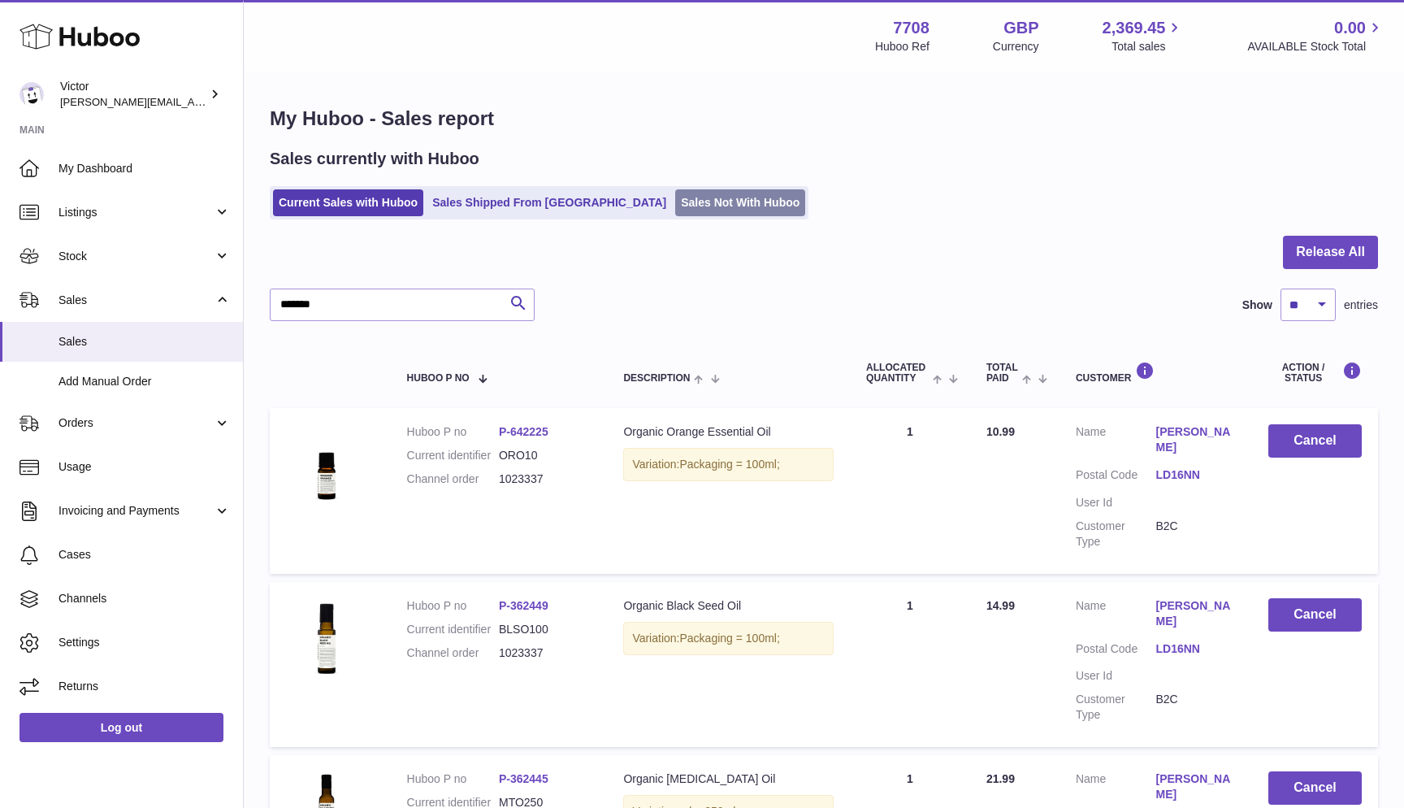
click at [675, 210] on link "Sales Not With Huboo" at bounding box center [740, 202] width 130 height 27
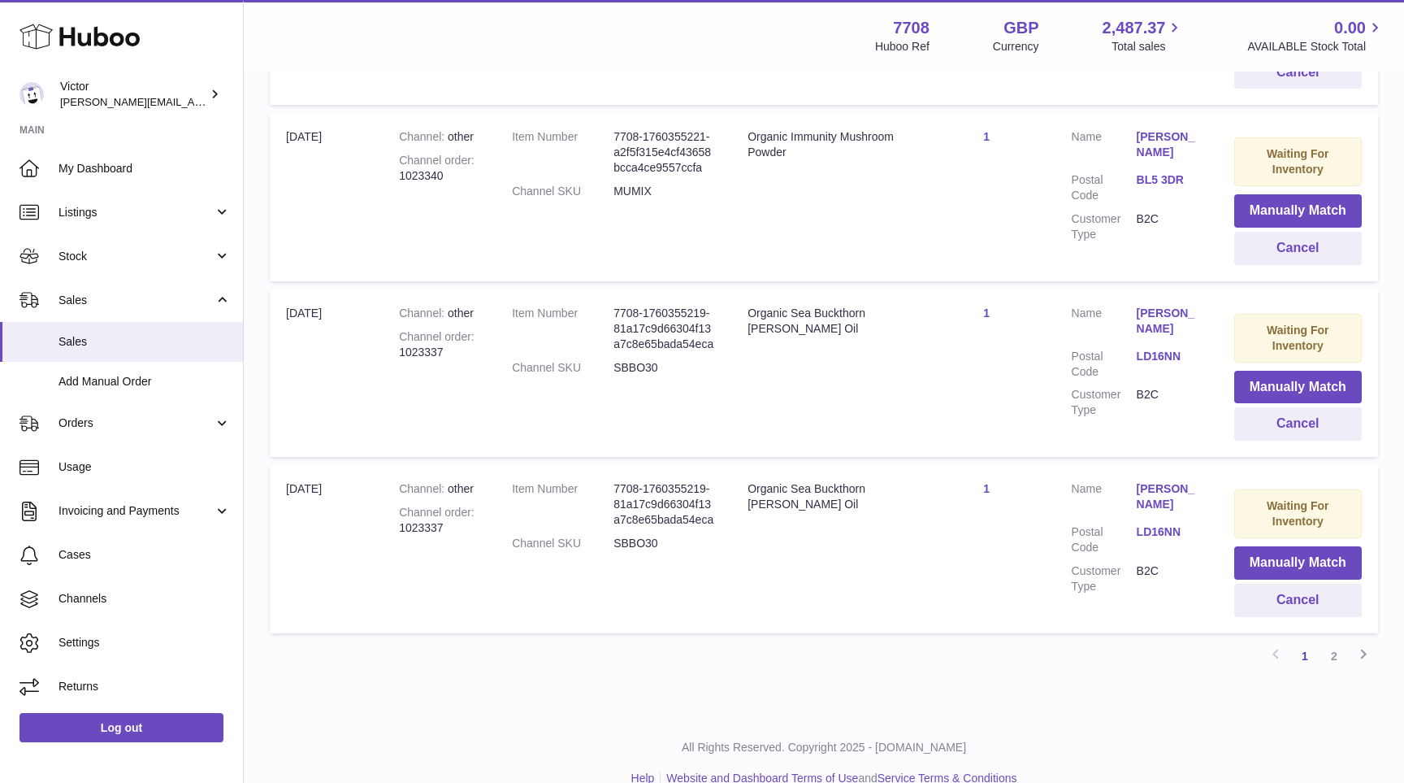
scroll to position [1551, 0]
click at [1334, 642] on link "2" at bounding box center [1334, 656] width 29 height 29
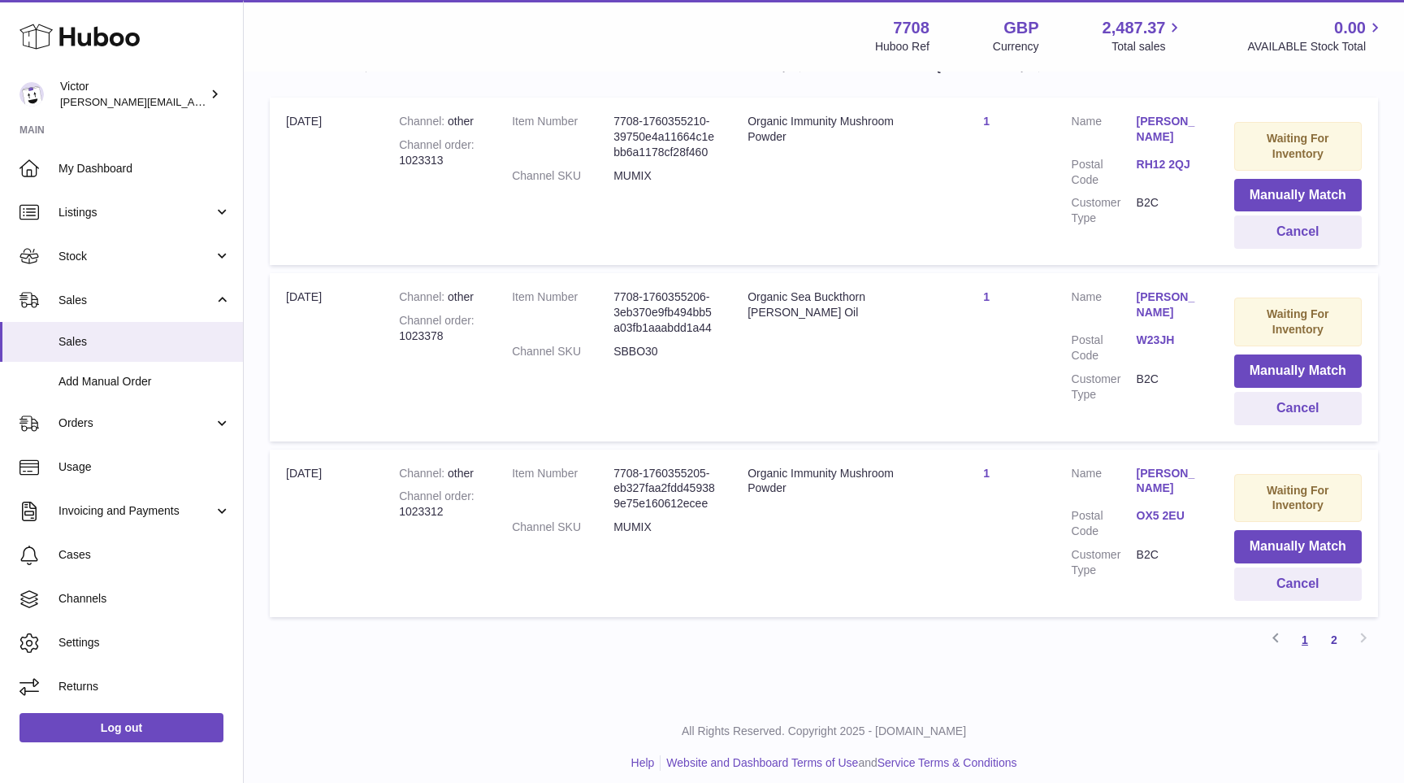
click at [1307, 631] on link "1" at bounding box center [1304, 639] width 29 height 29
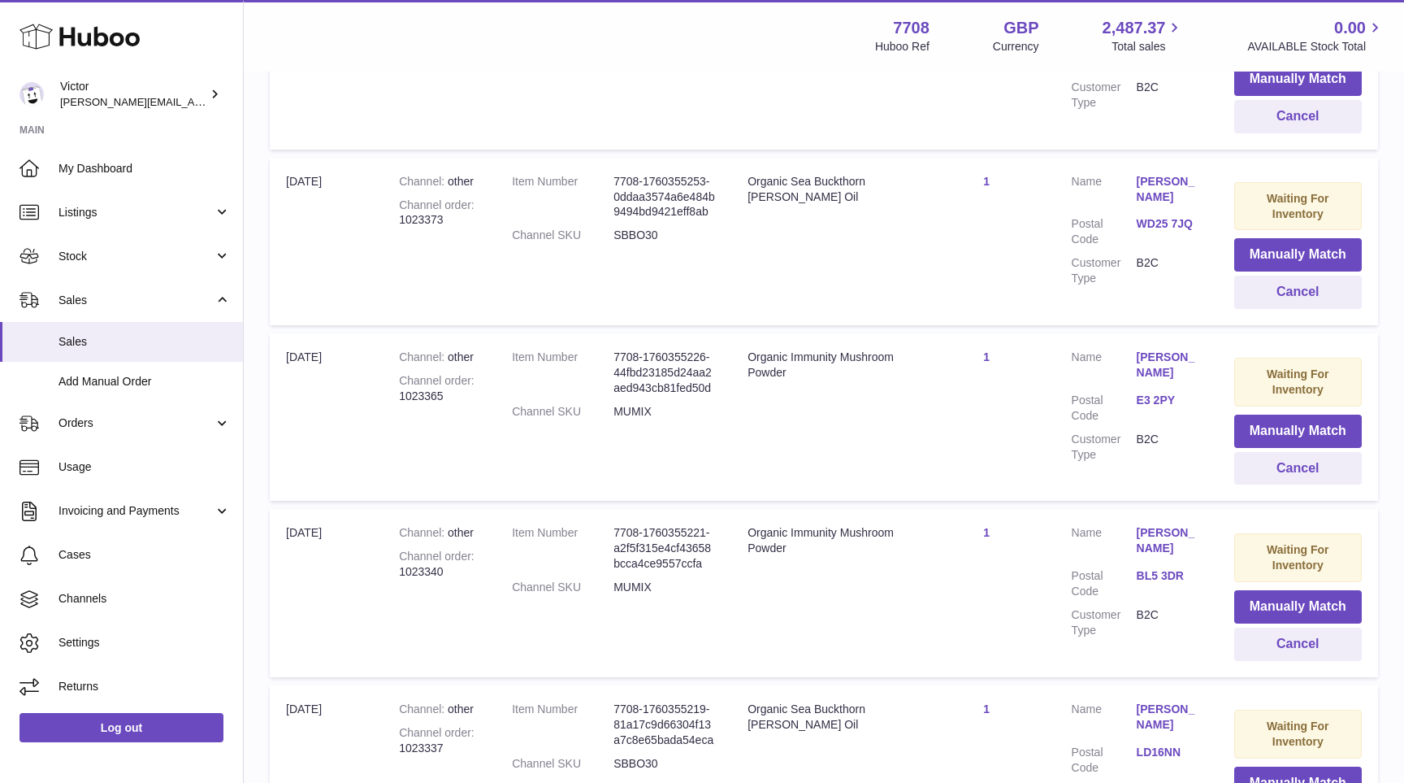
scroll to position [1031, 0]
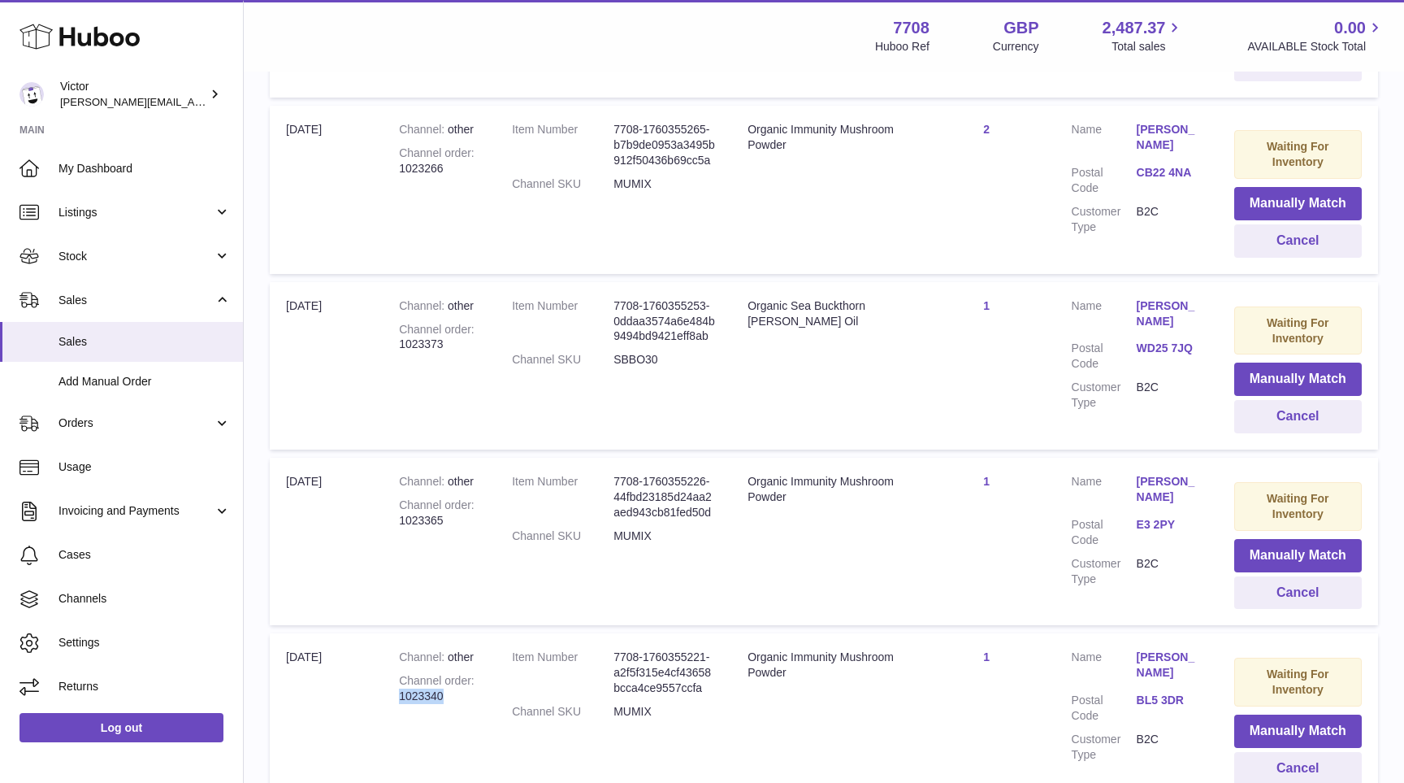
drag, startPoint x: 401, startPoint y: 673, endPoint x: 464, endPoint y: 674, distance: 62.6
click at [464, 674] on div "Channel order 1023340" at bounding box center [439, 688] width 80 height 31
copy div "1023340"
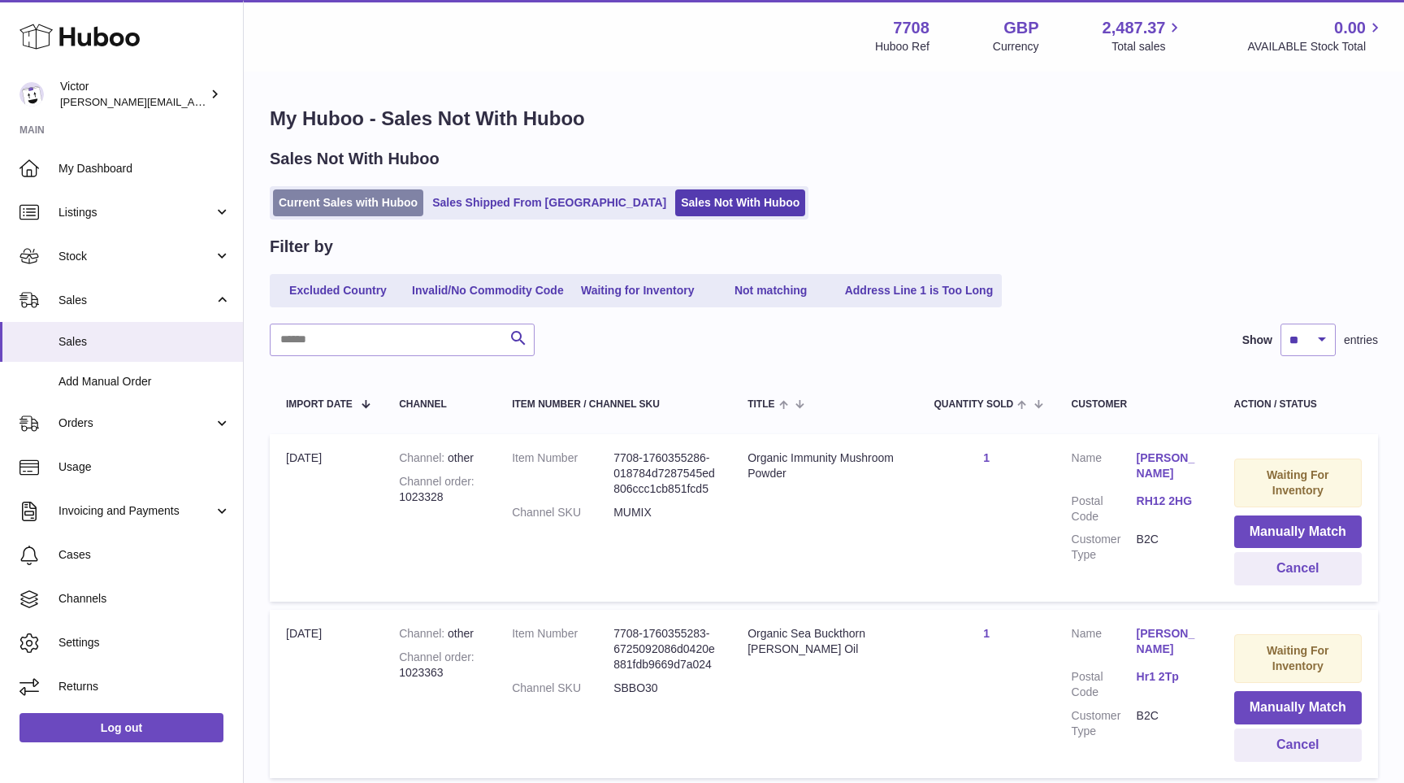
scroll to position [0, 0]
click at [343, 203] on link "Current Sales with Huboo" at bounding box center [348, 202] width 150 height 27
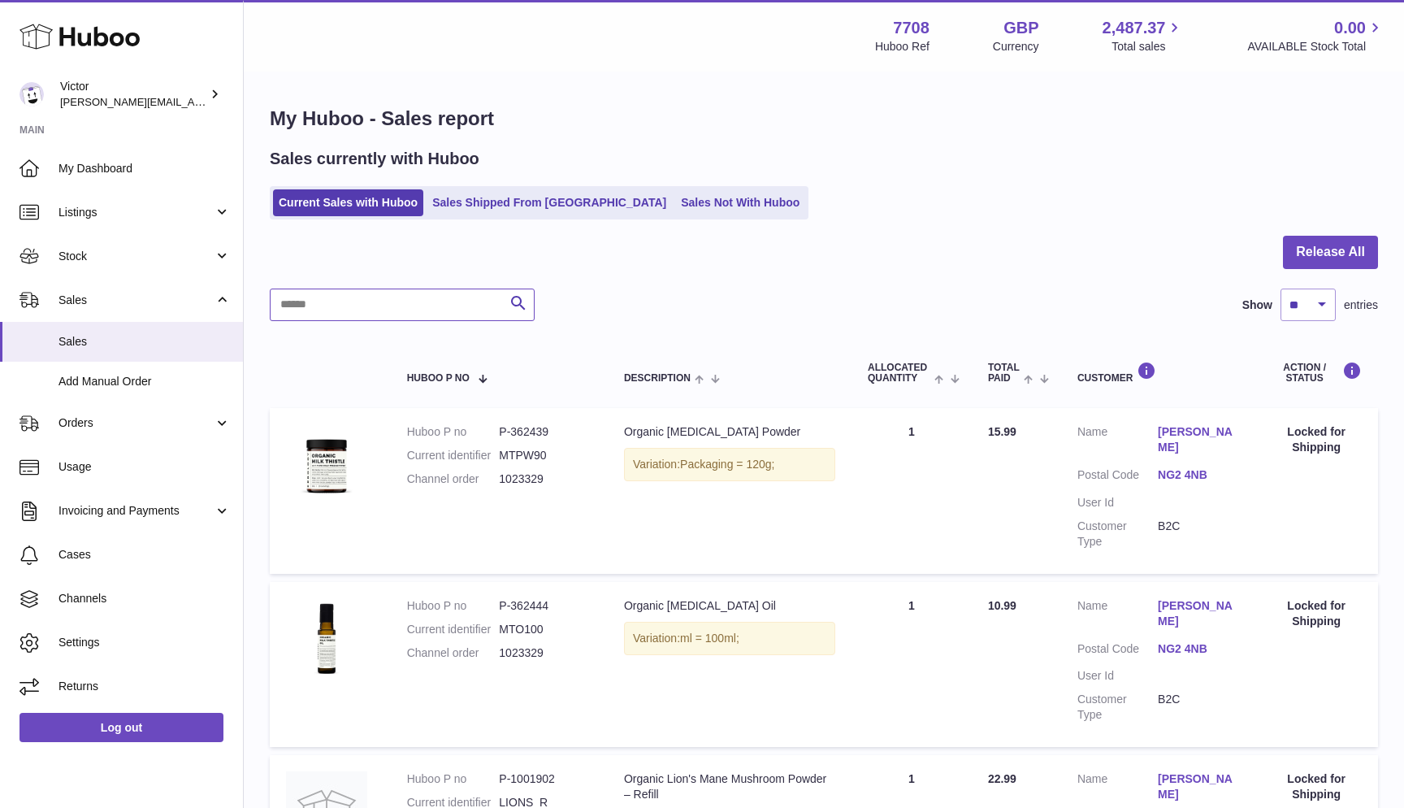
click at [316, 303] on input "text" at bounding box center [402, 304] width 265 height 33
paste input "*******"
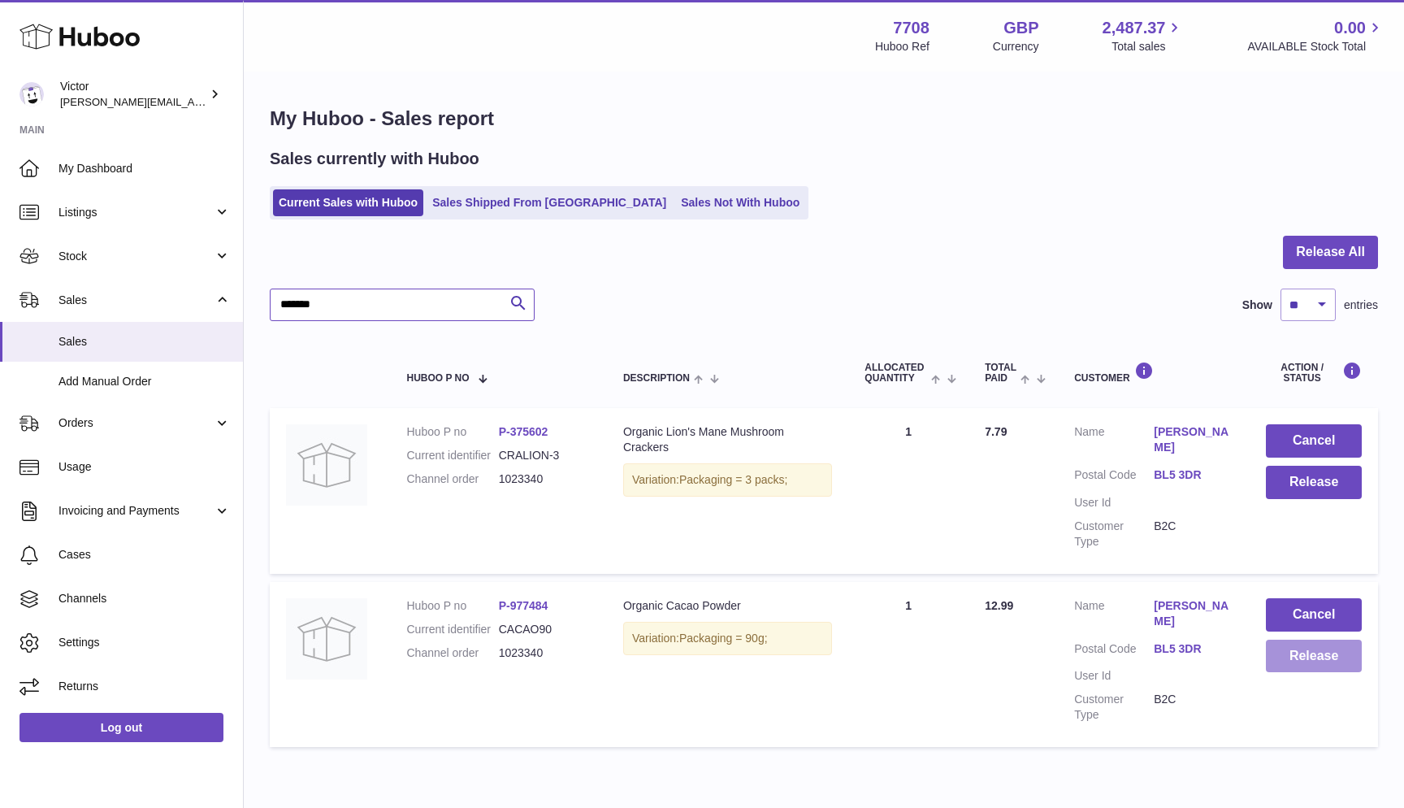
type input "*******"
click at [1295, 640] on button "Release" at bounding box center [1314, 656] width 96 height 33
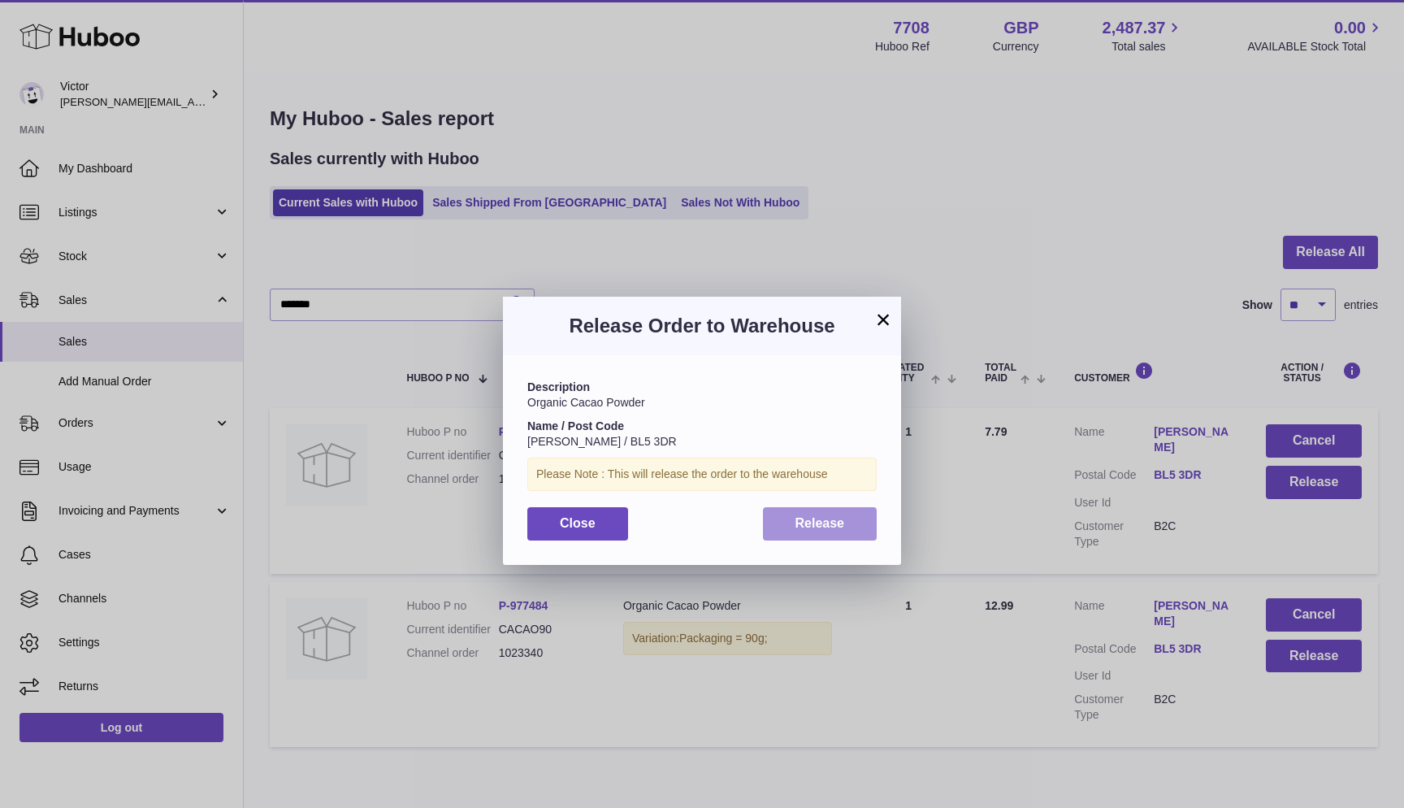
click at [858, 514] on button "Release" at bounding box center [820, 523] width 115 height 33
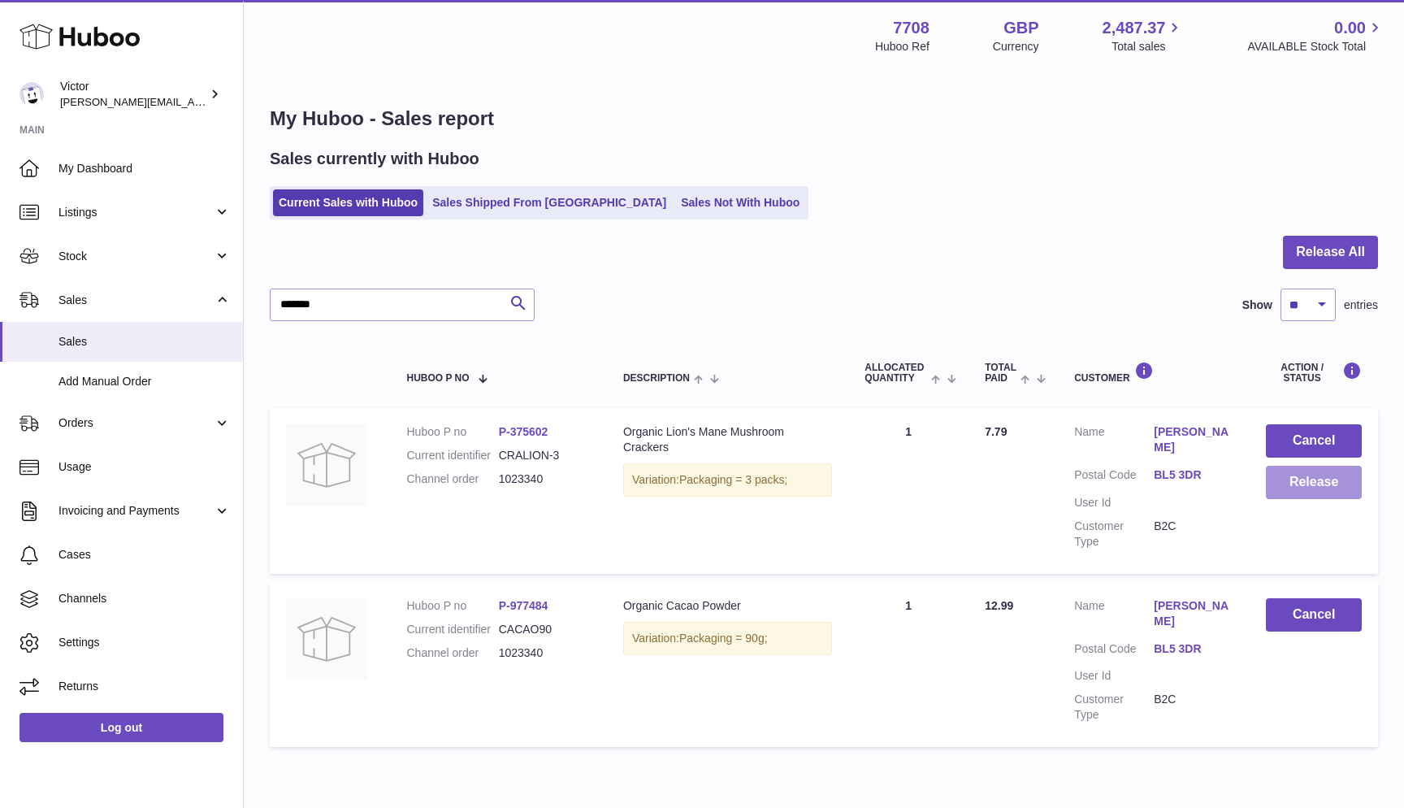
click at [1308, 485] on button "Release" at bounding box center [1314, 482] width 96 height 33
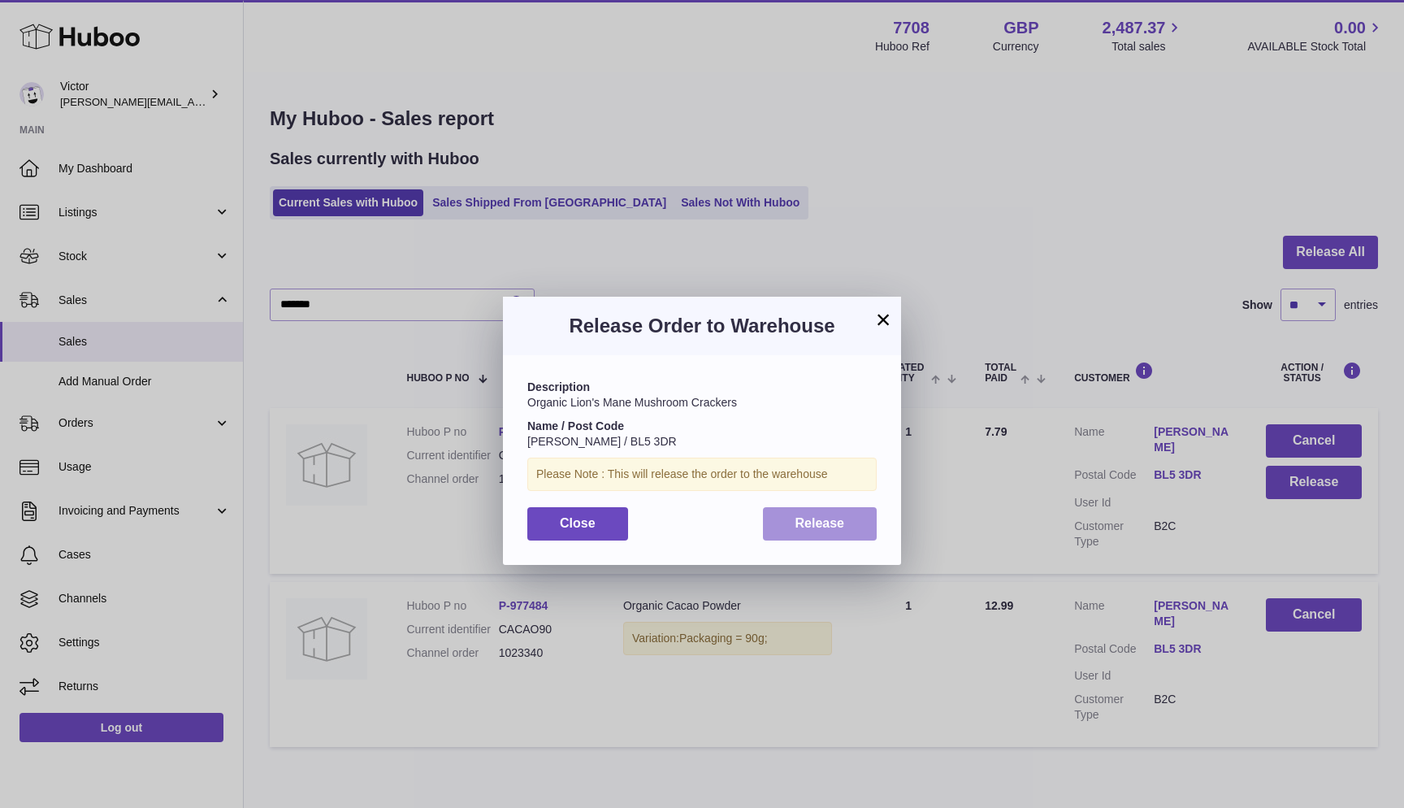
click at [832, 523] on span "Release" at bounding box center [821, 523] width 50 height 14
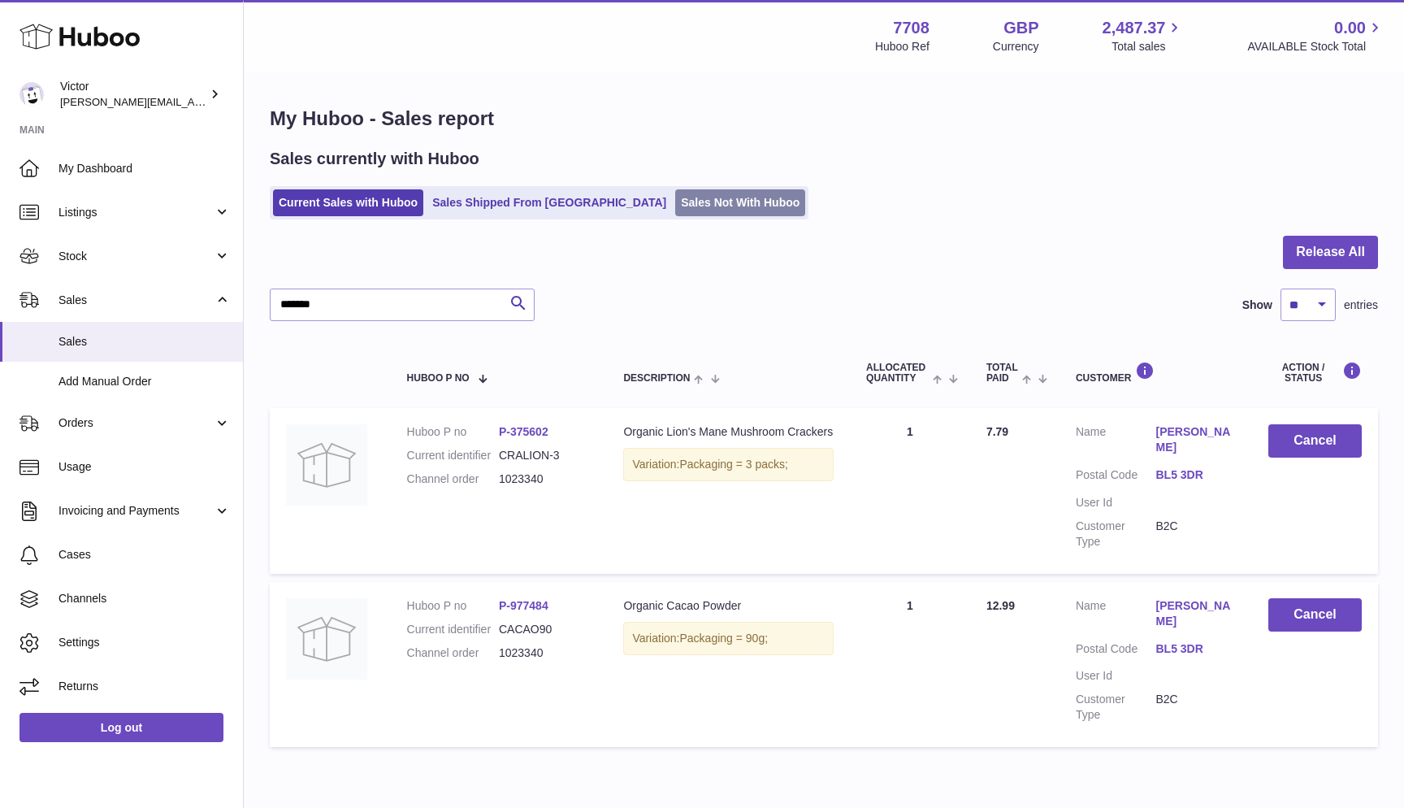
click at [675, 209] on link "Sales Not With Huboo" at bounding box center [740, 202] width 130 height 27
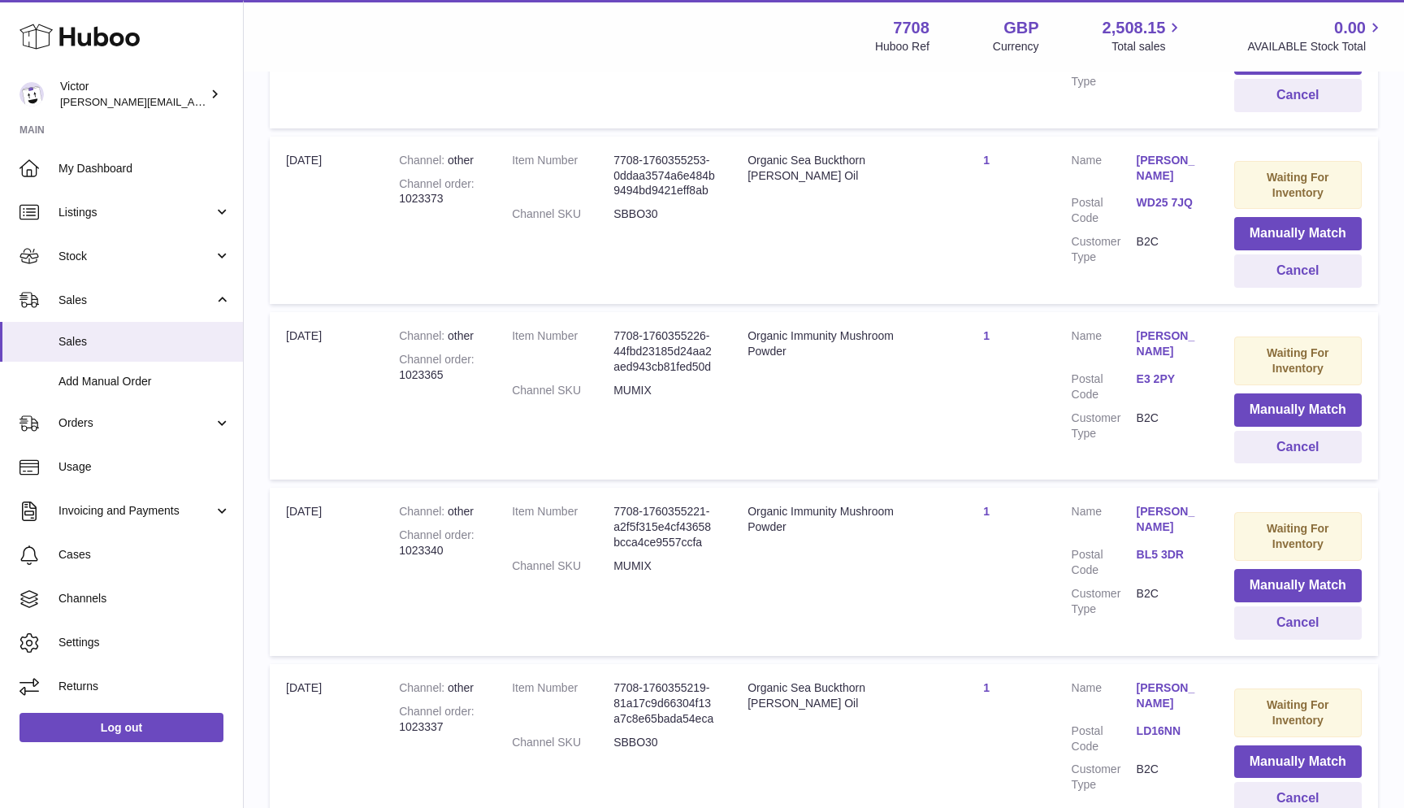
scroll to position [1184, 0]
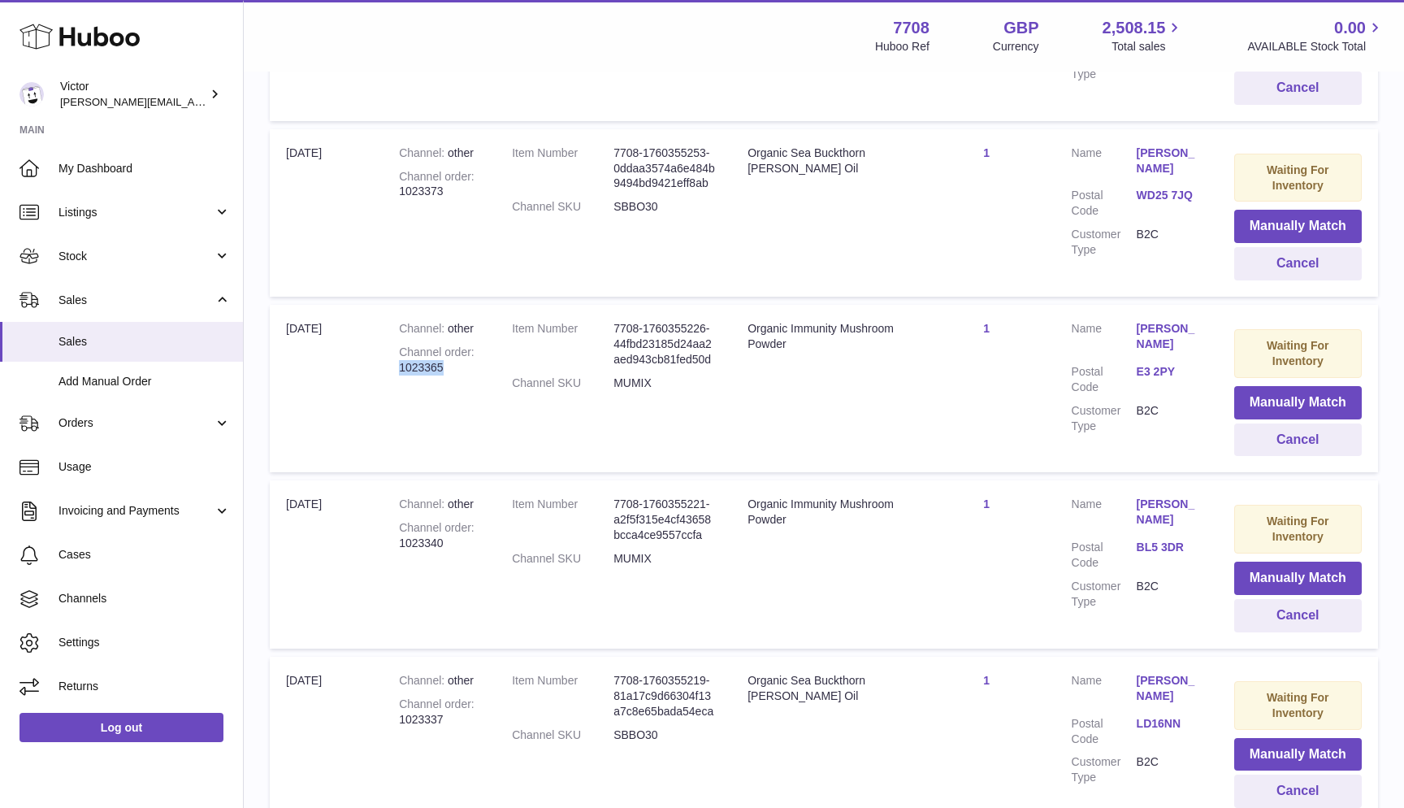
drag, startPoint x: 400, startPoint y: 349, endPoint x: 466, endPoint y: 349, distance: 65.8
click at [466, 349] on div "Channel order 1023365" at bounding box center [439, 360] width 80 height 31
copy div "1023365"
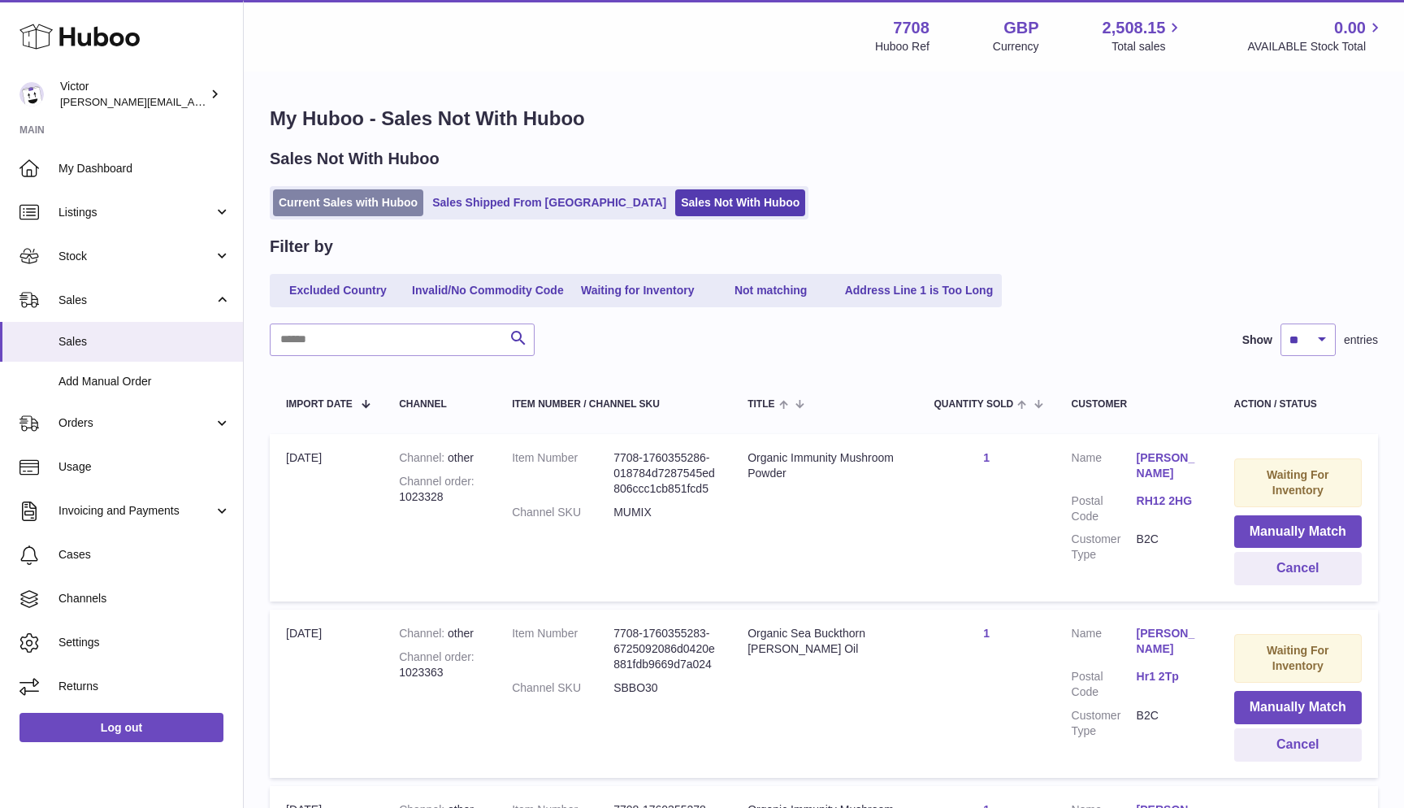
scroll to position [0, 0]
click at [338, 210] on link "Current Sales with Huboo" at bounding box center [348, 202] width 150 height 27
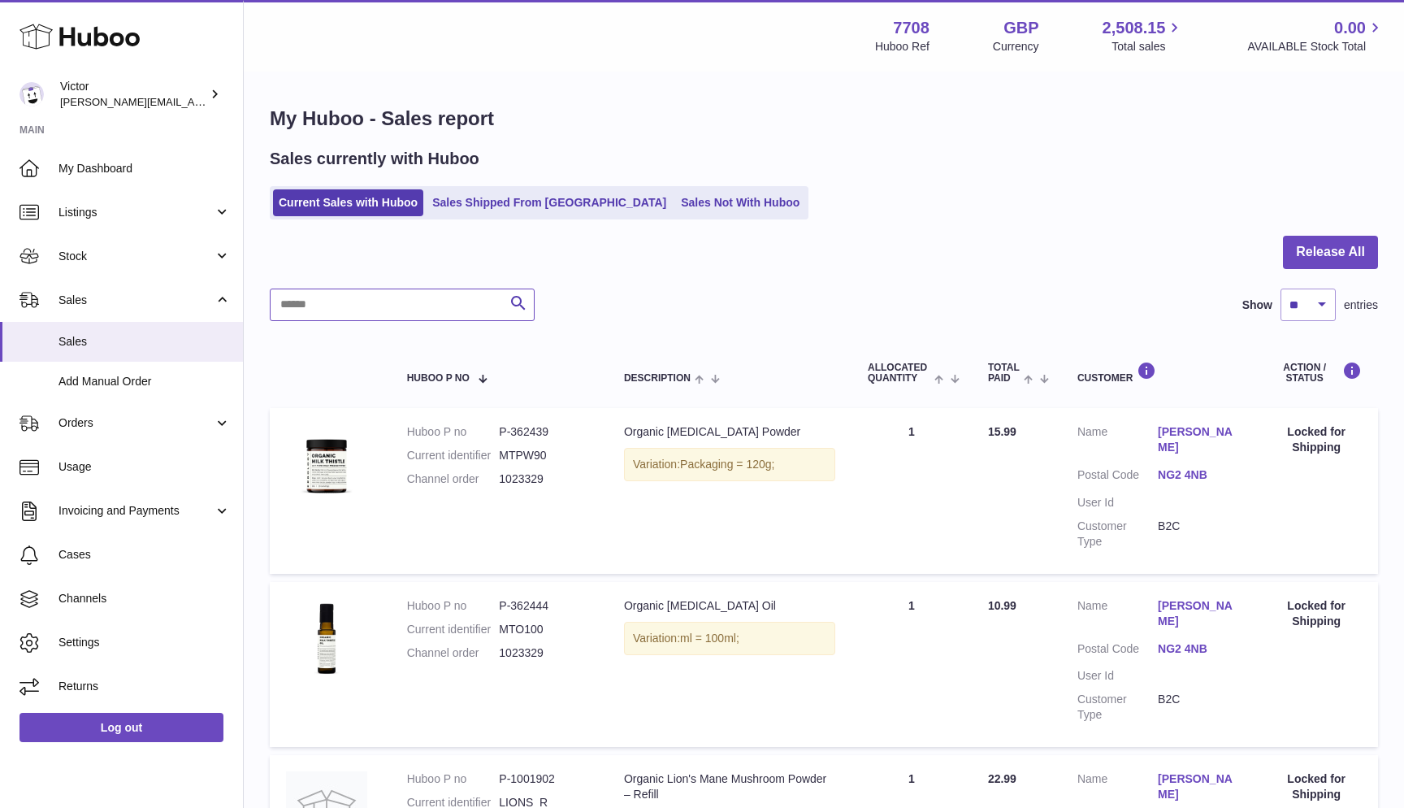
click at [310, 298] on input "text" at bounding box center [402, 304] width 265 height 33
paste input "*******"
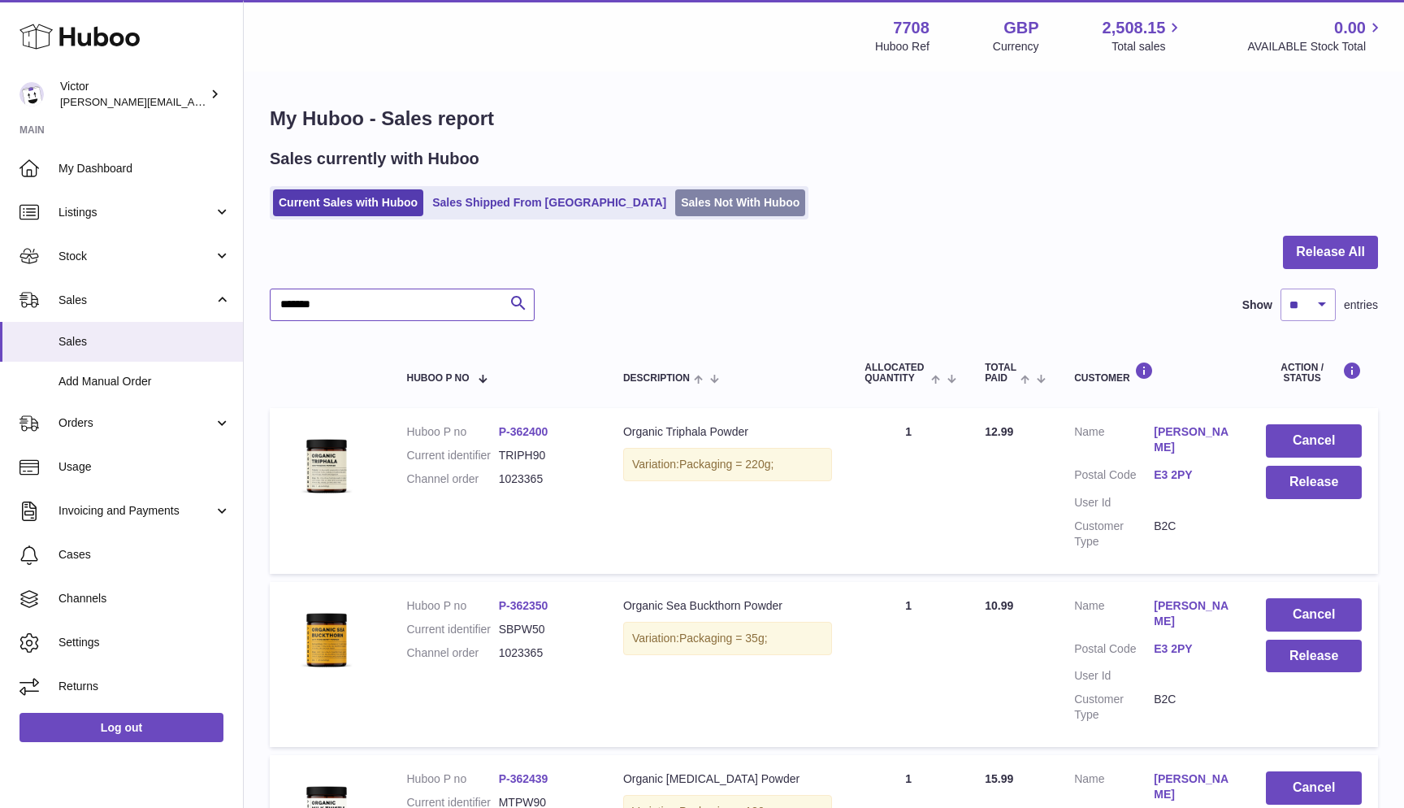
type input "*******"
click at [675, 210] on link "Sales Not With Huboo" at bounding box center [740, 202] width 130 height 27
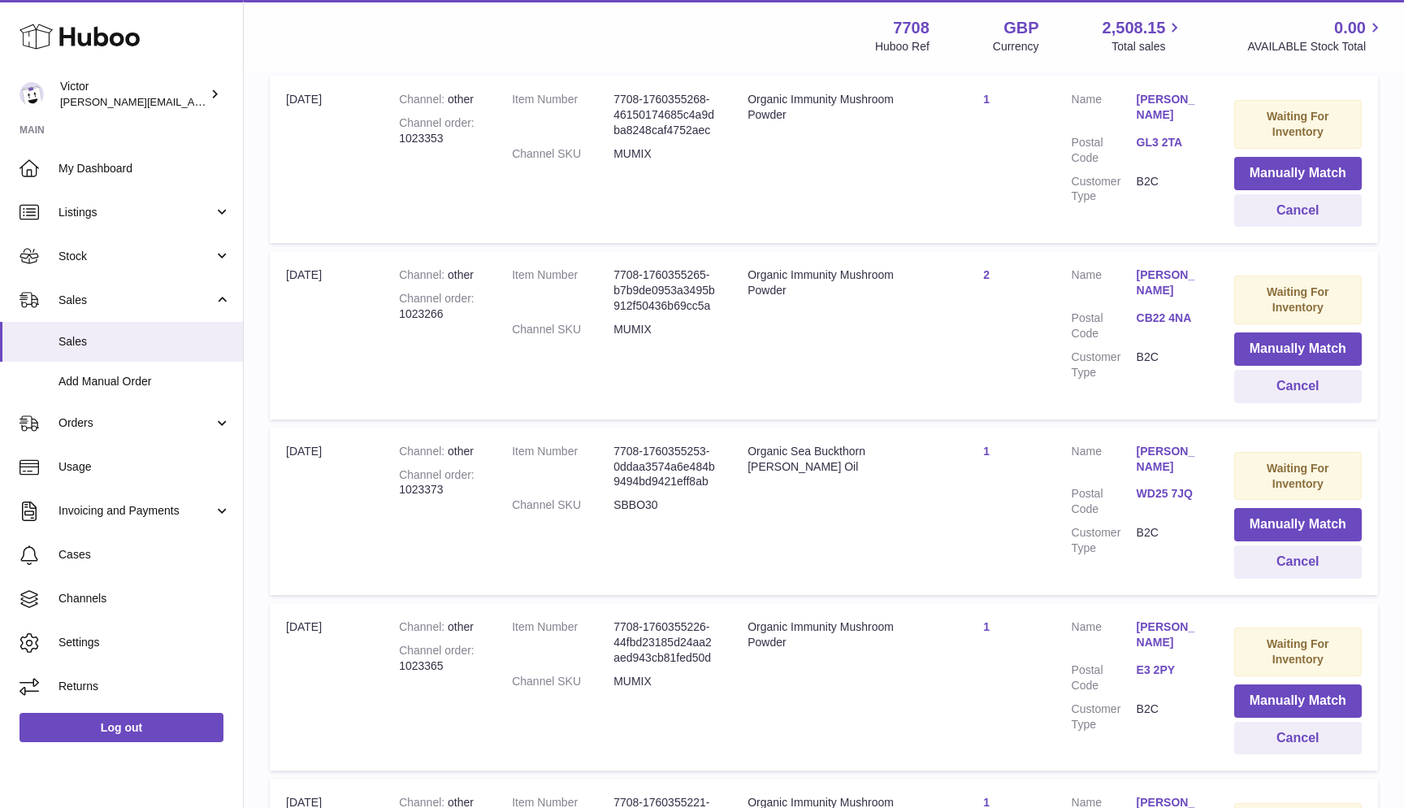
scroll to position [975, 0]
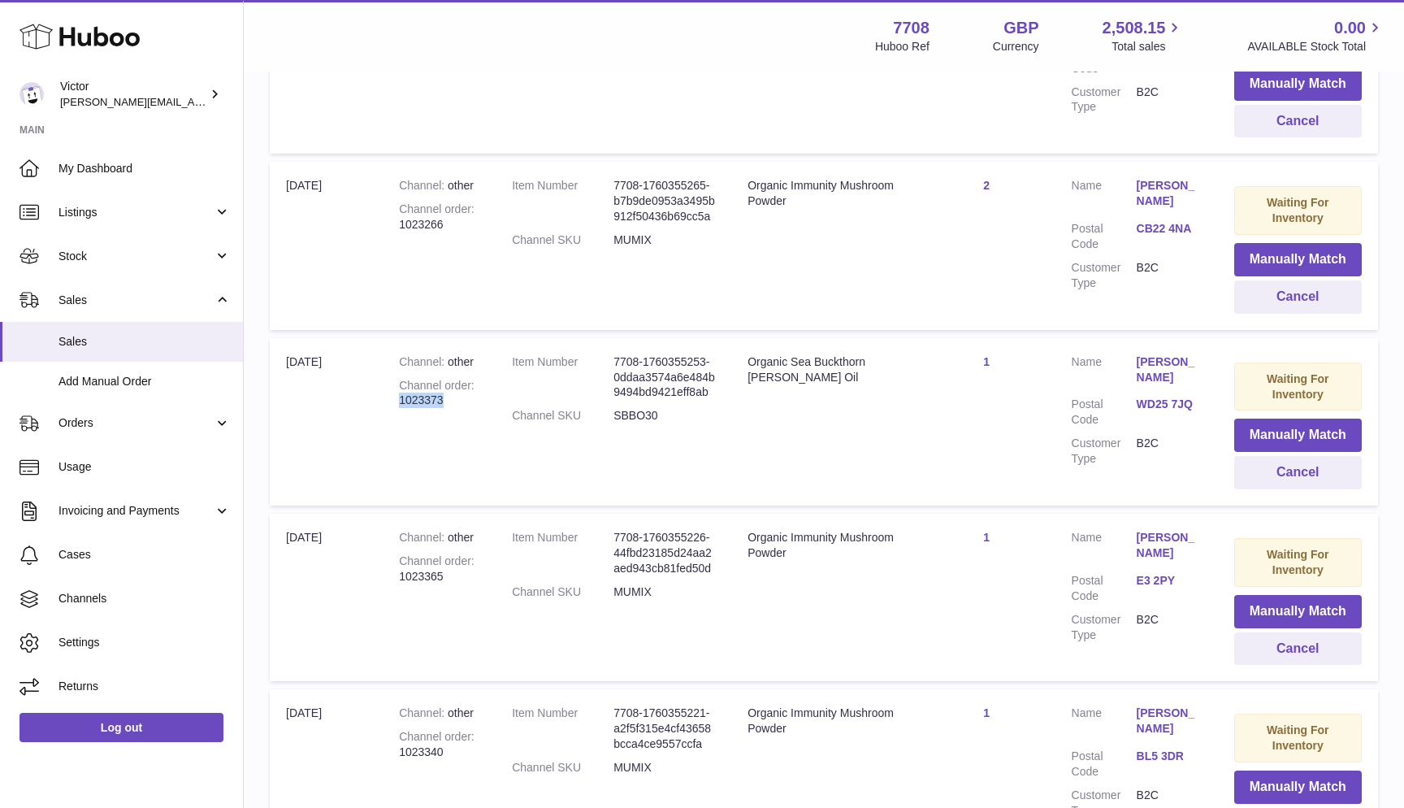
drag, startPoint x: 401, startPoint y: 386, endPoint x: 450, endPoint y: 386, distance: 49.6
click at [450, 386] on div "Channel order 1023373" at bounding box center [439, 393] width 80 height 31
copy div "1023373"
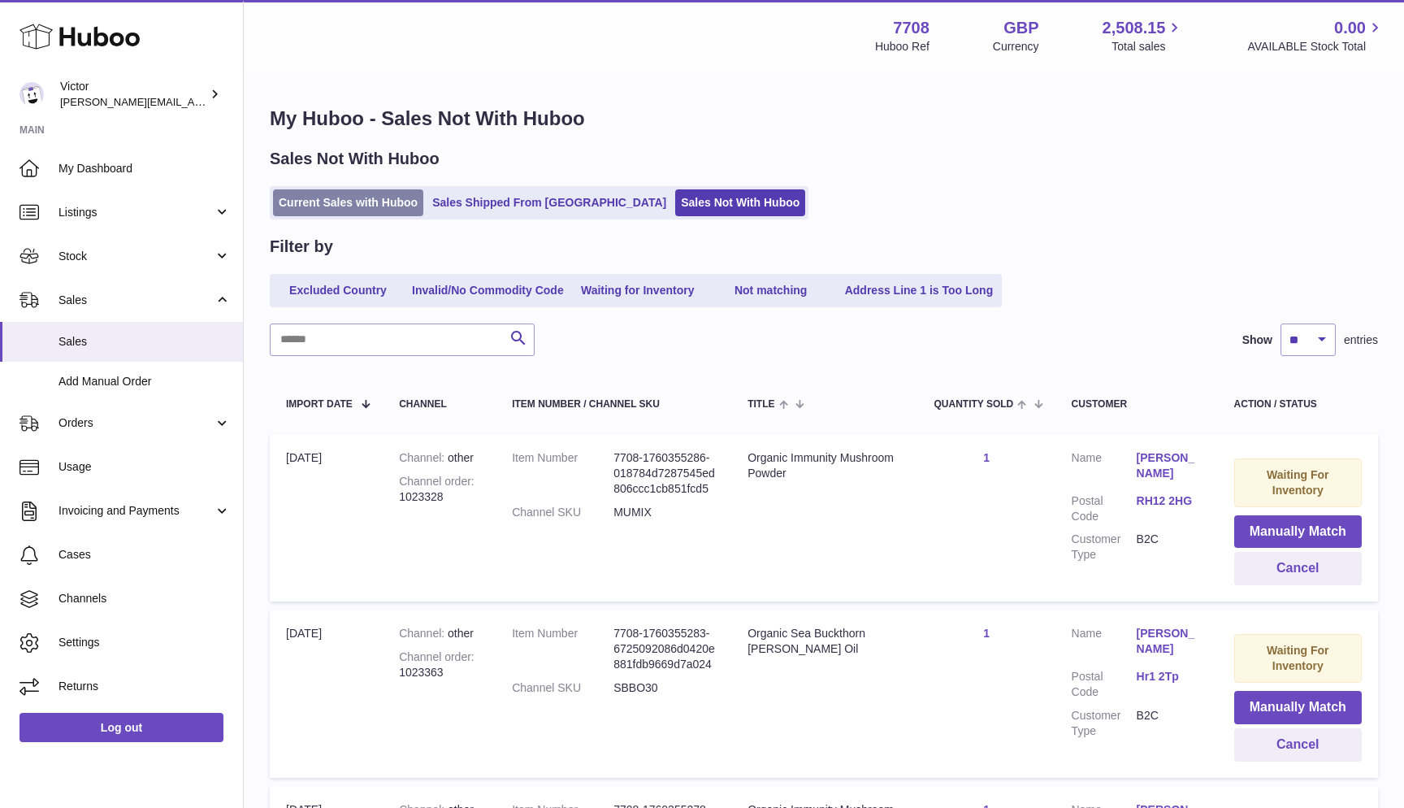
scroll to position [0, 0]
click at [339, 215] on ul "Current Sales with Huboo Sales Shipped From [GEOGRAPHIC_DATA] Sales Not With Hu…" at bounding box center [539, 202] width 539 height 33
click at [332, 176] on div "Sales Not With Huboo Current Sales with Huboo Sales Shipped From [GEOGRAPHIC_DA…" at bounding box center [824, 184] width 1108 height 72
click at [286, 207] on link "Current Sales with Huboo" at bounding box center [348, 202] width 150 height 27
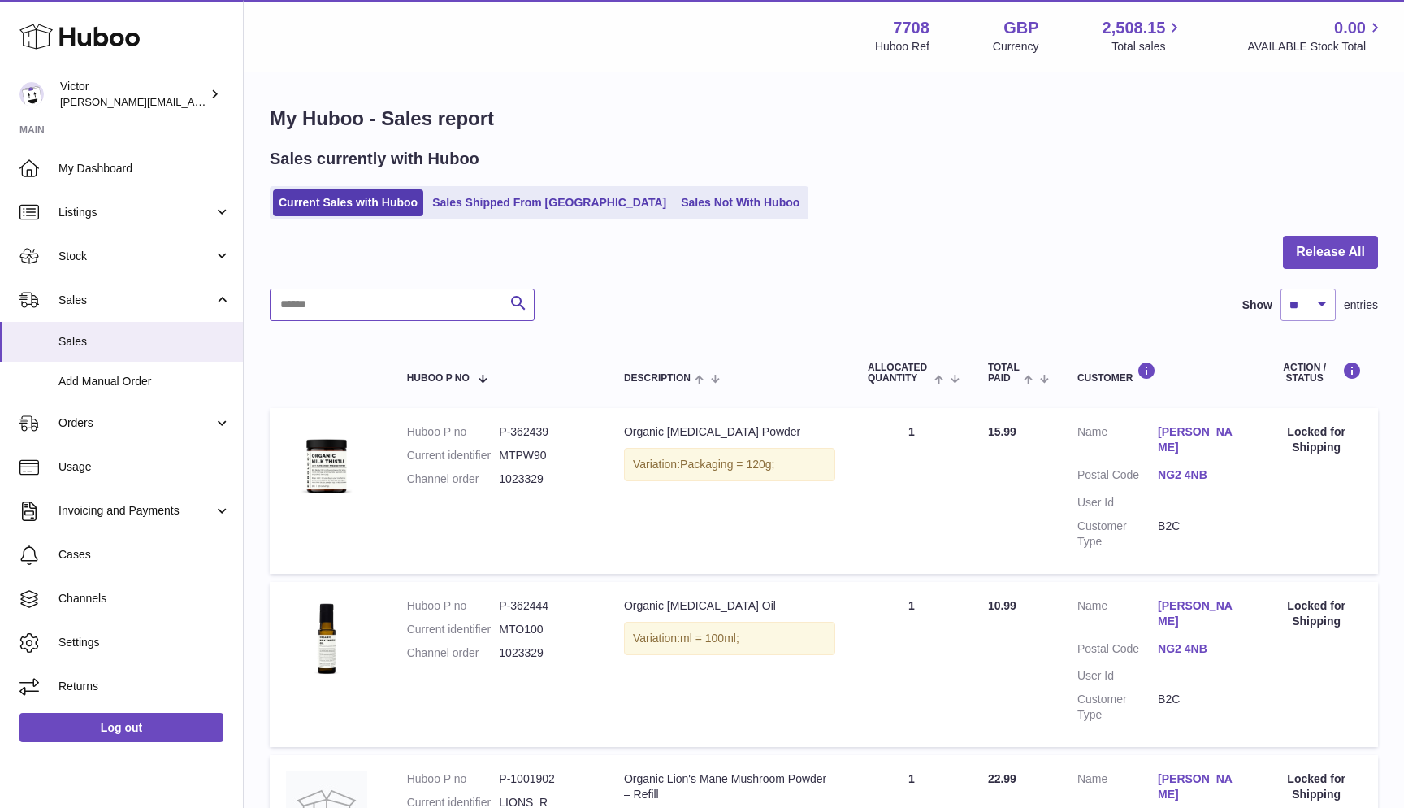
click at [286, 302] on input "text" at bounding box center [402, 304] width 265 height 33
paste input "*******"
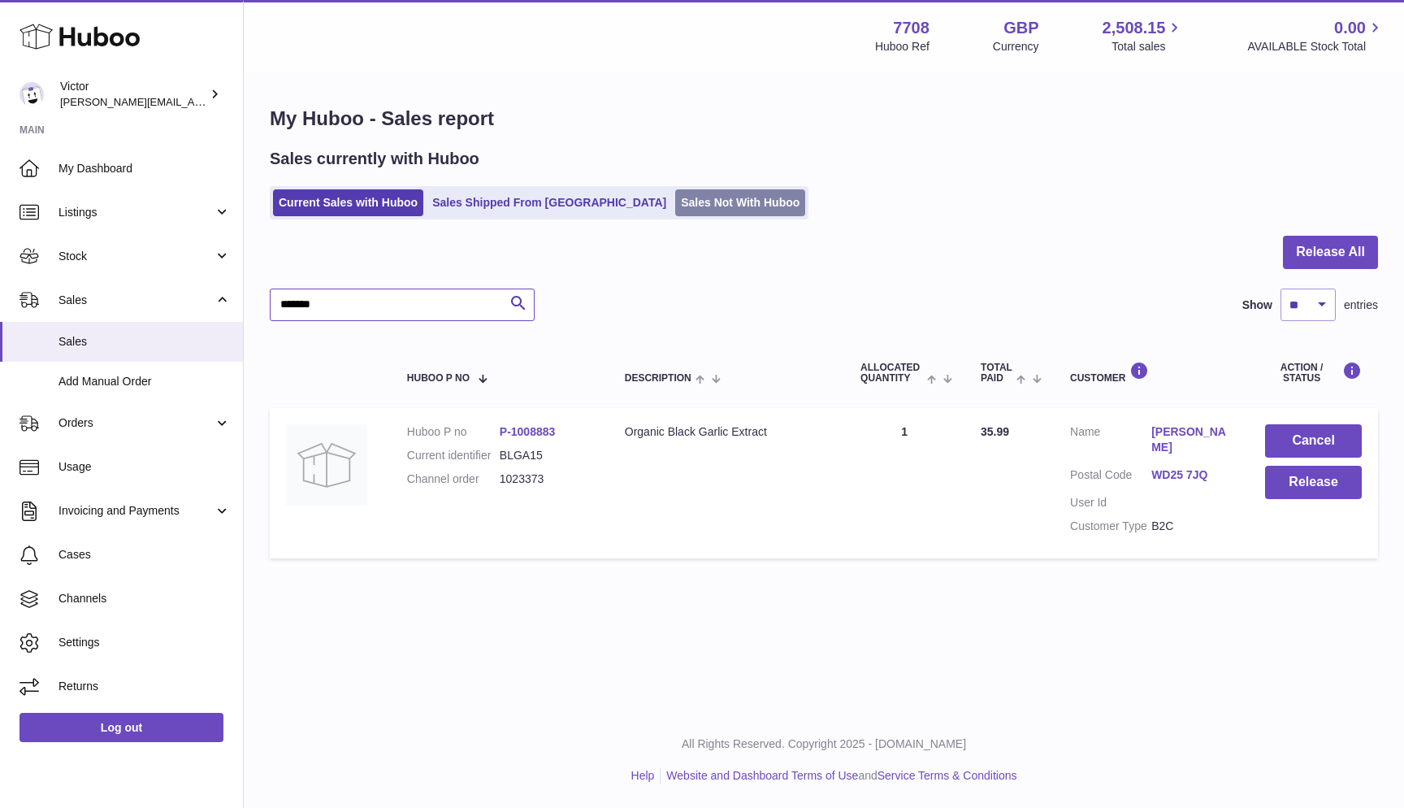
type input "*******"
click at [675, 210] on link "Sales Not With Huboo" at bounding box center [740, 202] width 130 height 27
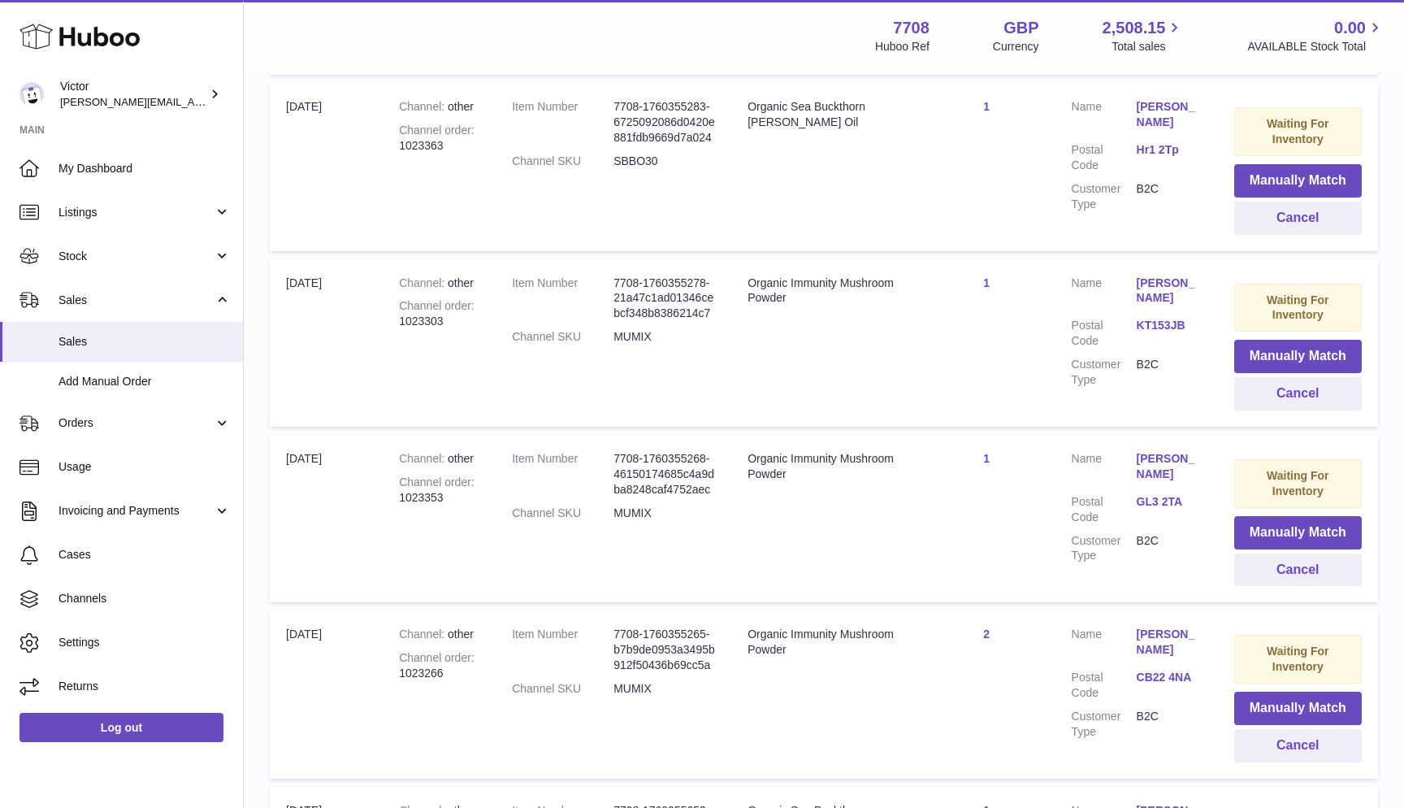
scroll to position [514, 0]
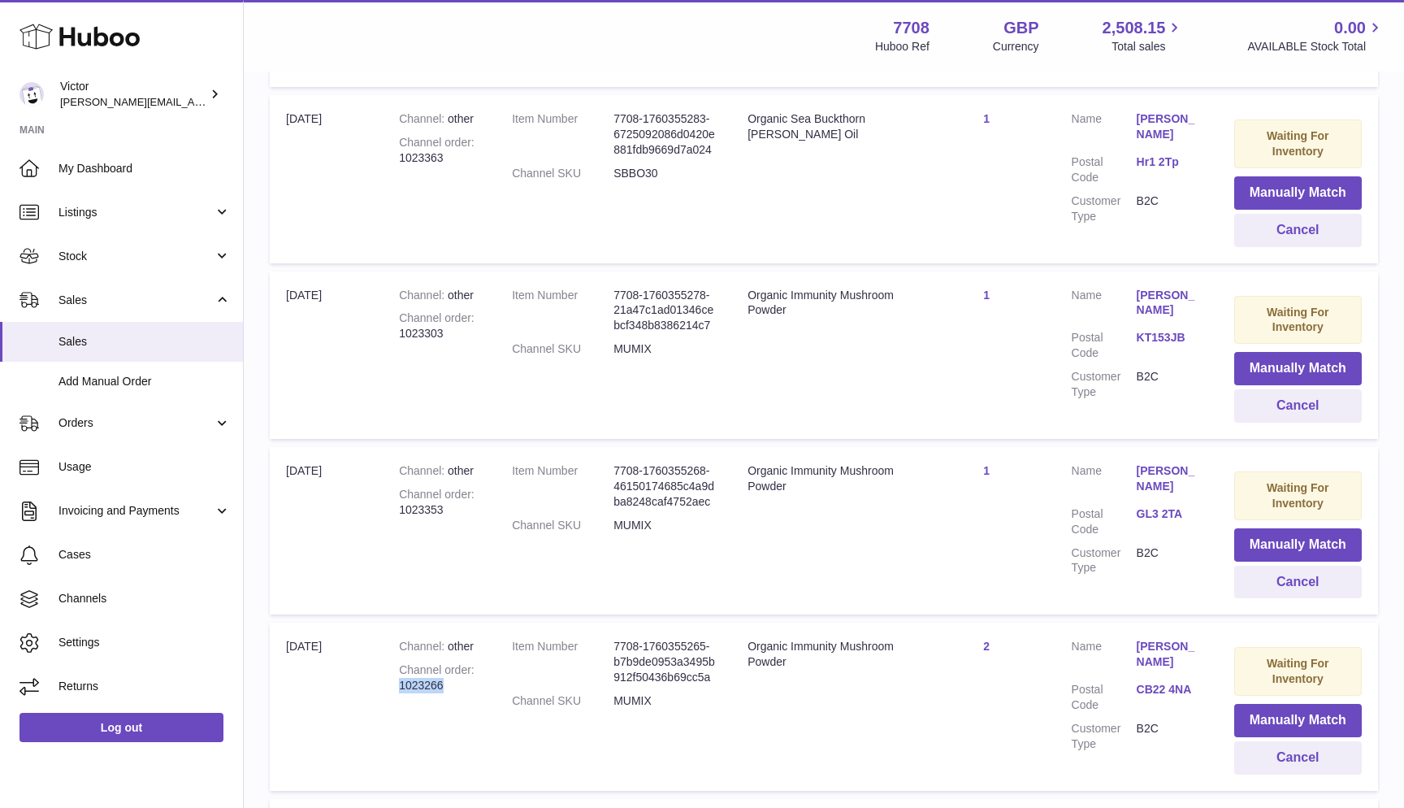
drag, startPoint x: 401, startPoint y: 673, endPoint x: 453, endPoint y: 675, distance: 52.9
click at [453, 675] on div "Channel order 1023266" at bounding box center [439, 677] width 80 height 31
copy div "1023266"
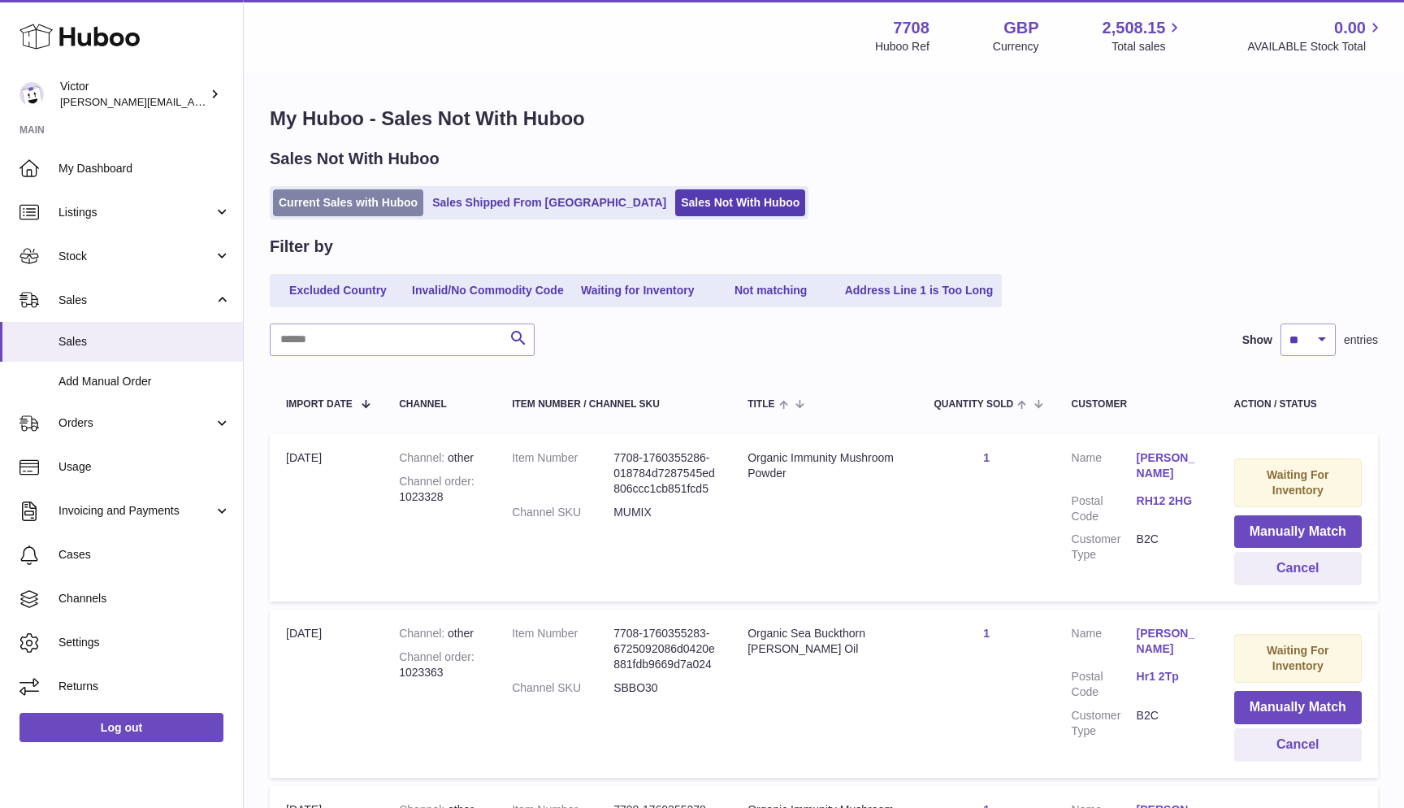
scroll to position [0, 0]
click at [339, 211] on link "Current Sales with Huboo" at bounding box center [348, 202] width 150 height 27
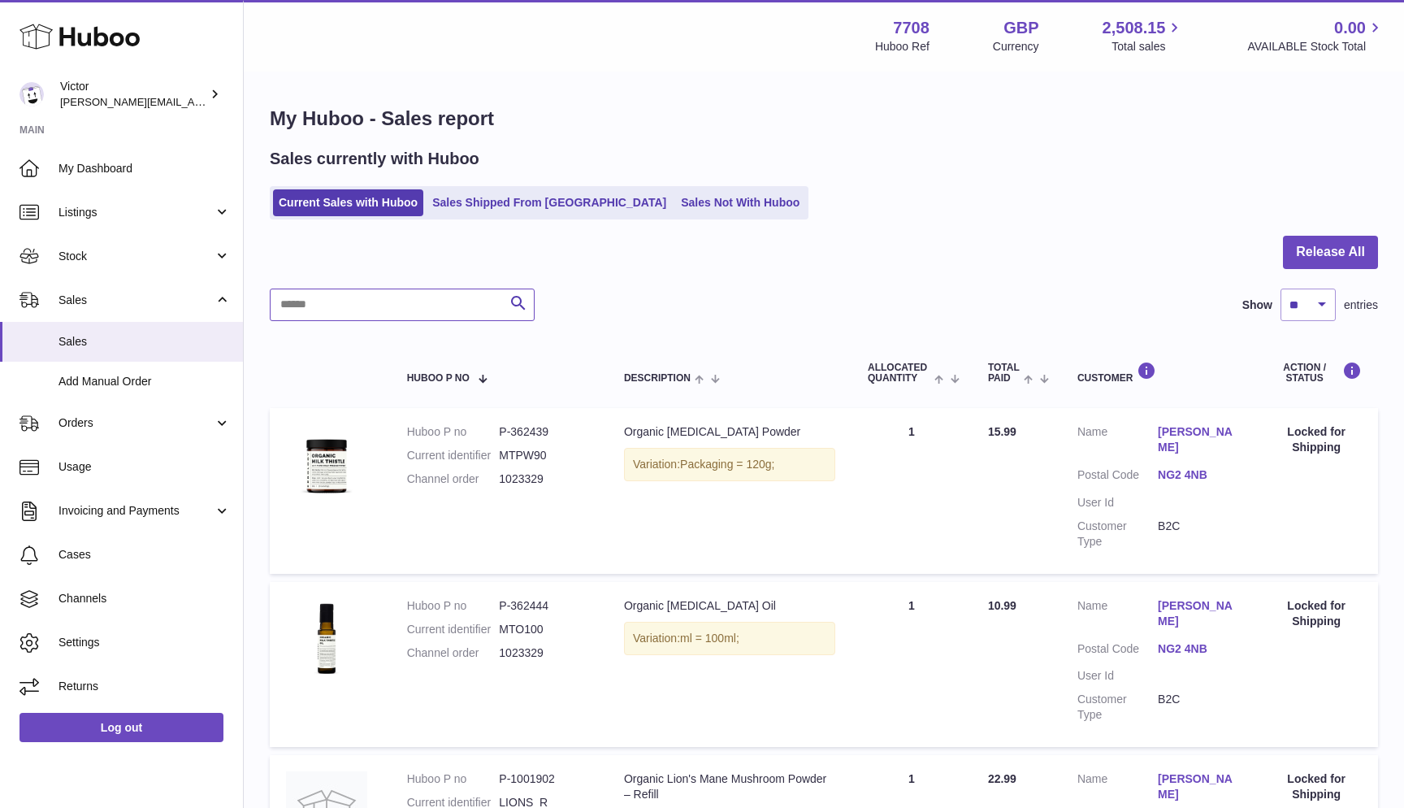
click at [317, 305] on input "text" at bounding box center [402, 304] width 265 height 33
paste input "*******"
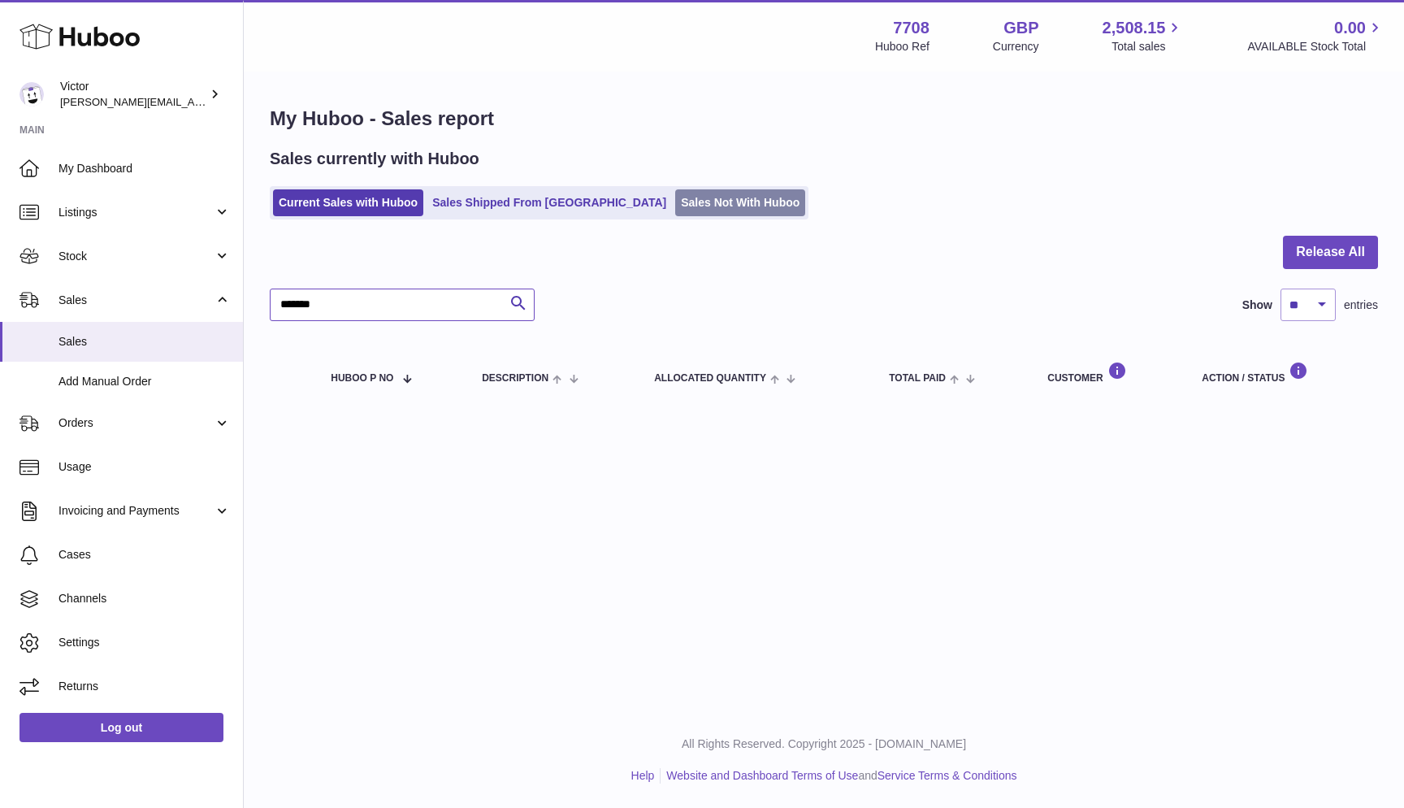
type input "*******"
click at [675, 190] on link "Sales Not With Huboo" at bounding box center [740, 202] width 130 height 27
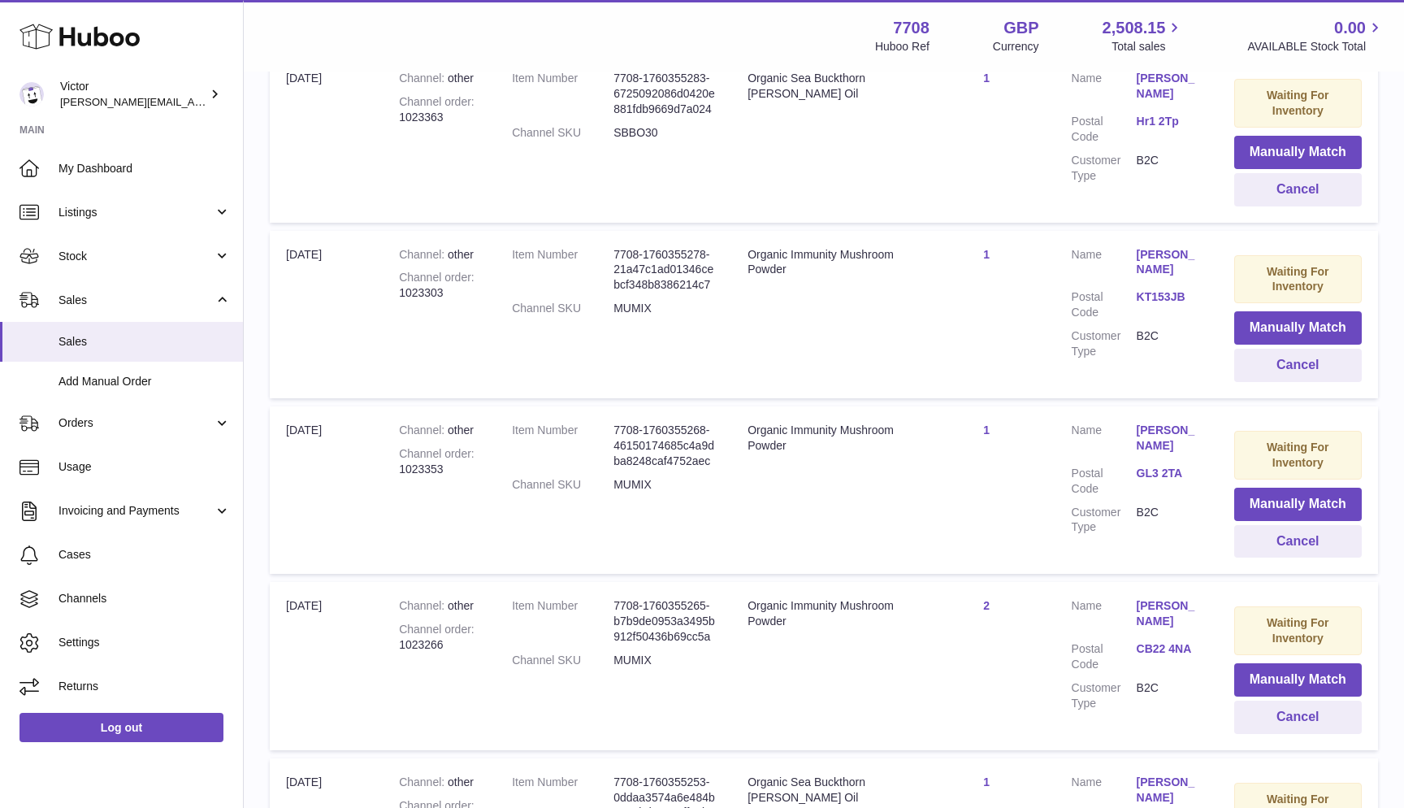
scroll to position [543, 0]
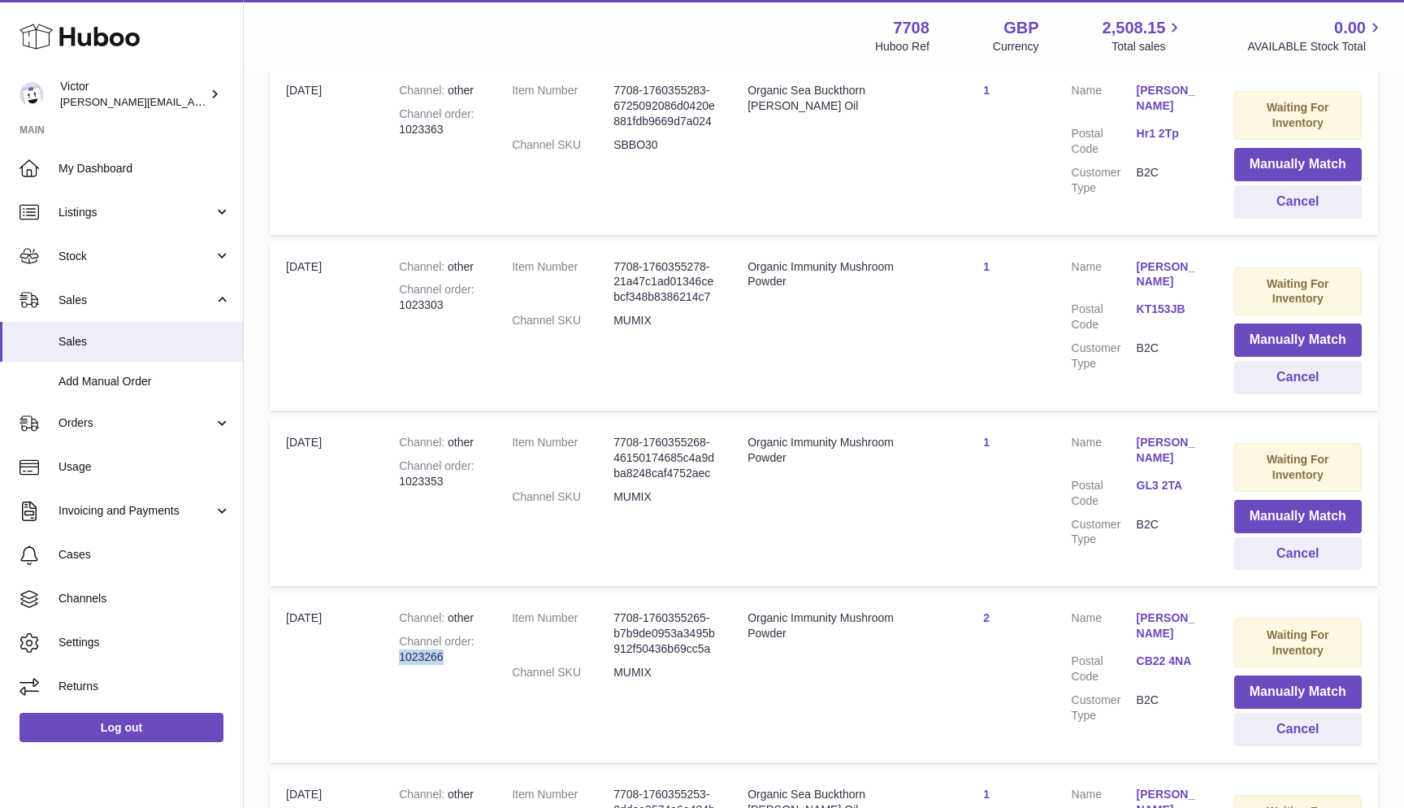
drag, startPoint x: 400, startPoint y: 647, endPoint x: 466, endPoint y: 648, distance: 65.8
click at [466, 648] on div "Channel order 1023266" at bounding box center [439, 649] width 80 height 31
copy div "1023266"
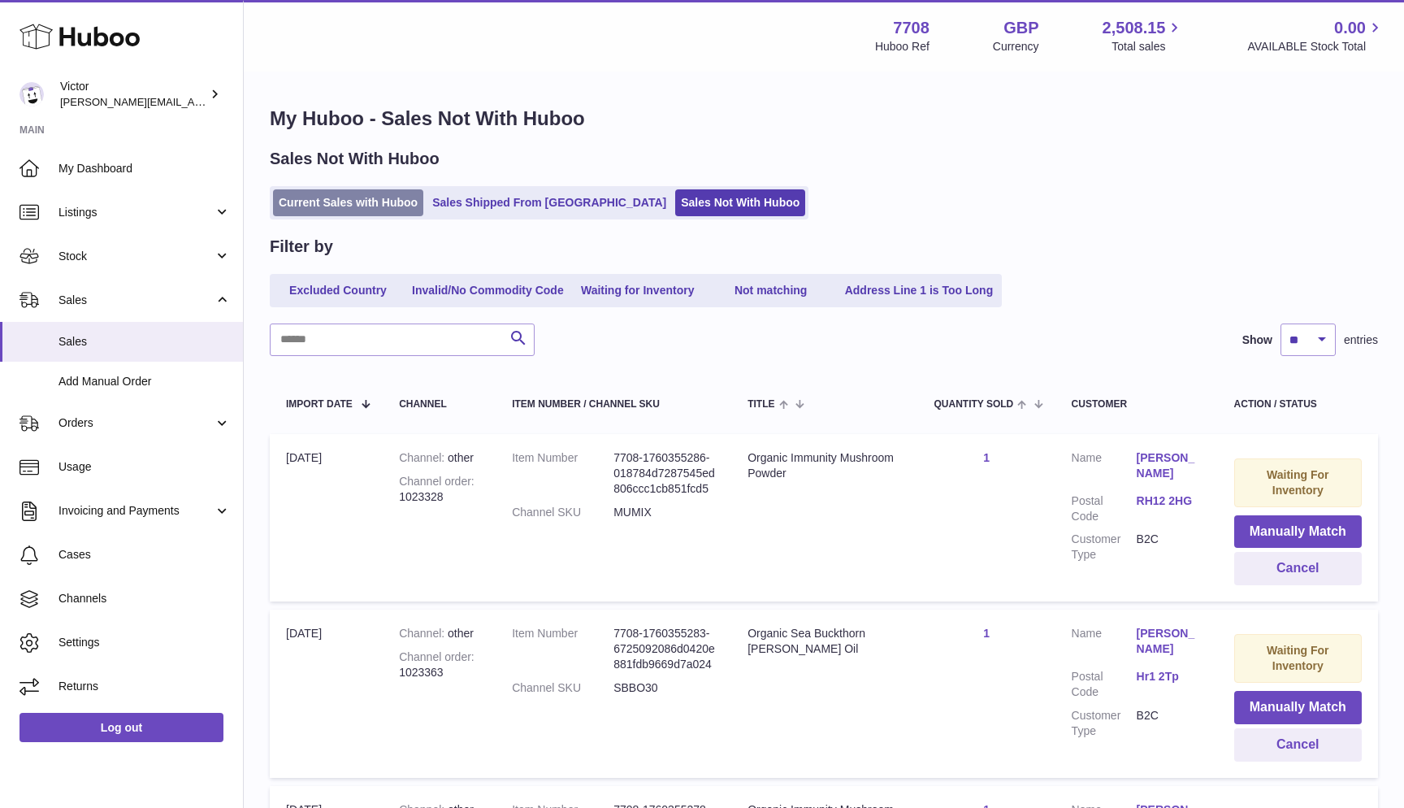
scroll to position [0, 0]
click at [355, 208] on link "Current Sales with Huboo" at bounding box center [348, 202] width 150 height 27
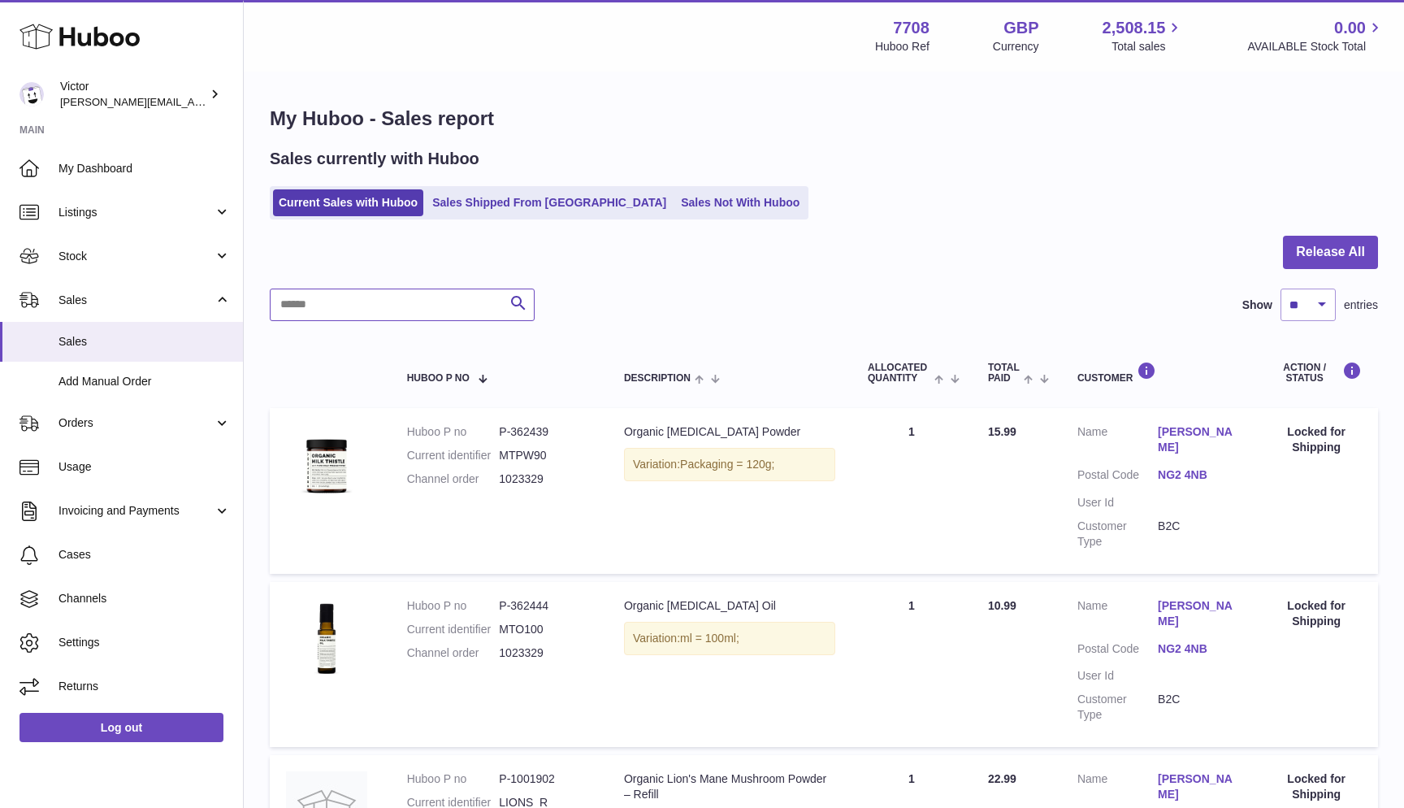
click at [292, 288] on input "text" at bounding box center [402, 304] width 265 height 33
paste input "*******"
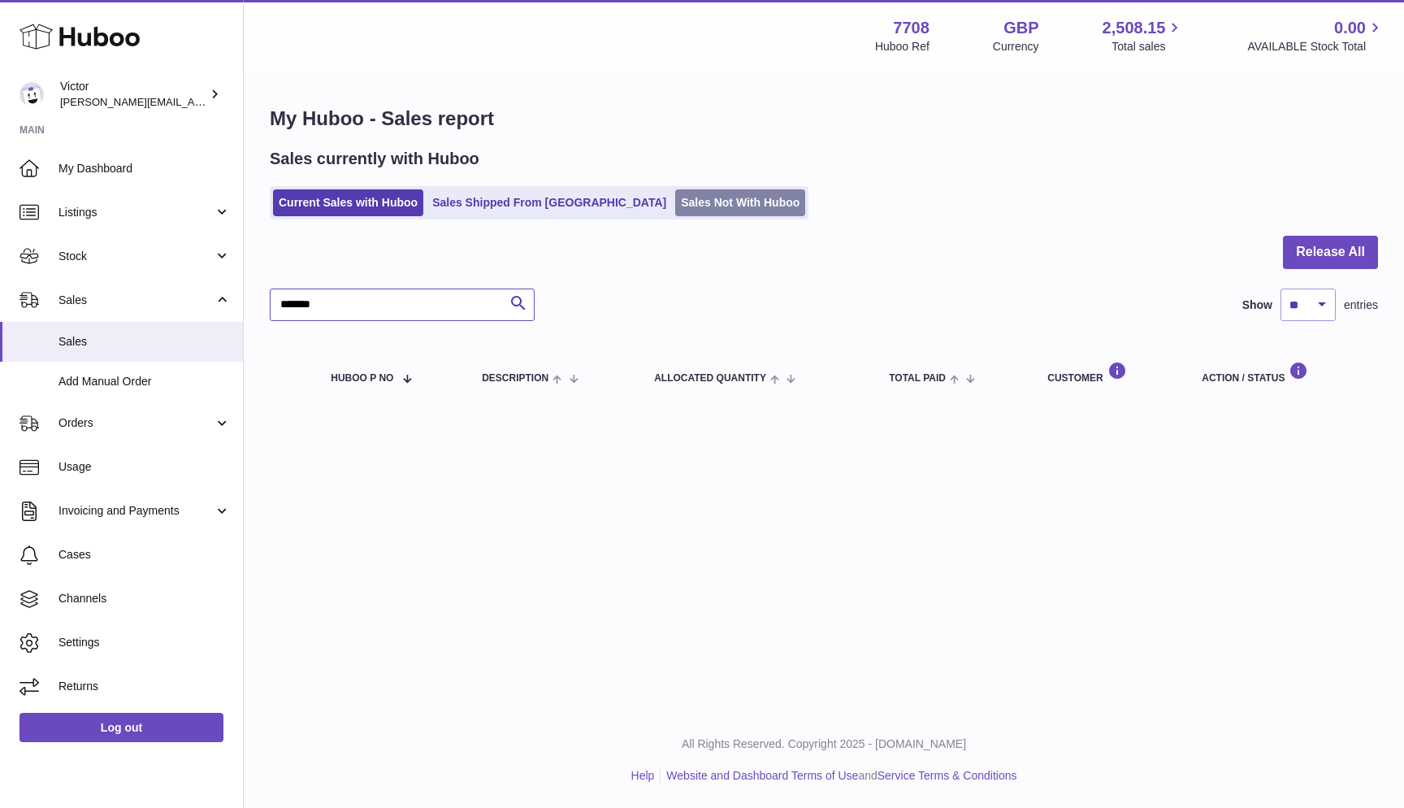
type input "*******"
click at [675, 206] on link "Sales Not With Huboo" at bounding box center [740, 202] width 130 height 27
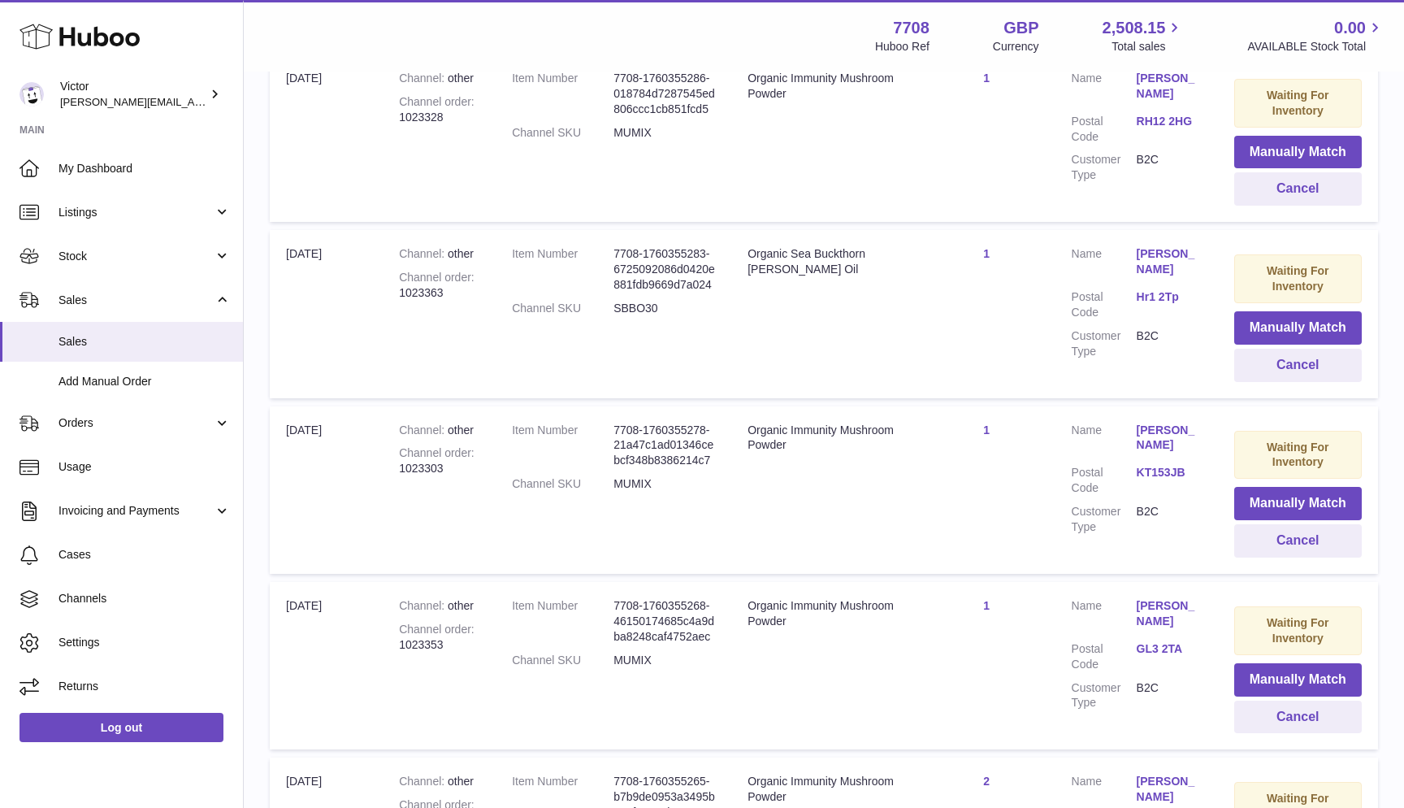
scroll to position [424, 0]
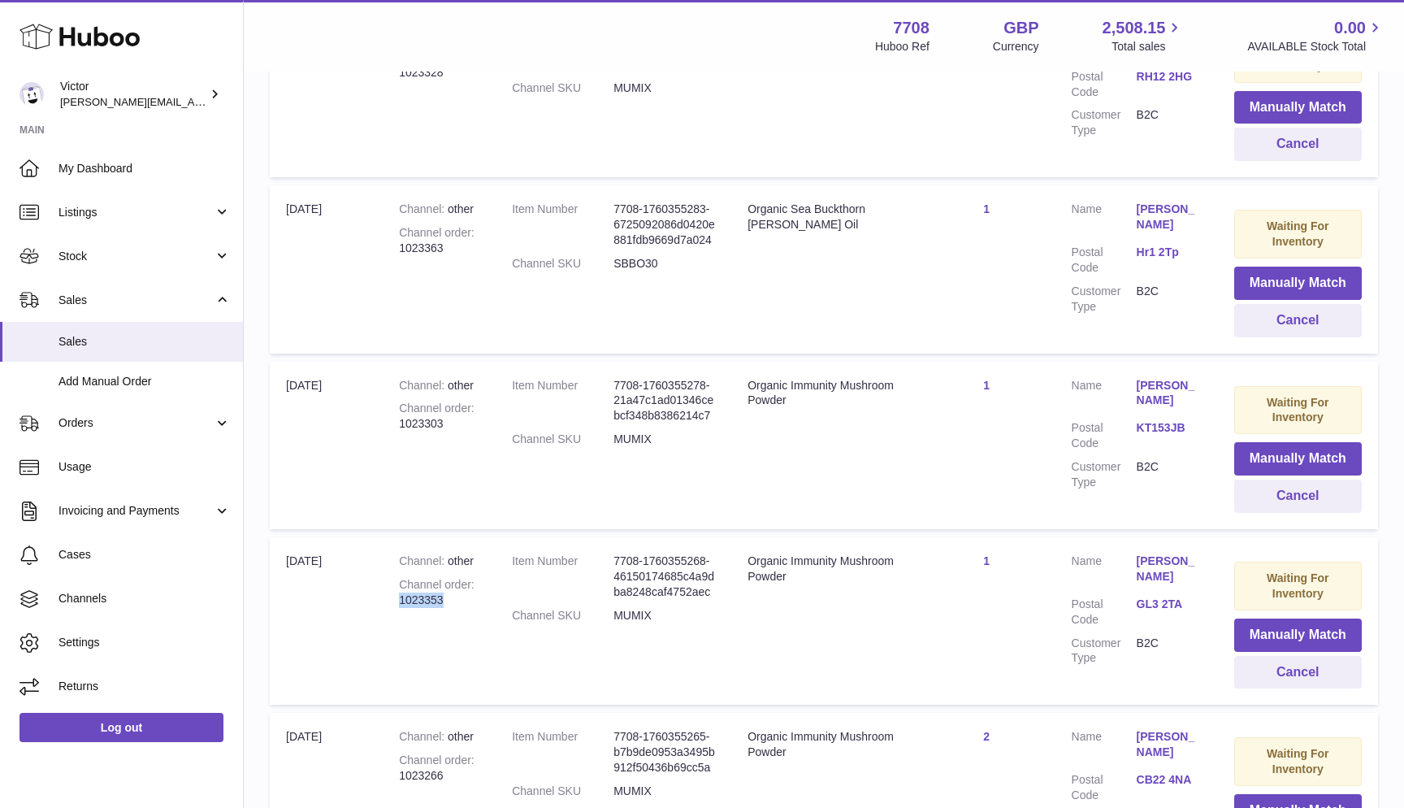
drag, startPoint x: 400, startPoint y: 590, endPoint x: 474, endPoint y: 590, distance: 74.0
click at [473, 590] on div "Channel order 1023353" at bounding box center [439, 592] width 80 height 31
copy div "1023353"
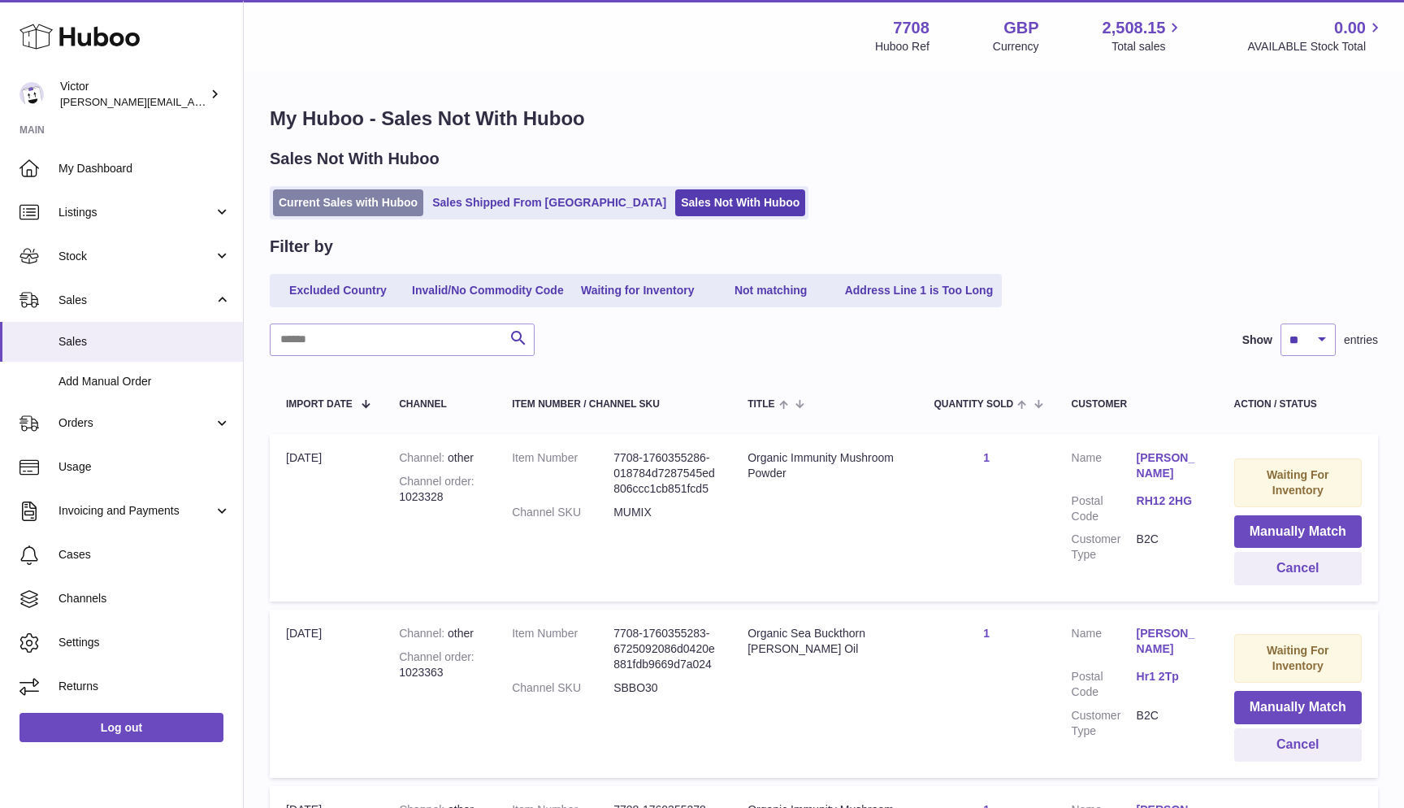
scroll to position [0, 0]
click at [353, 213] on link "Current Sales with Huboo" at bounding box center [348, 202] width 150 height 27
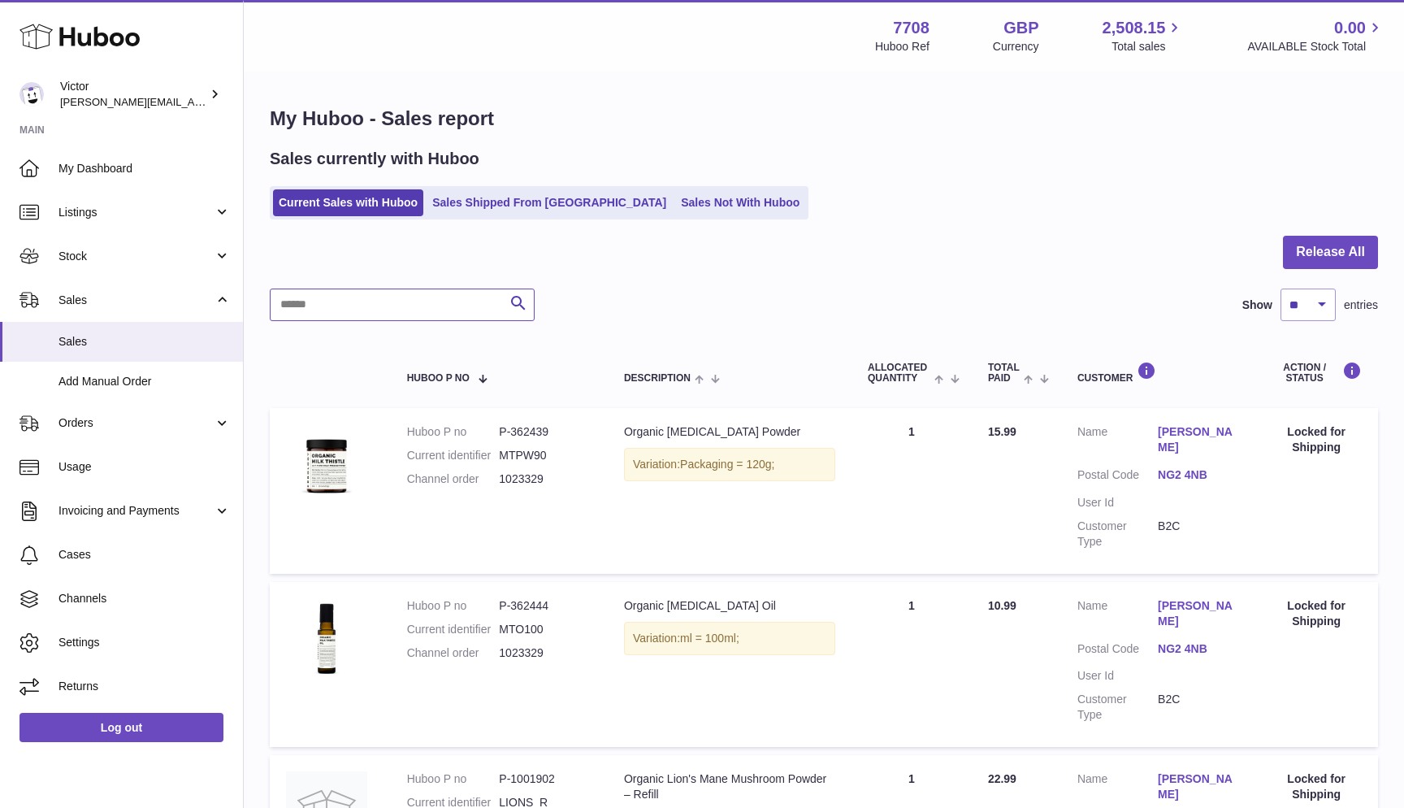
click at [306, 298] on input "text" at bounding box center [402, 304] width 265 height 33
paste input "*******"
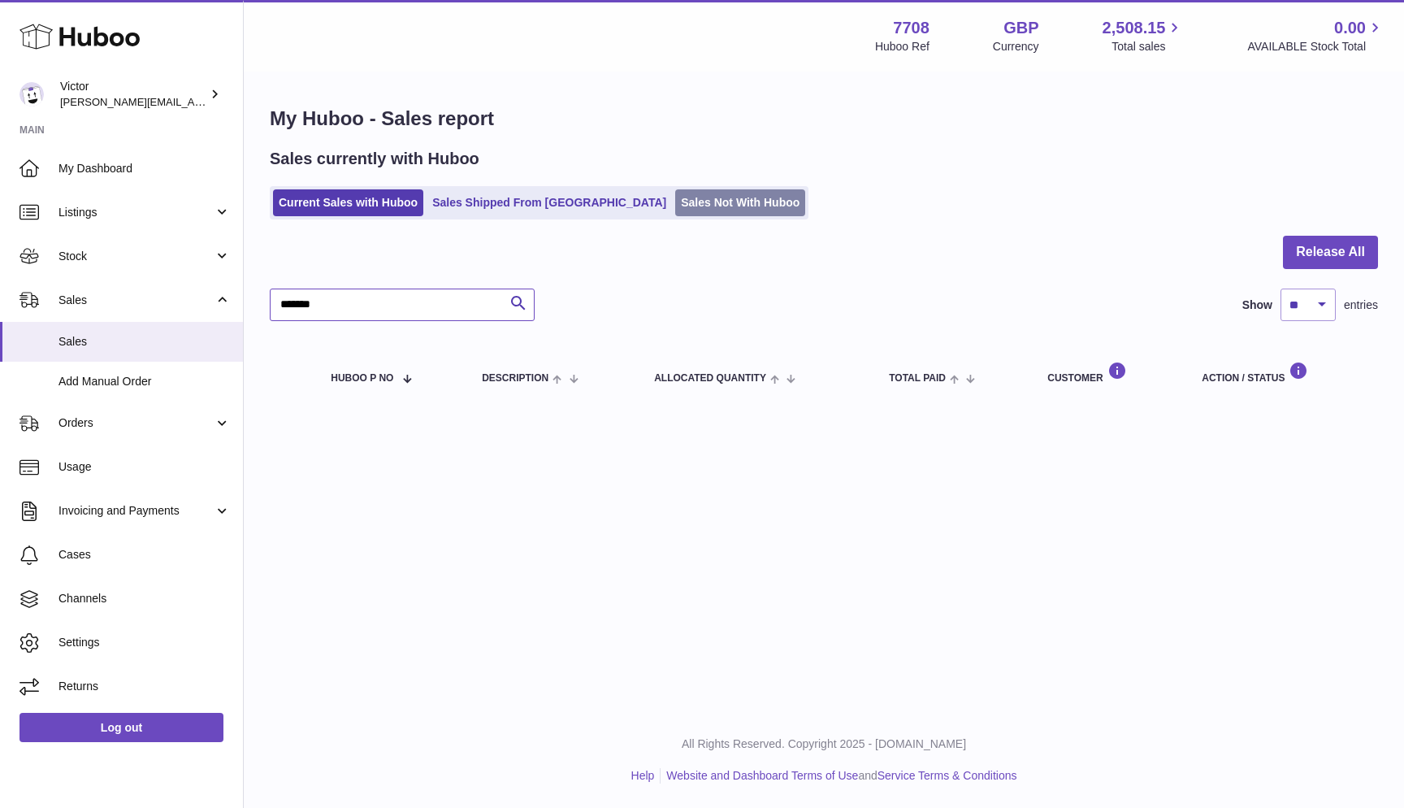
type input "*******"
click at [675, 204] on link "Sales Not With Huboo" at bounding box center [740, 202] width 130 height 27
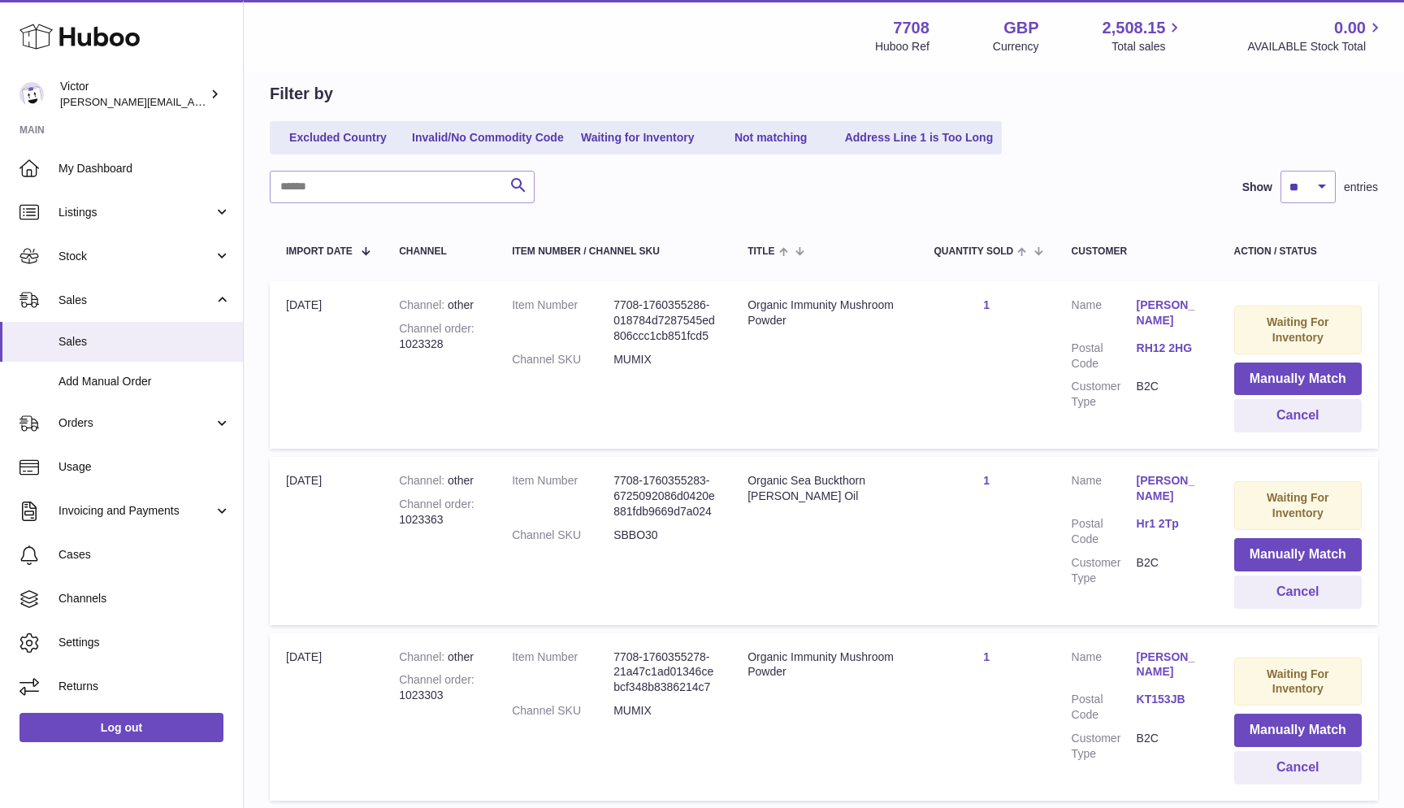
scroll to position [151, 0]
drag, startPoint x: 402, startPoint y: 692, endPoint x: 468, endPoint y: 692, distance: 65.8
click at [468, 692] on div "Channel order 1023303" at bounding box center [439, 689] width 80 height 31
copy div "1023303"
click at [345, 139] on link "Excluded Country" at bounding box center [338, 139] width 130 height 27
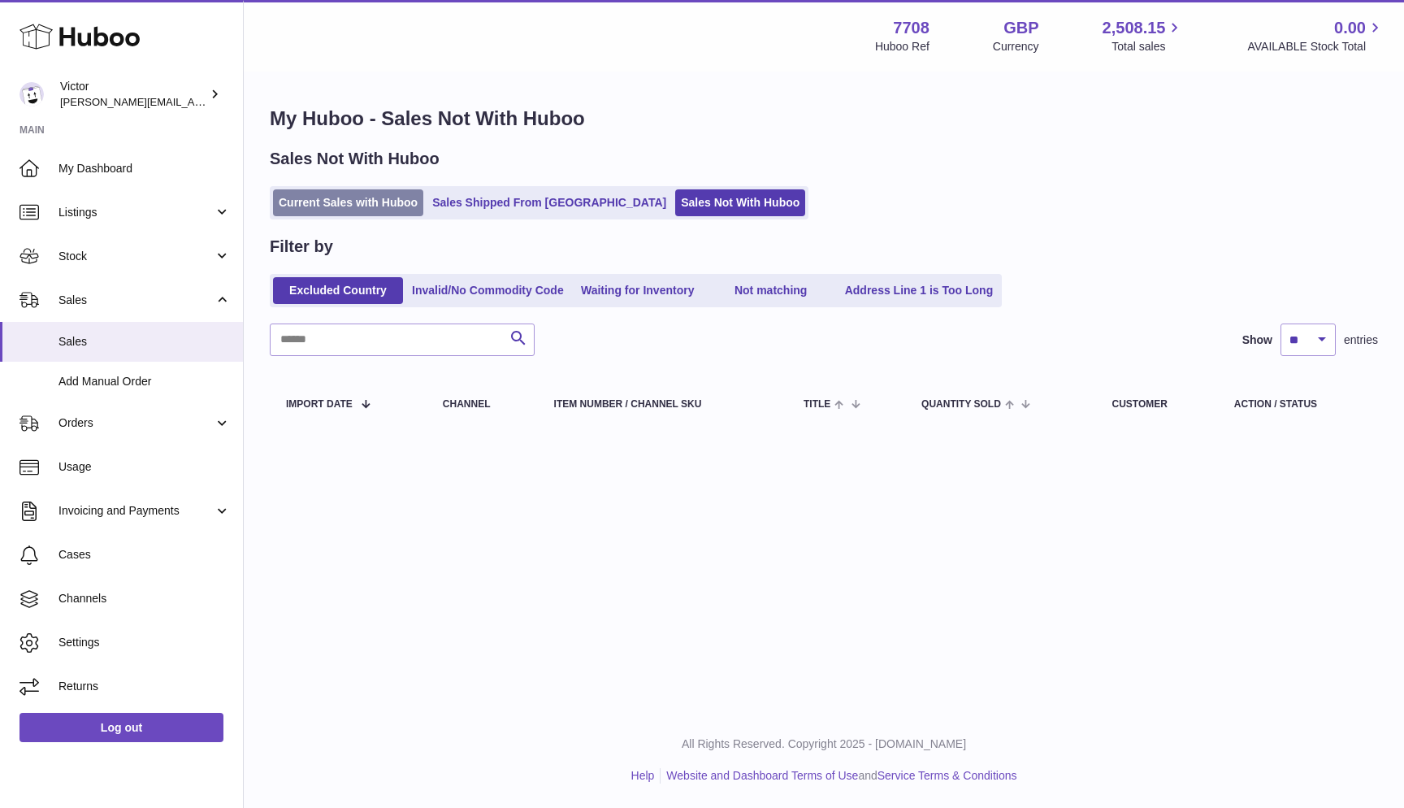
click at [284, 202] on link "Current Sales with Huboo" at bounding box center [348, 202] width 150 height 27
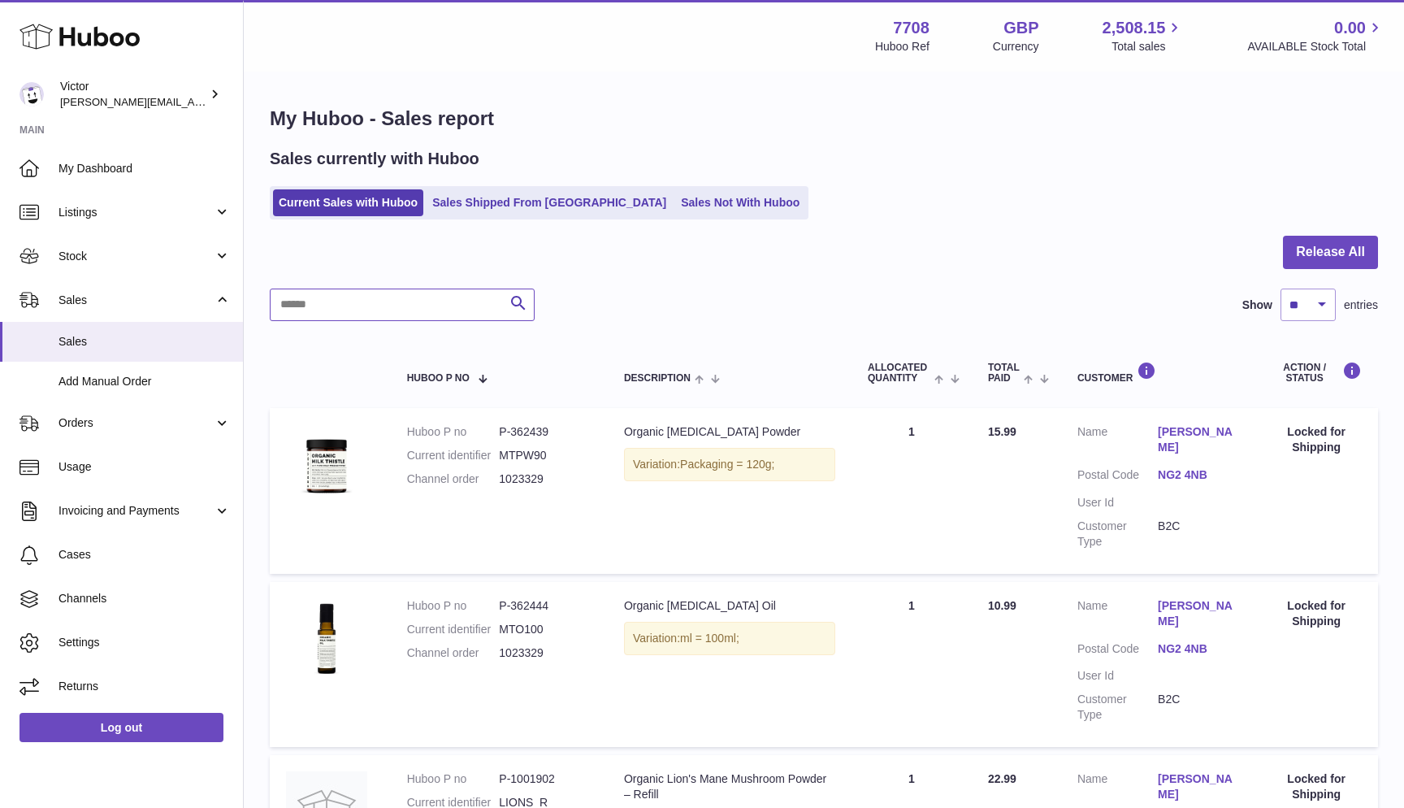
click at [331, 297] on input "text" at bounding box center [402, 304] width 265 height 33
paste input "*******"
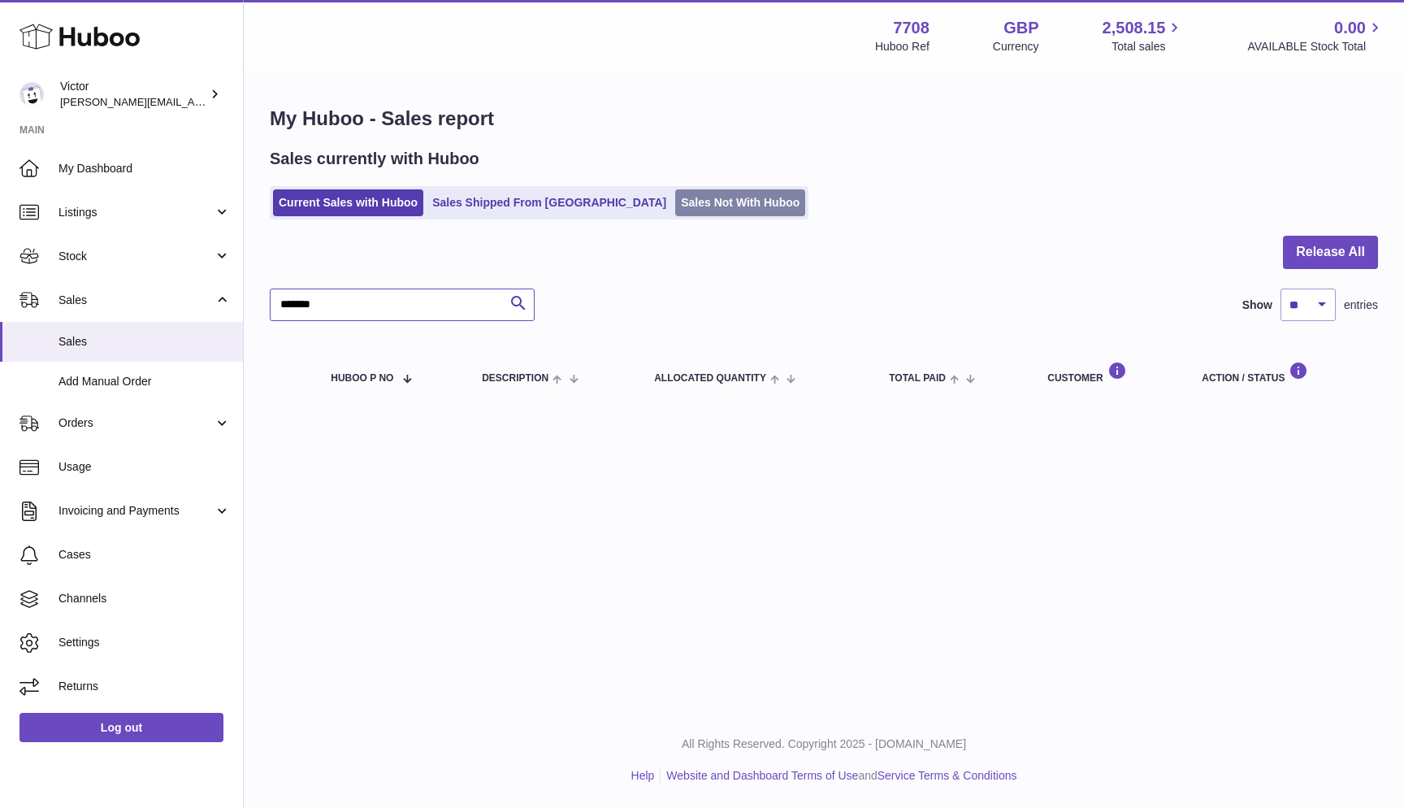
type input "*******"
click at [675, 194] on link "Sales Not With Huboo" at bounding box center [740, 202] width 130 height 27
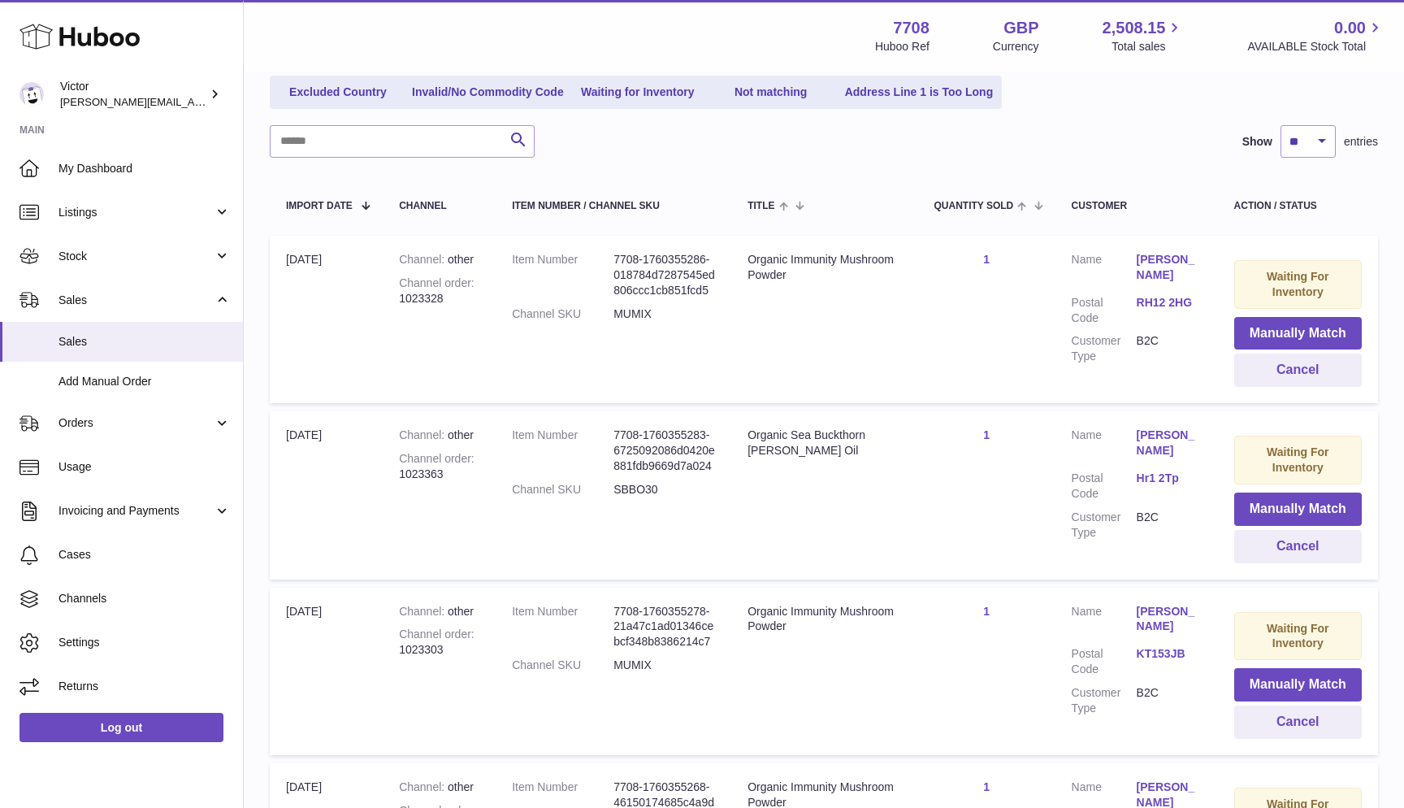
scroll to position [299, 0]
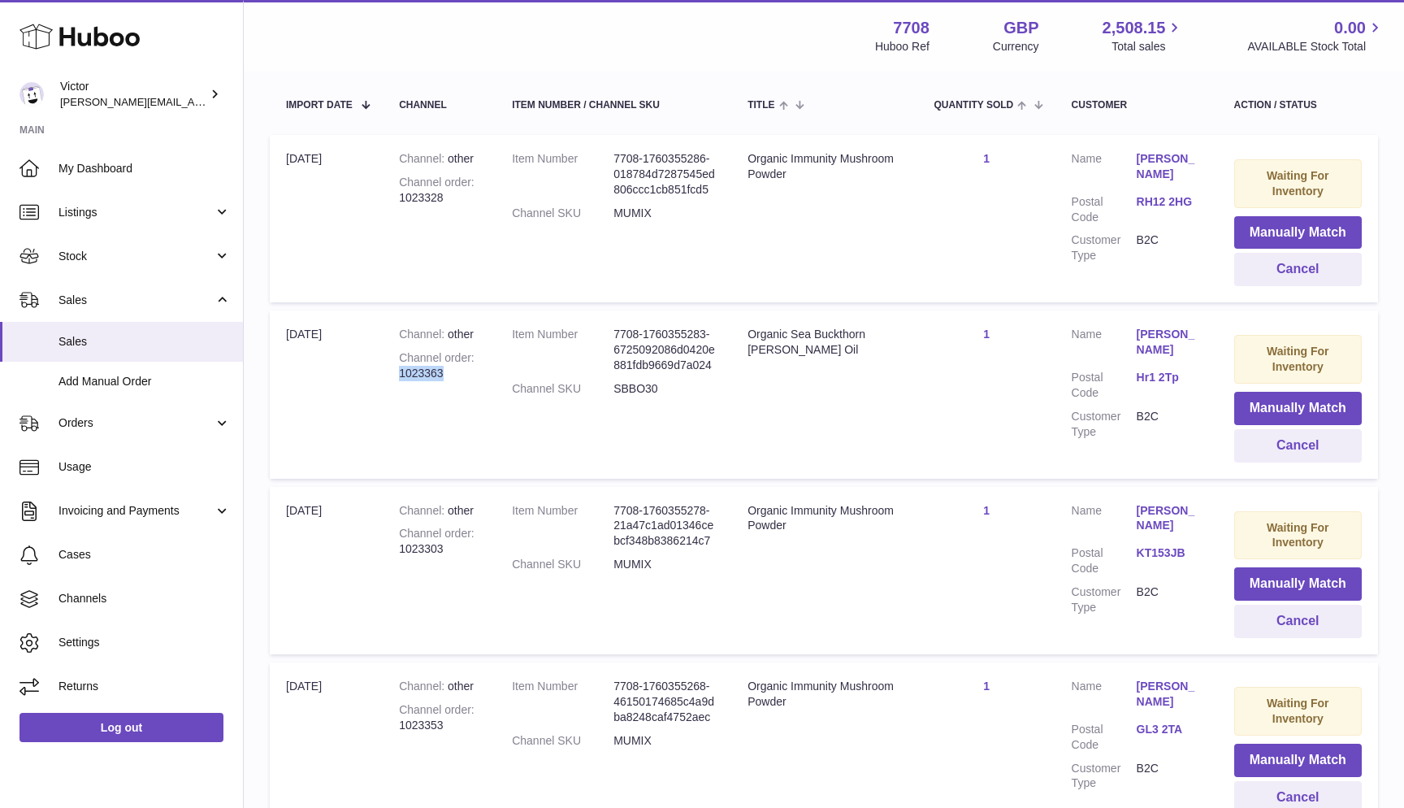
drag, startPoint x: 401, startPoint y: 367, endPoint x: 466, endPoint y: 367, distance: 64.2
click at [465, 367] on div "Channel order 1023363" at bounding box center [439, 365] width 80 height 31
copy div "1023363"
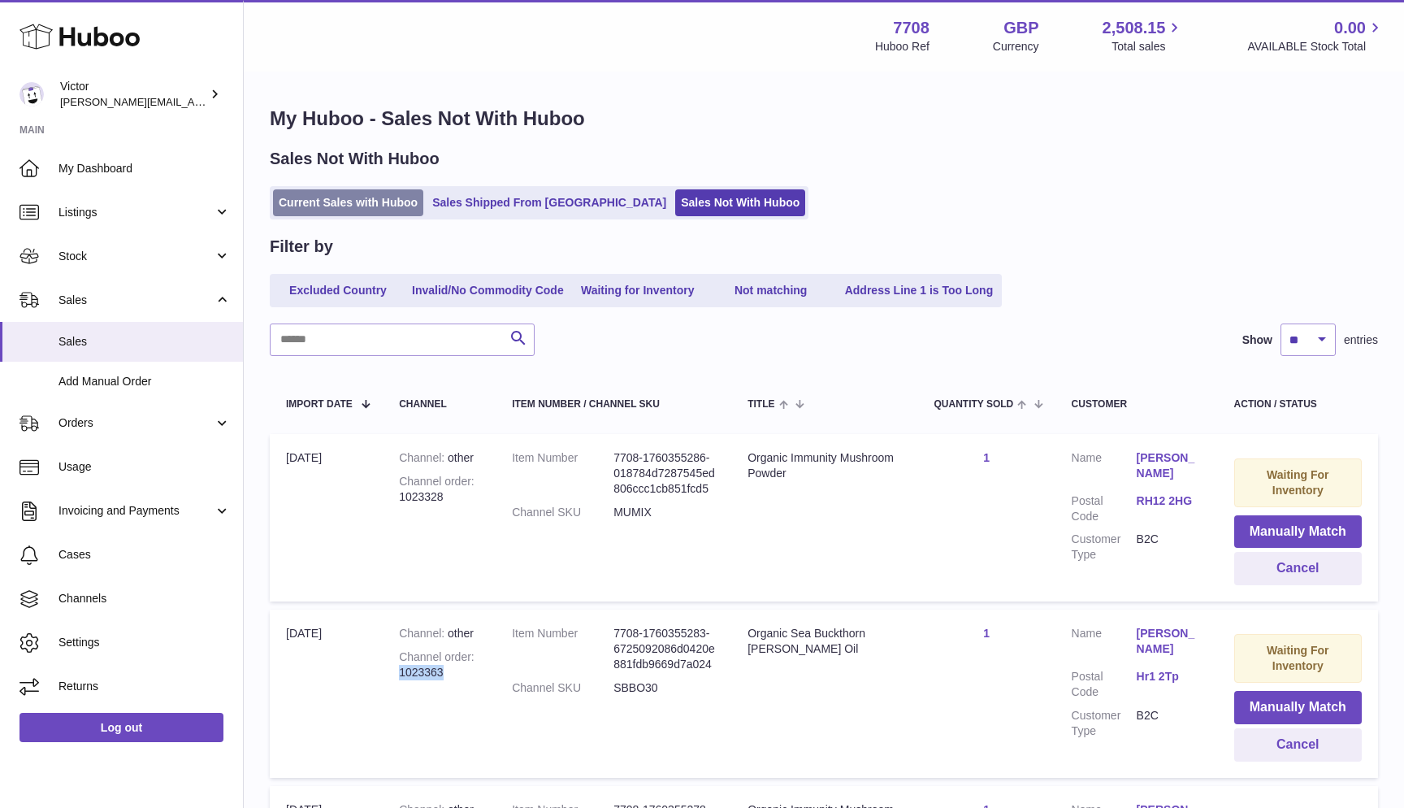
scroll to position [0, 0]
click at [334, 203] on link "Current Sales with Huboo" at bounding box center [348, 202] width 150 height 27
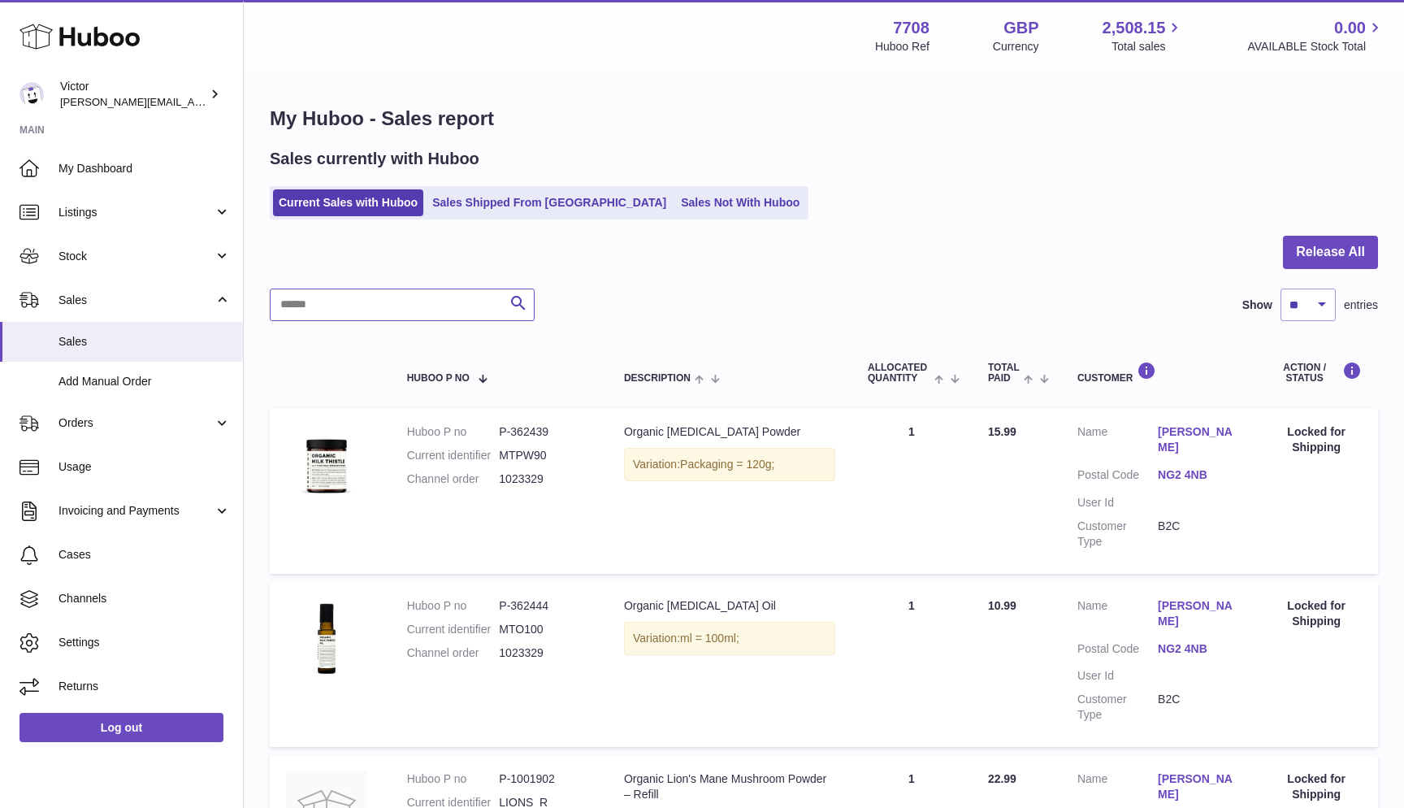
click at [288, 303] on input "text" at bounding box center [402, 304] width 265 height 33
paste input "*******"
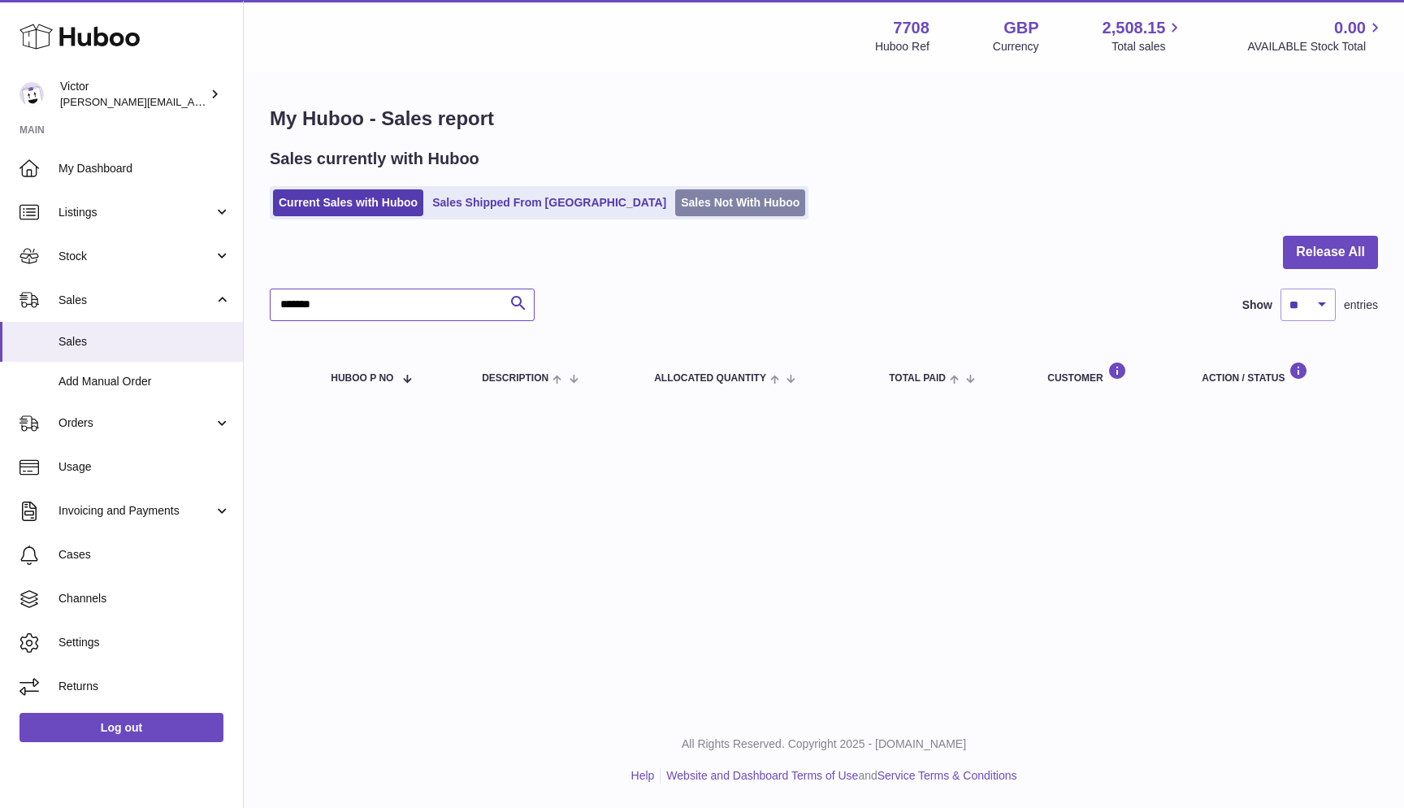
type input "*******"
click at [675, 197] on link "Sales Not With Huboo" at bounding box center [740, 202] width 130 height 27
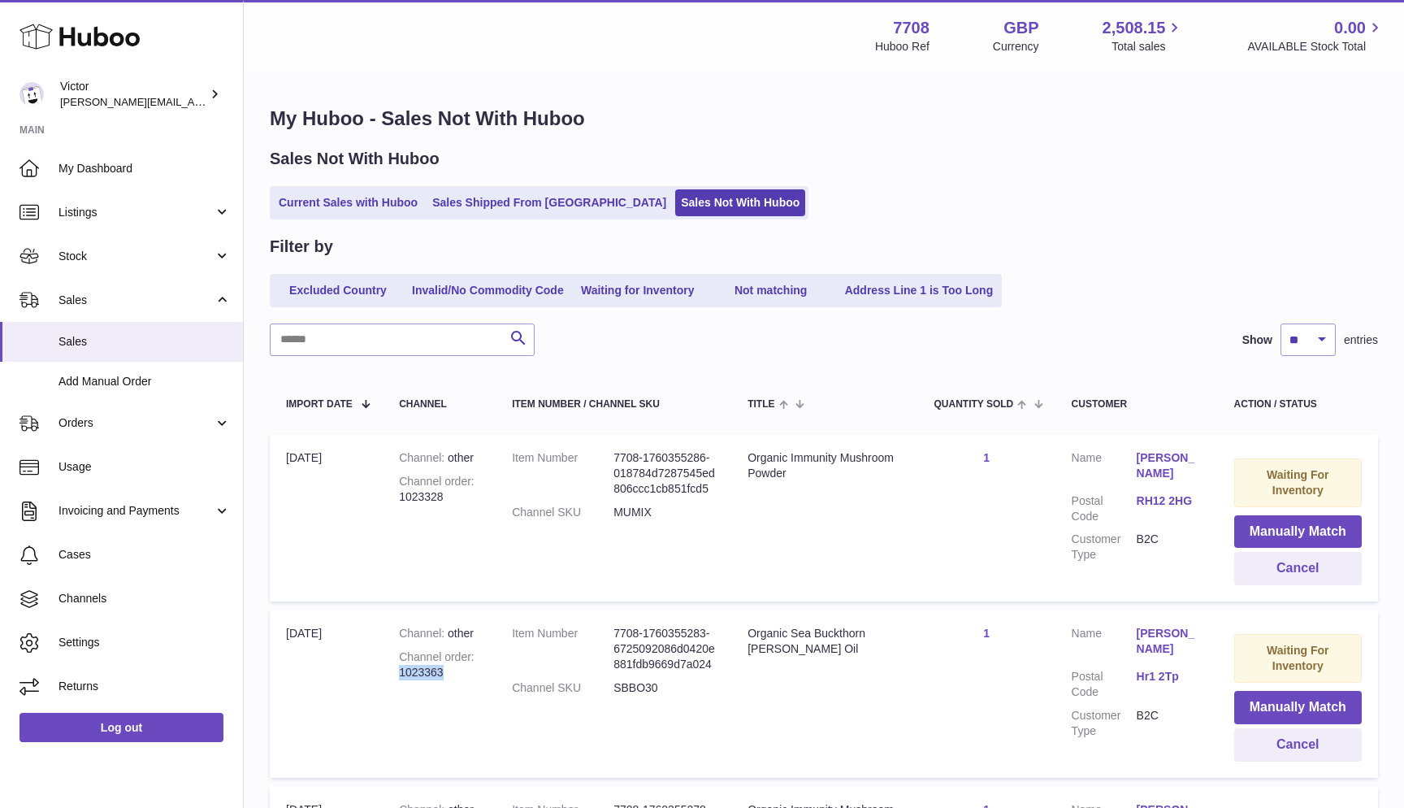
drag, startPoint x: 400, startPoint y: 666, endPoint x: 466, endPoint y: 666, distance: 66.6
click at [465, 666] on div "Channel order 1023363" at bounding box center [439, 664] width 80 height 31
copy div "1023363"
click at [358, 196] on link "Current Sales with Huboo" at bounding box center [348, 202] width 150 height 27
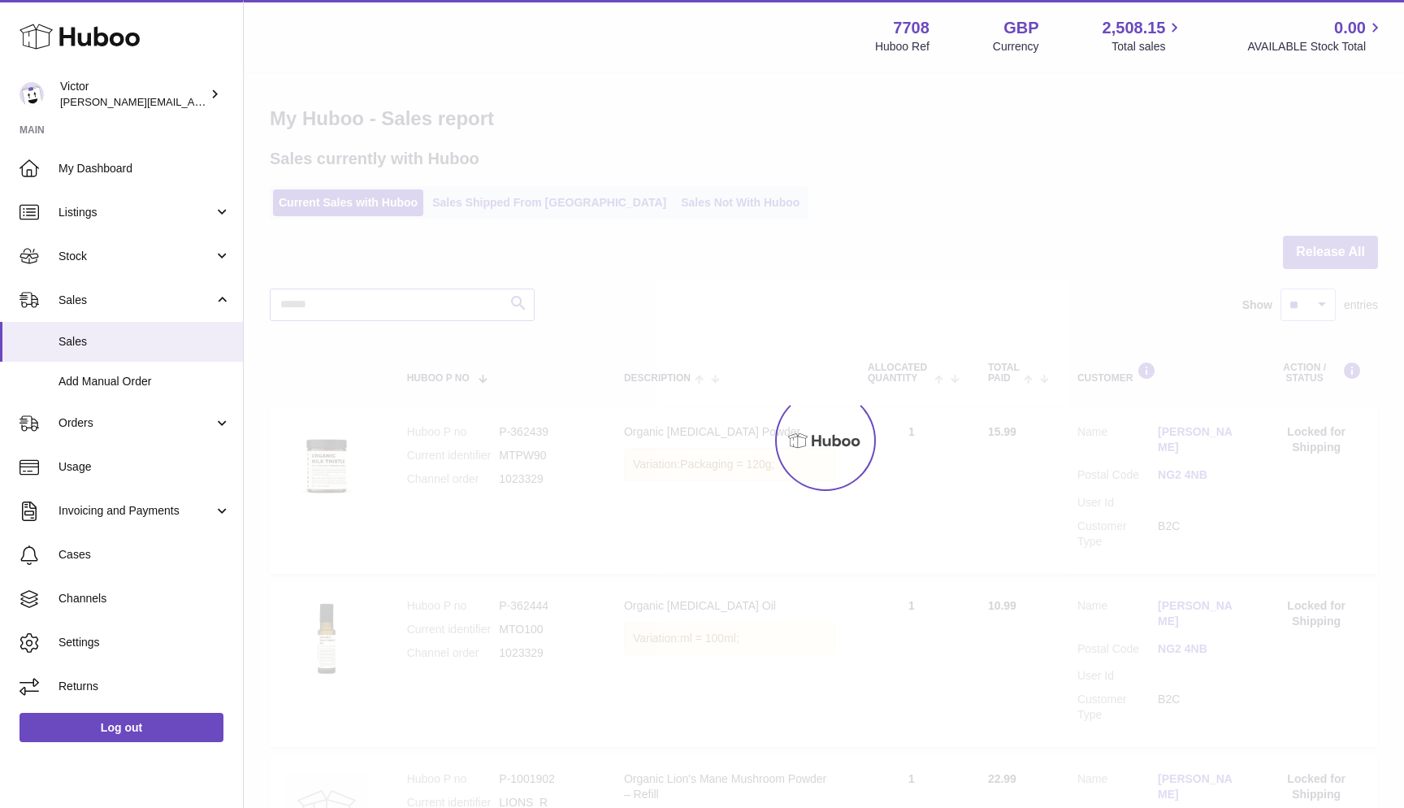
click at [345, 306] on input "text" at bounding box center [402, 304] width 265 height 33
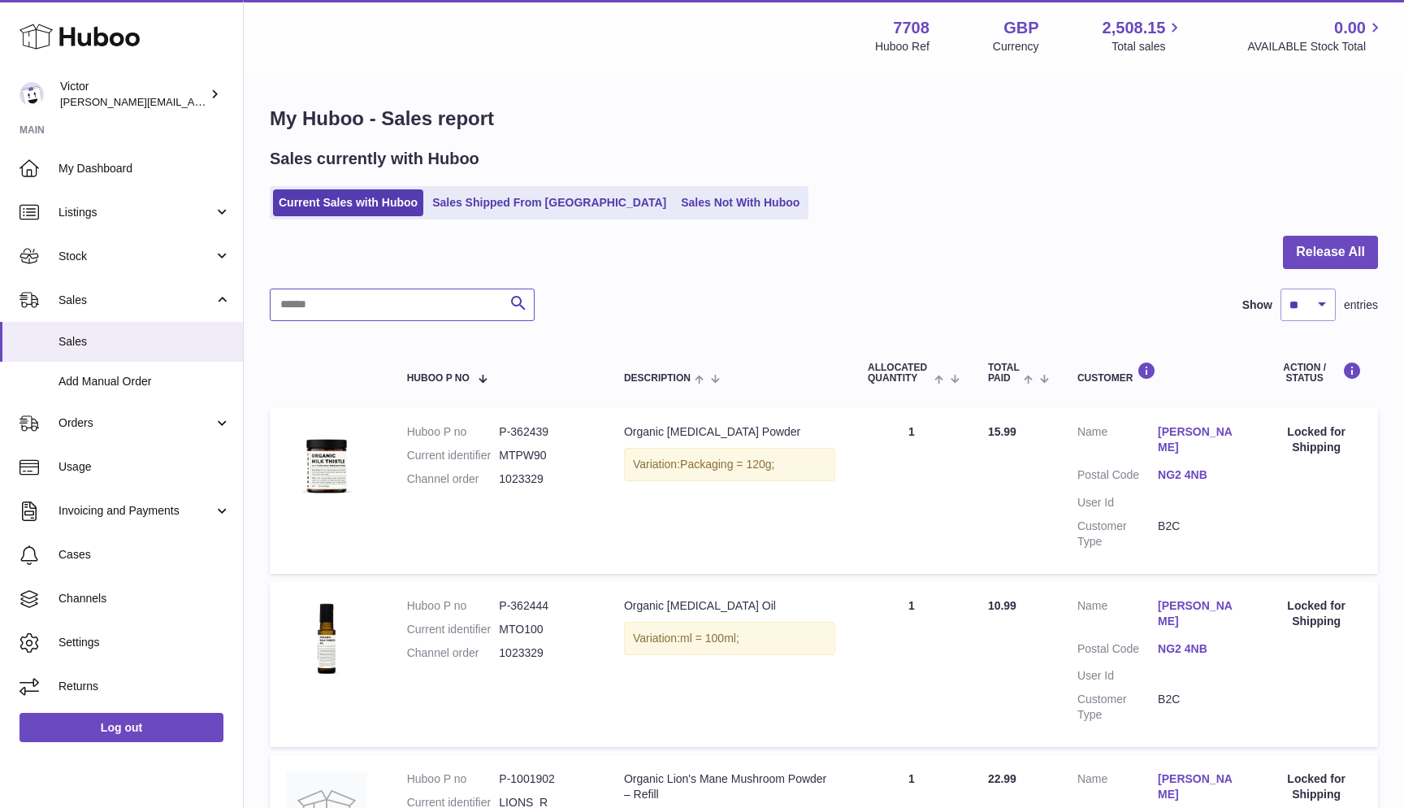
paste input "*******"
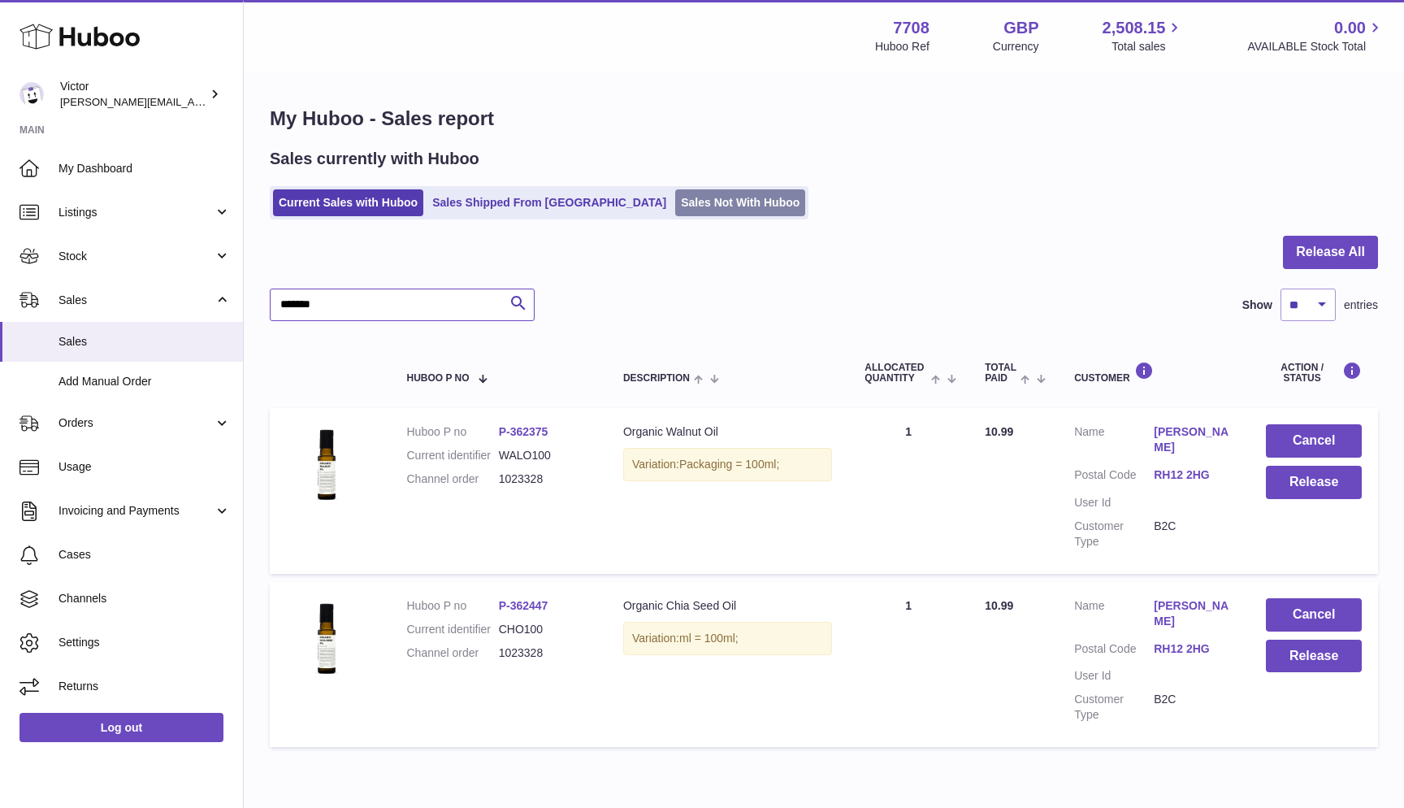
type input "*******"
click at [675, 197] on link "Sales Not With Huboo" at bounding box center [740, 202] width 130 height 27
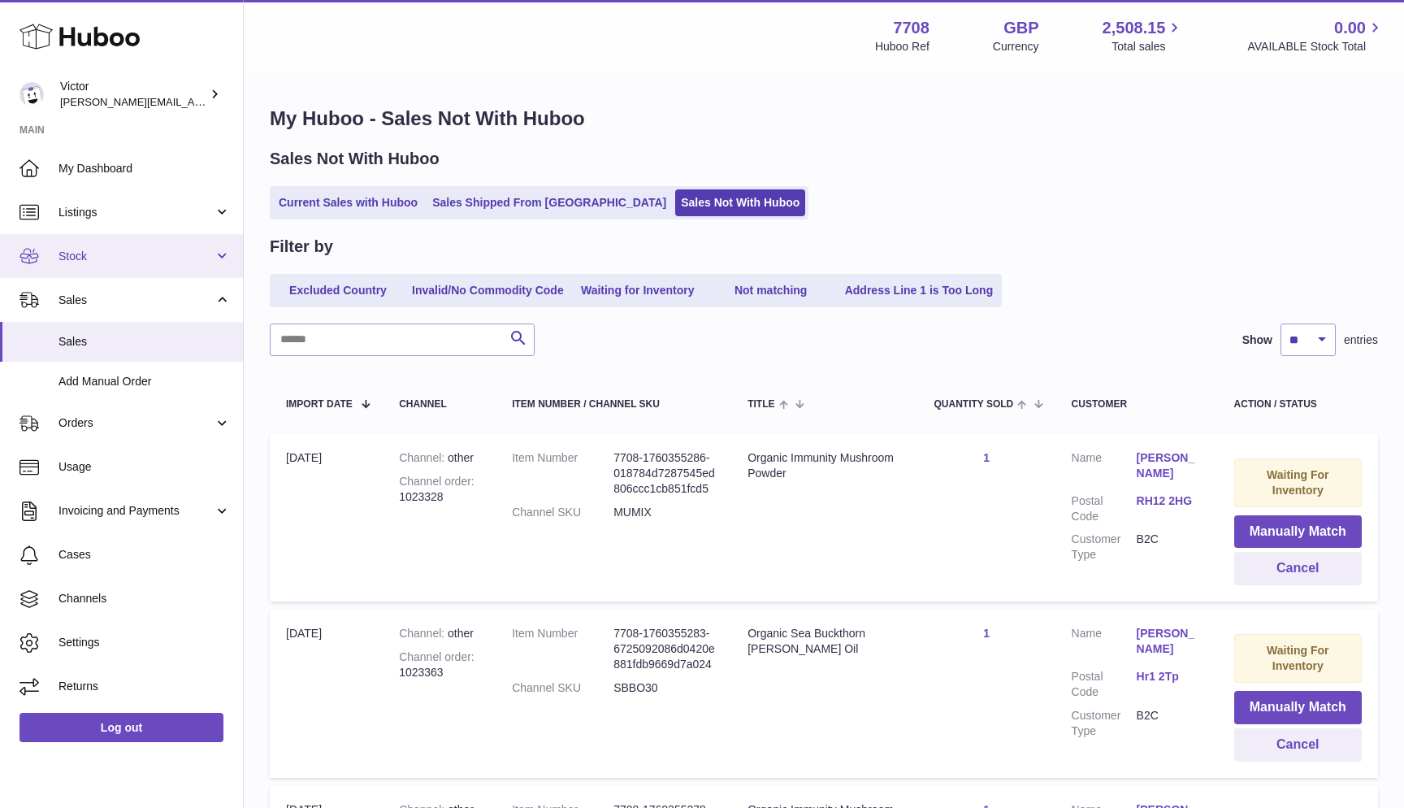
click at [95, 249] on span "Stock" at bounding box center [136, 256] width 155 height 15
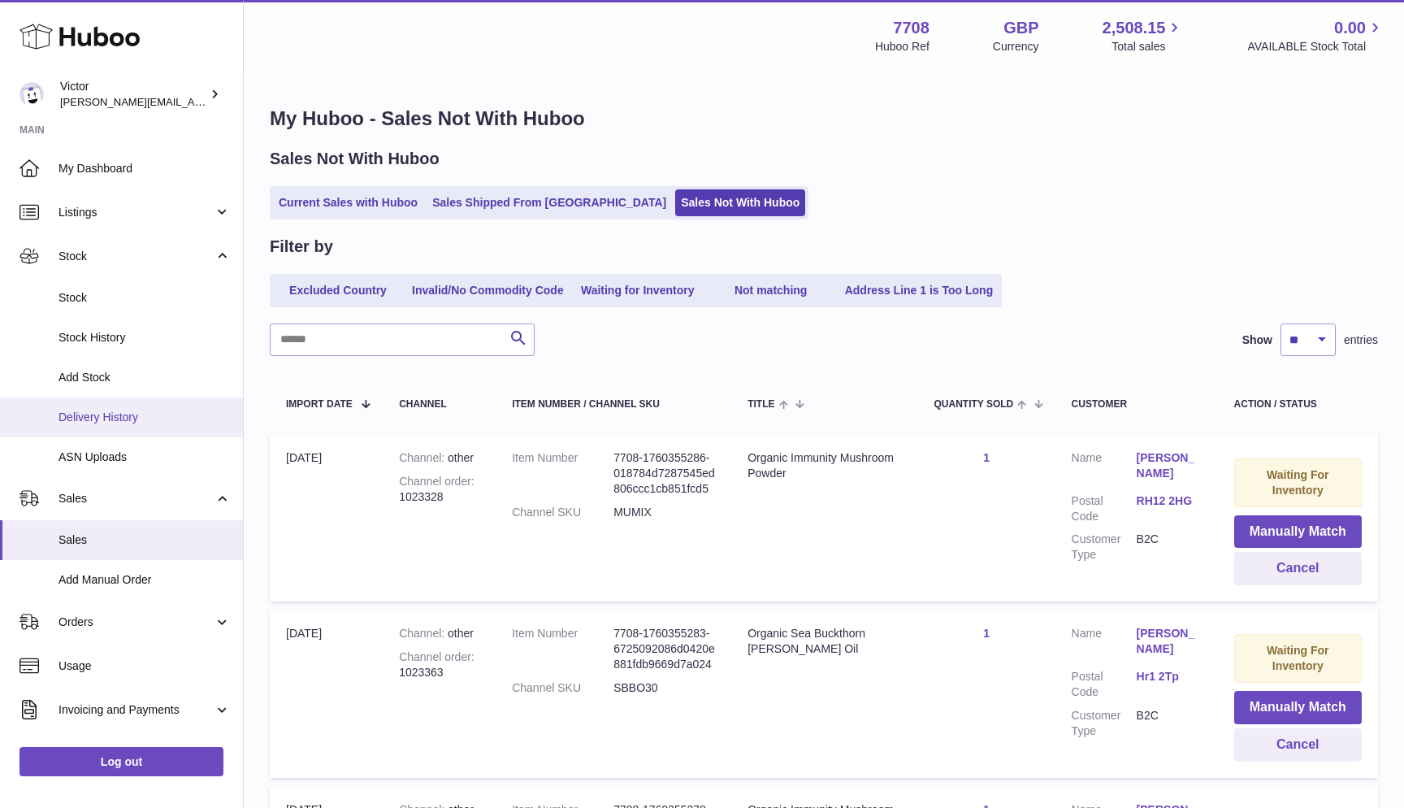
click at [102, 417] on span "Delivery History" at bounding box center [145, 417] width 172 height 15
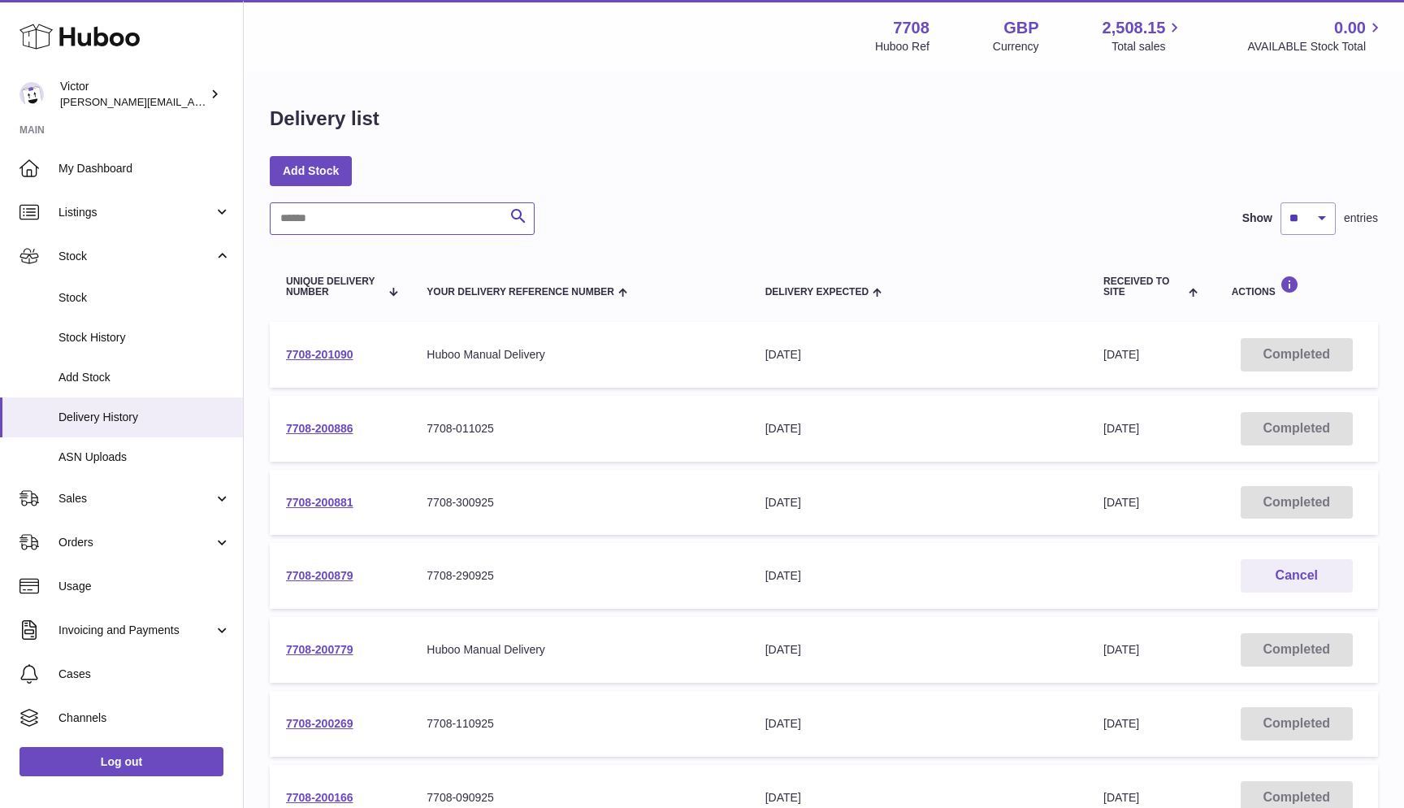
click at [332, 228] on input "text" at bounding box center [402, 218] width 265 height 33
paste input "**********"
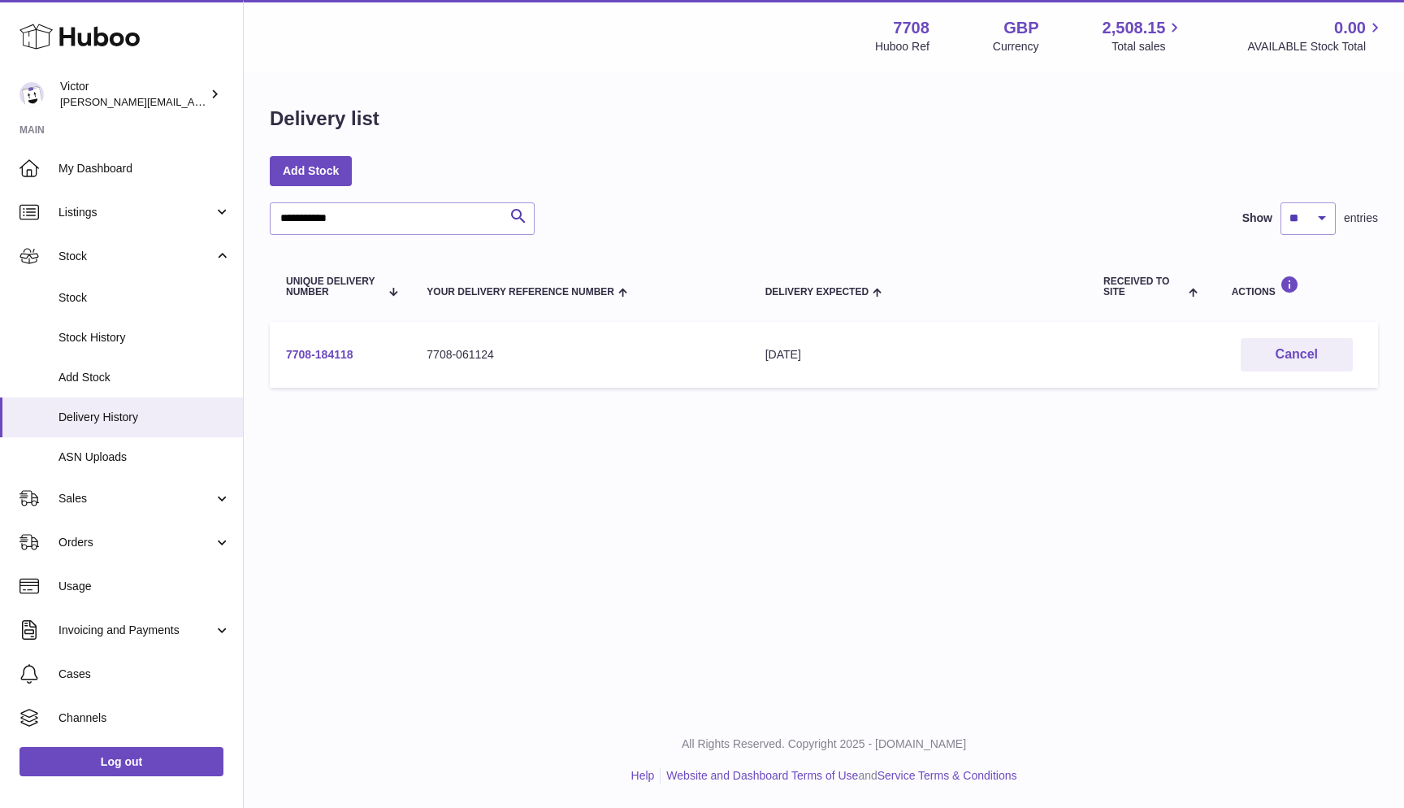
click at [315, 355] on link "7708-184118" at bounding box center [319, 354] width 67 height 13
click at [302, 211] on input "**********" at bounding box center [402, 218] width 265 height 33
paste input "text"
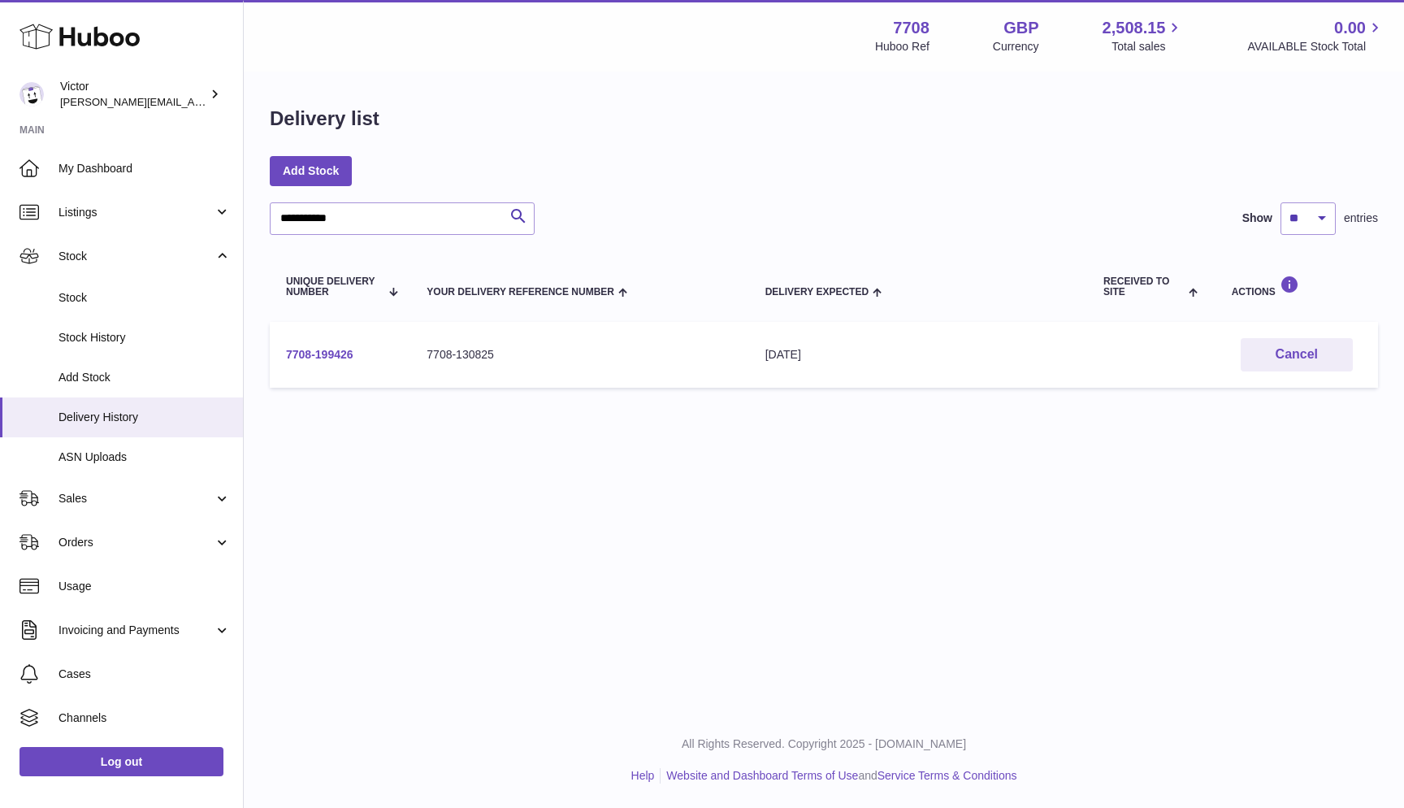
click at [301, 359] on link "7708-199426" at bounding box center [319, 354] width 67 height 13
click at [335, 220] on input "**********" at bounding box center [402, 218] width 265 height 33
paste input "text"
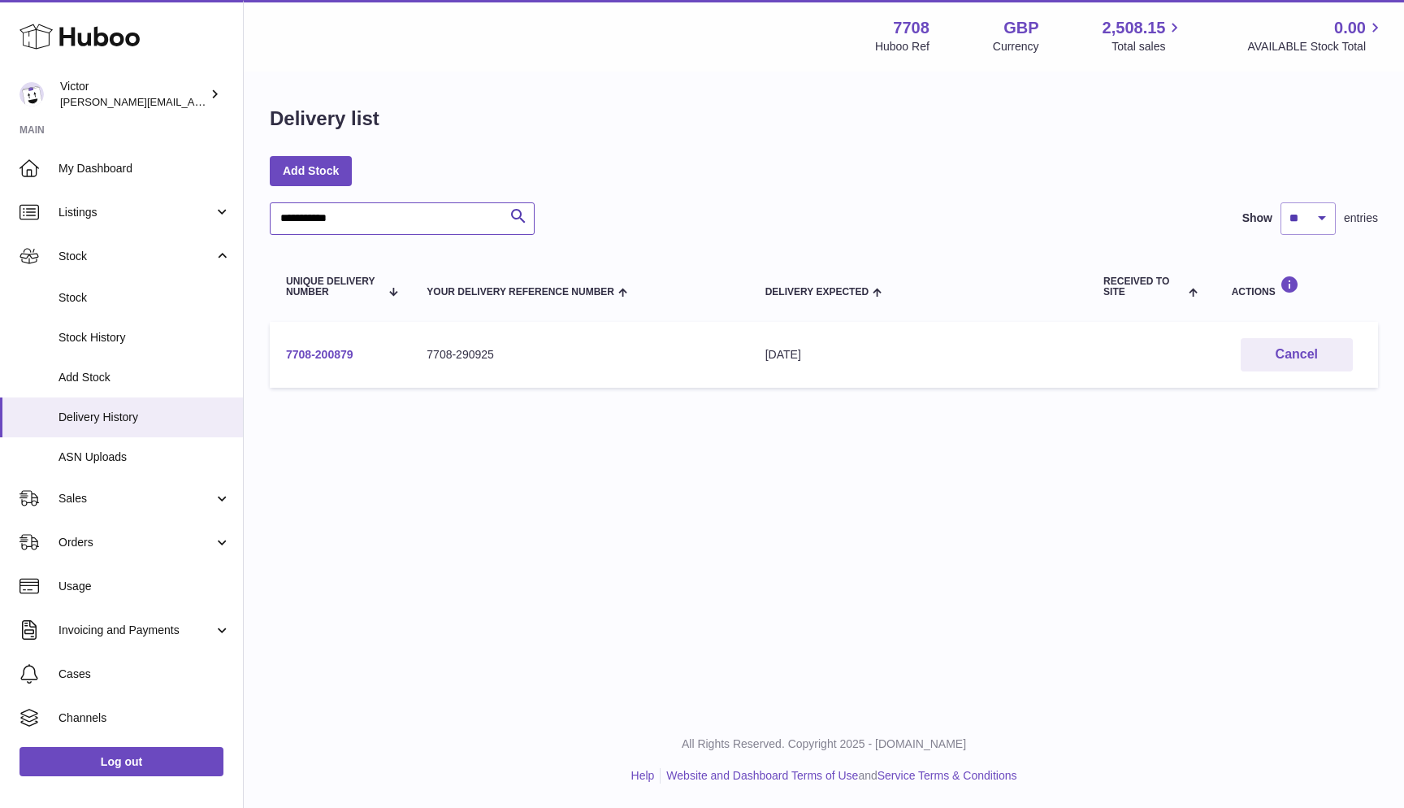
type input "**********"
click at [338, 349] on link "7708-200879" at bounding box center [319, 354] width 67 height 13
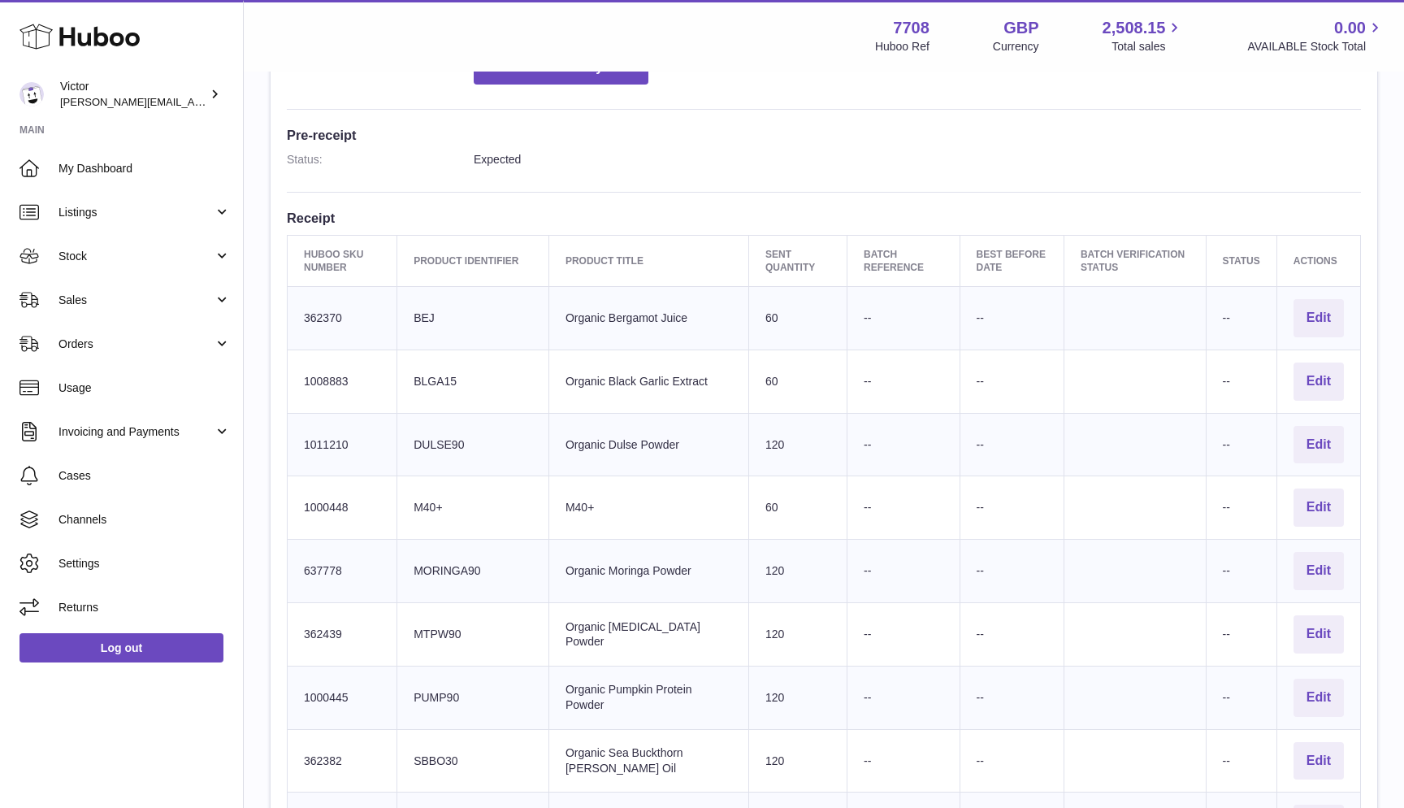
scroll to position [383, 0]
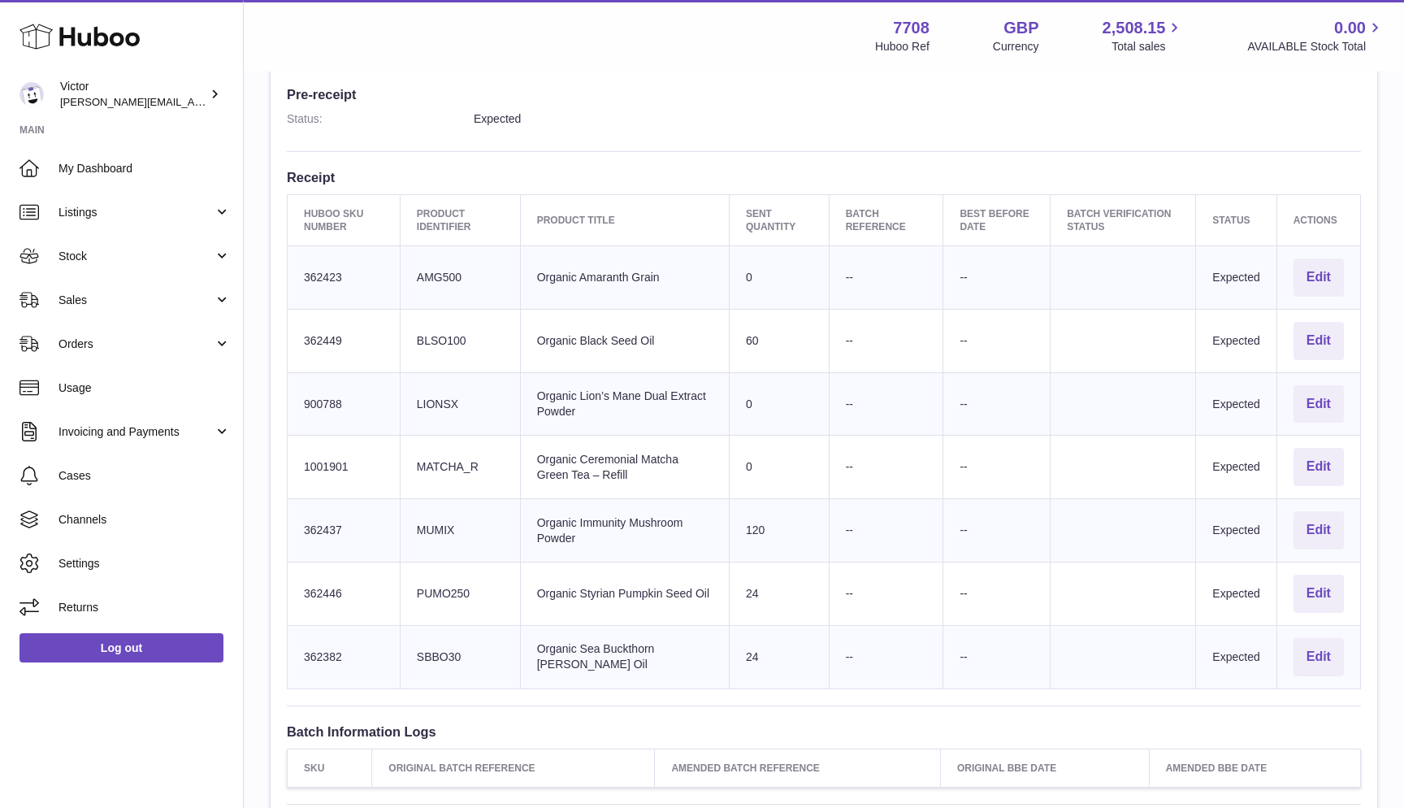
scroll to position [436, 0]
click at [451, 328] on td "Client Identifier BLSO100" at bounding box center [460, 340] width 120 height 63
click at [435, 394] on td "Client Identifier LIONSX" at bounding box center [460, 403] width 120 height 63
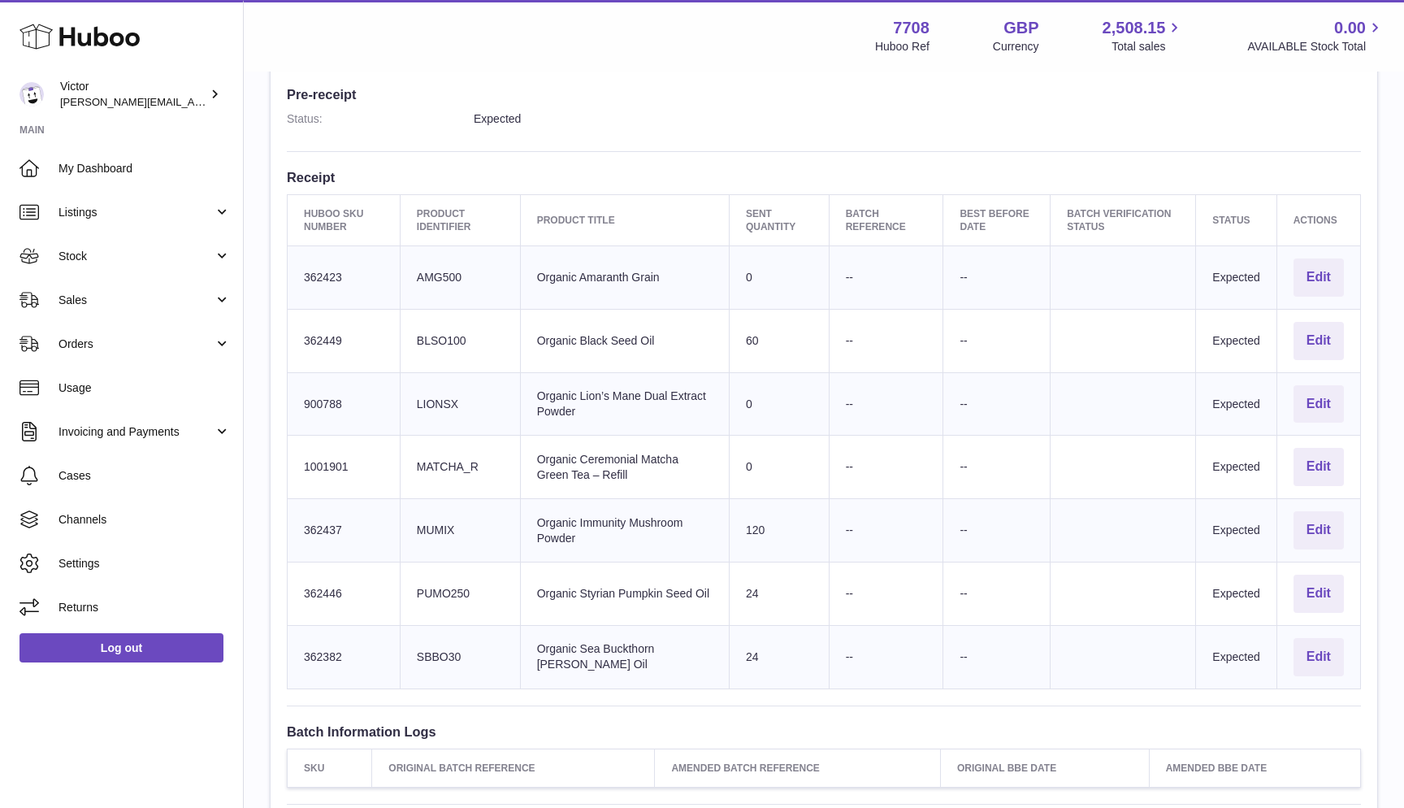
click at [440, 450] on td "Client Identifier MATCHA_R" at bounding box center [460, 467] width 120 height 63
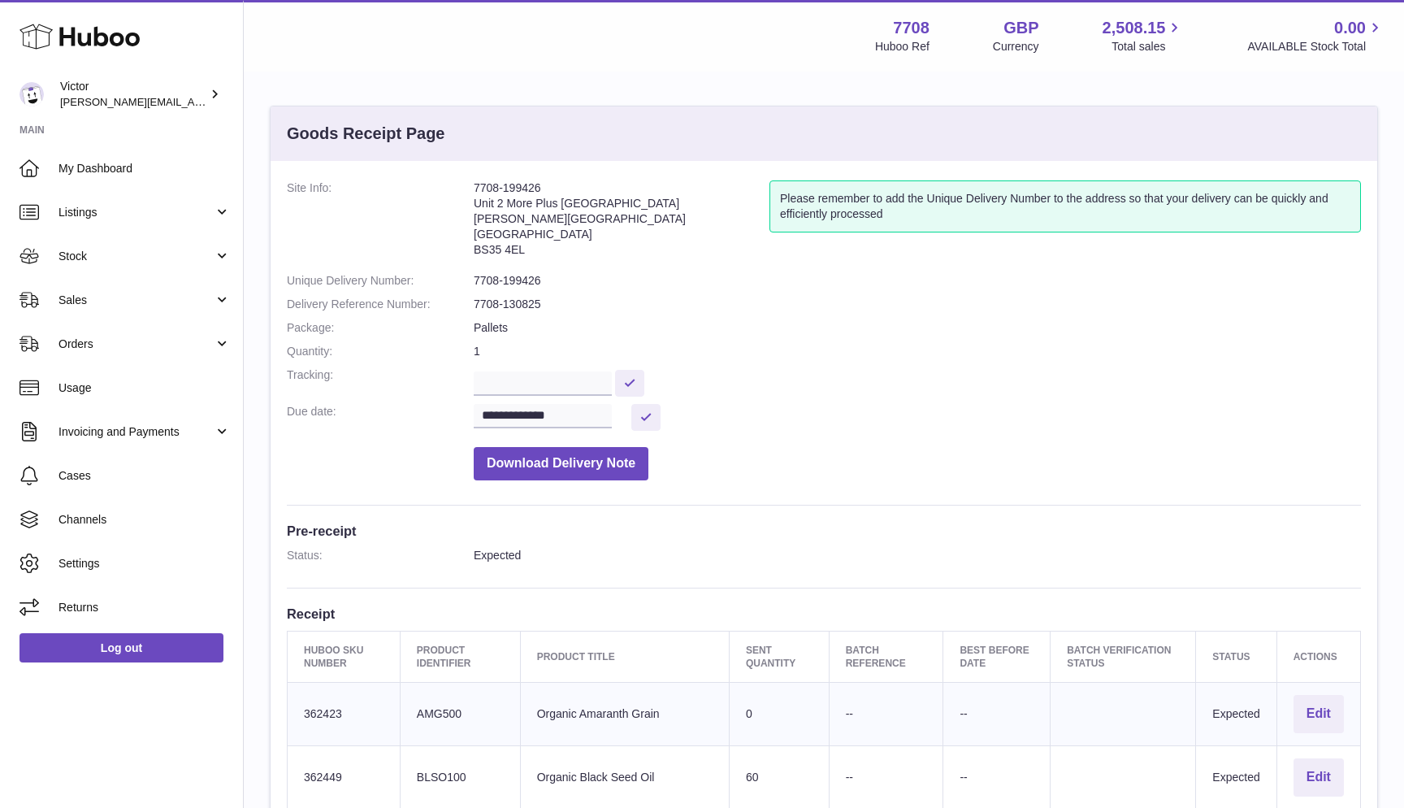
scroll to position [-33, 0]
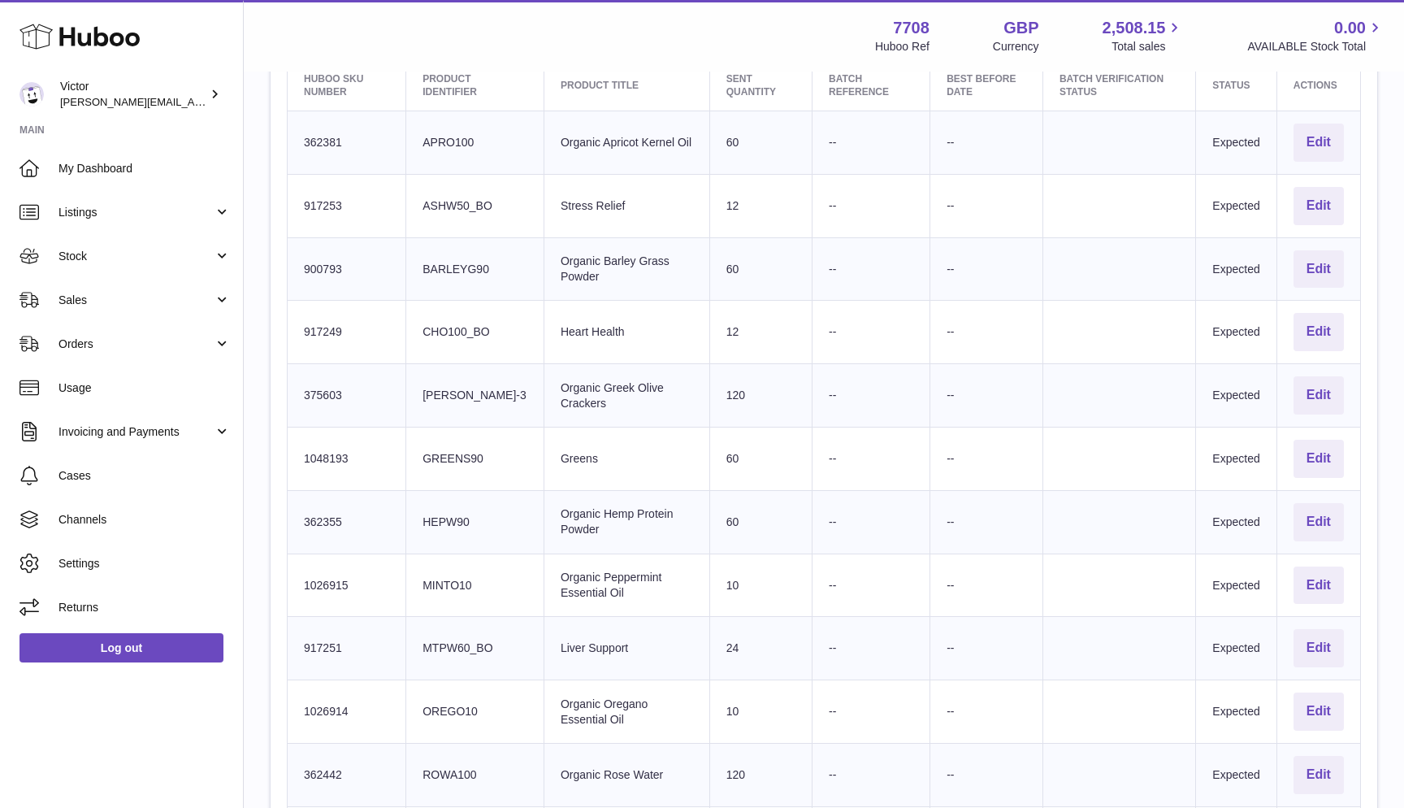
scroll to position [595, 0]
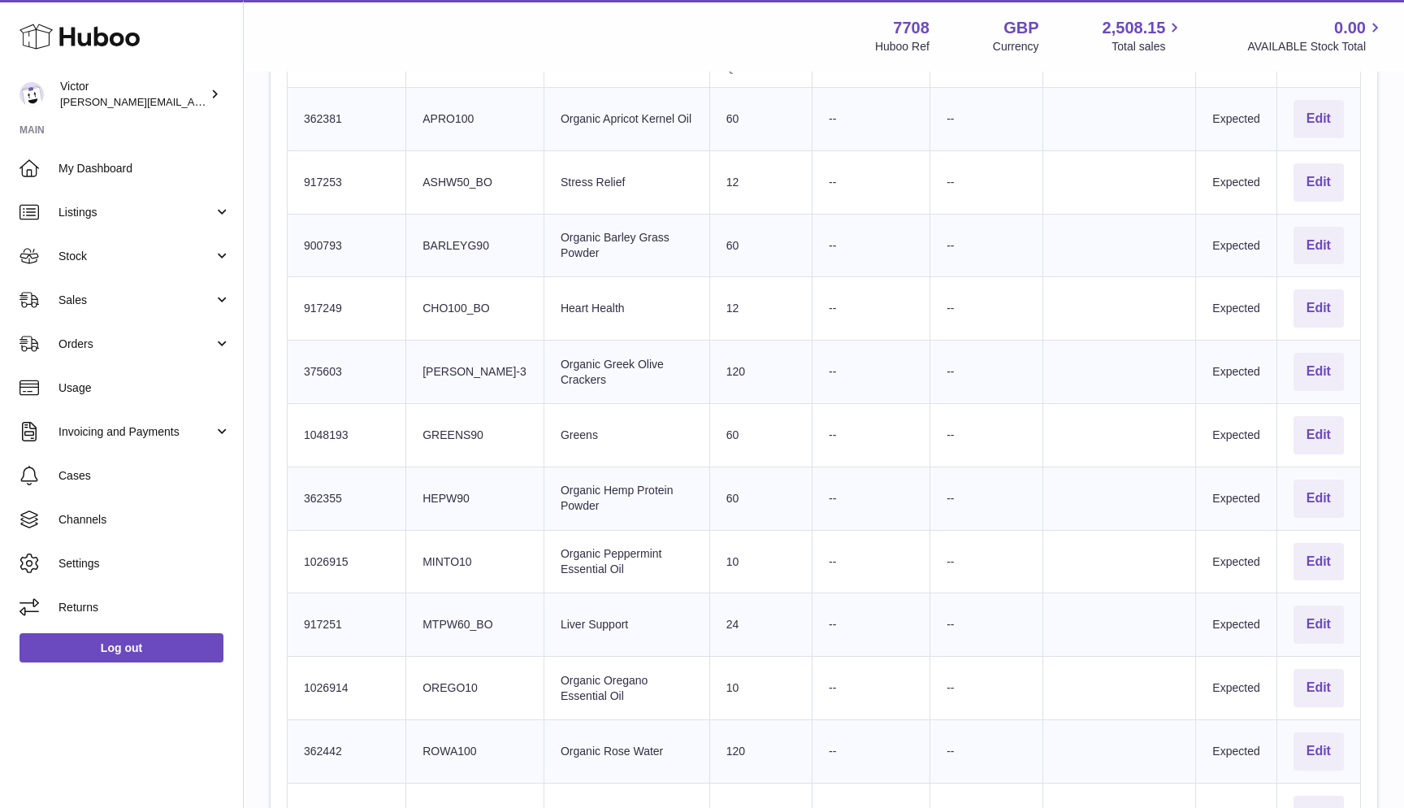
click at [450, 422] on td "Client Identifier GREENS90" at bounding box center [475, 435] width 138 height 63
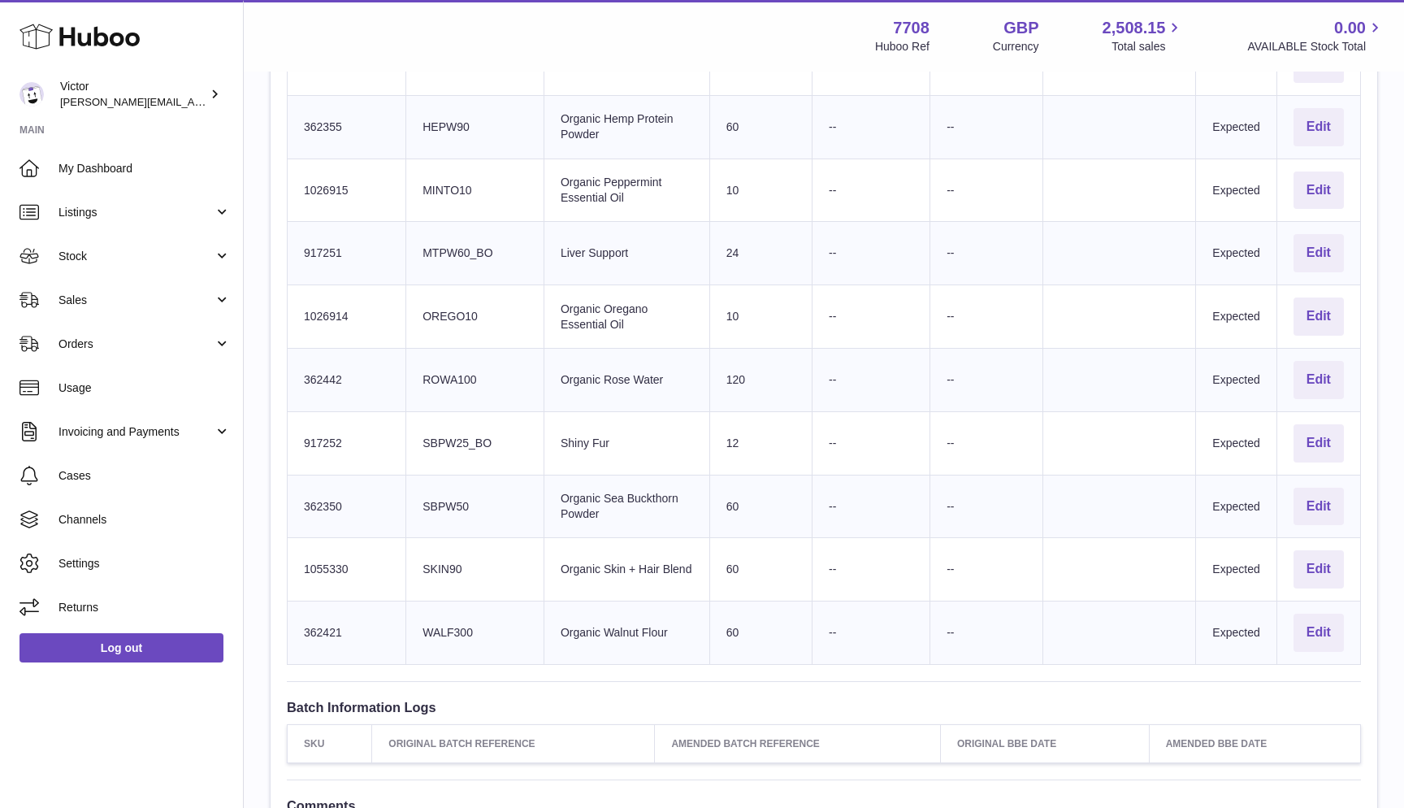
scroll to position [970, 0]
